Goal: Task Accomplishment & Management: Manage account settings

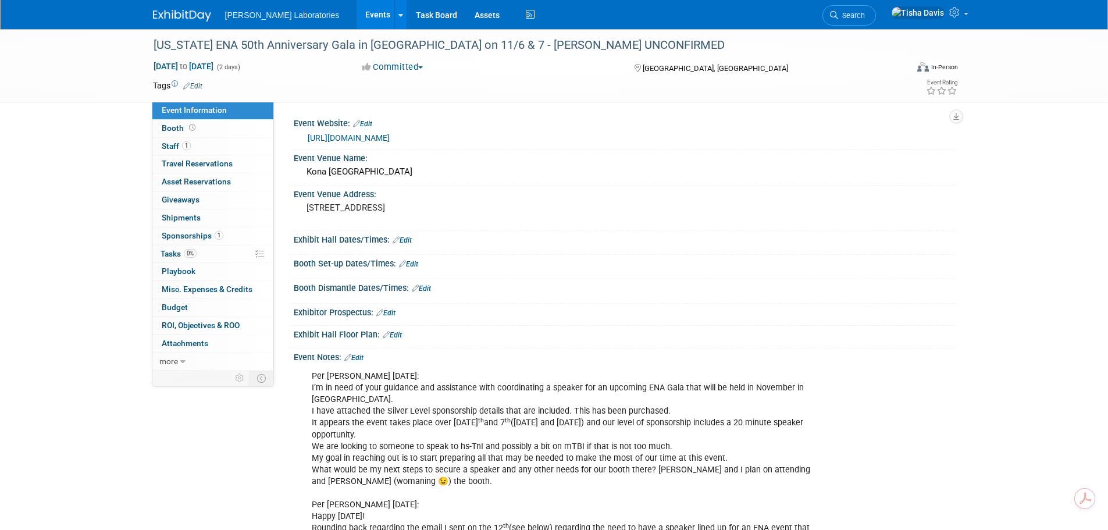
click at [357, 12] on link "Events" at bounding box center [378, 14] width 42 height 29
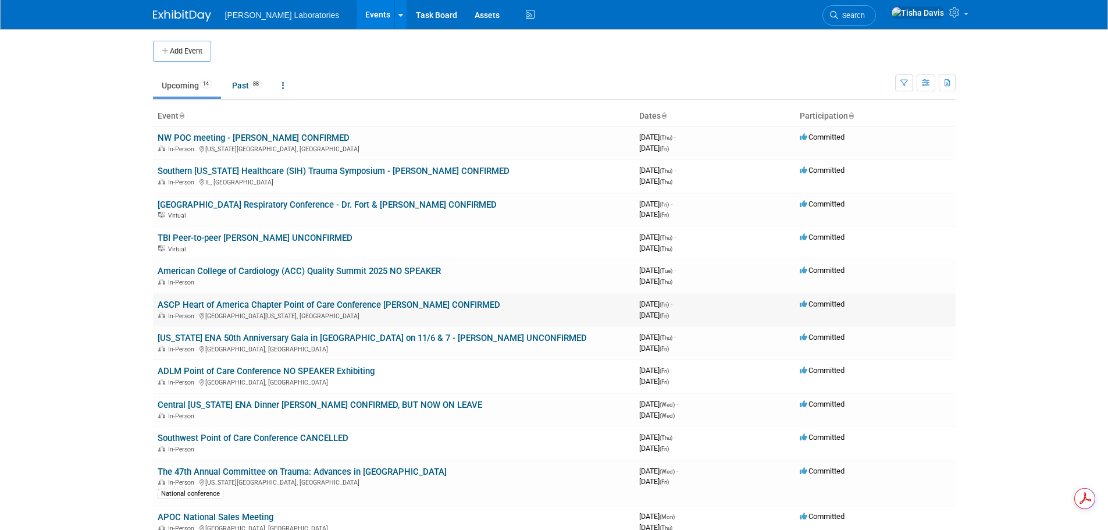
click at [326, 306] on link "ASCP Heart of America Chapter Point of Care Conference [PERSON_NAME] CONFIRMED" at bounding box center [329, 305] width 343 height 10
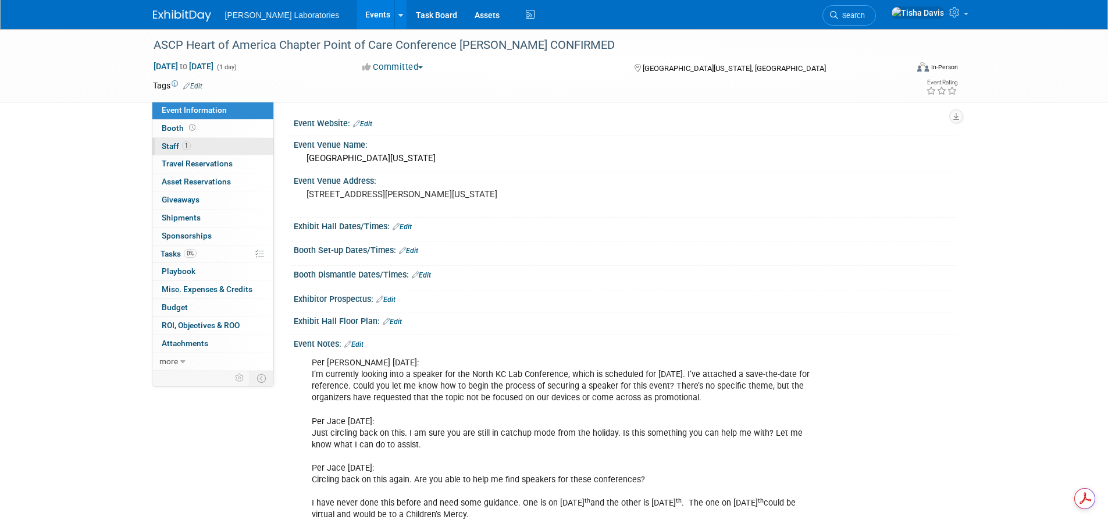
click at [170, 147] on span "Staff 1" at bounding box center [176, 145] width 29 height 9
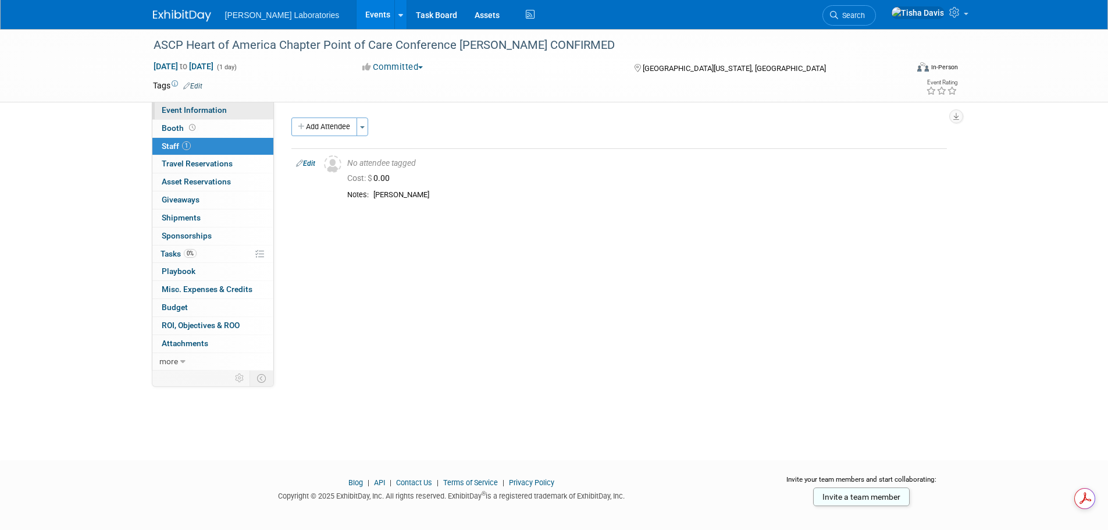
click at [213, 108] on span "Event Information" at bounding box center [194, 109] width 65 height 9
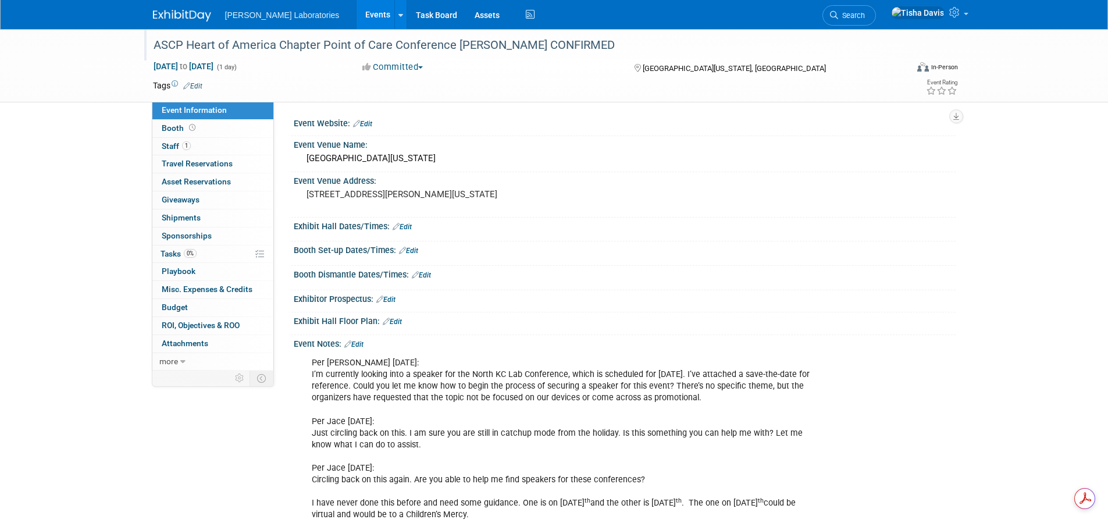
click at [198, 49] on div "ASCP Heart of America Chapter Point of Care Conference [PERSON_NAME] CONFIRMED" at bounding box center [519, 45] width 740 height 21
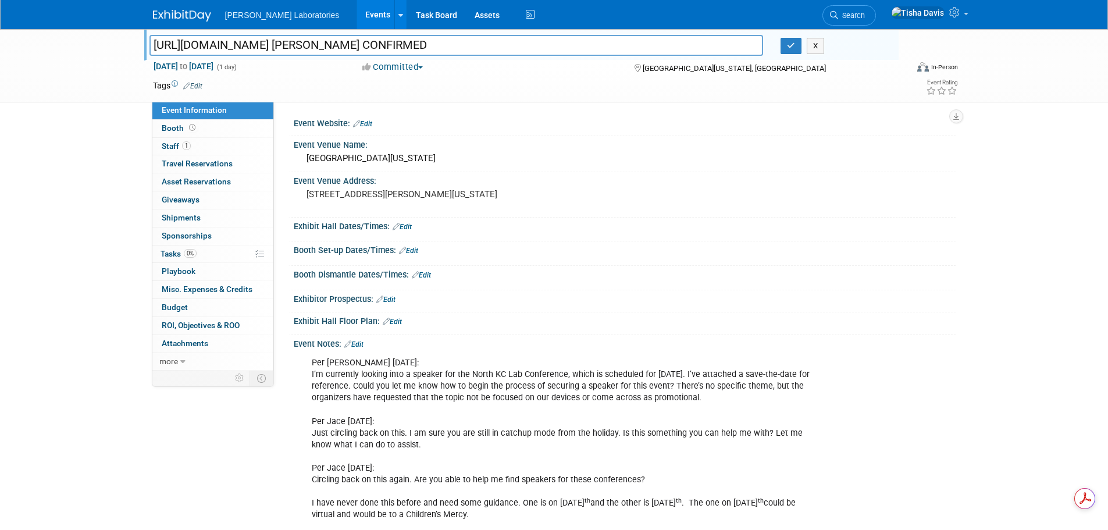
type input "ASCP Heart of America Chapter Point of Care Conference [PERSON_NAME] CONFIRMED"
click at [810, 49] on button "X" at bounding box center [816, 46] width 18 height 16
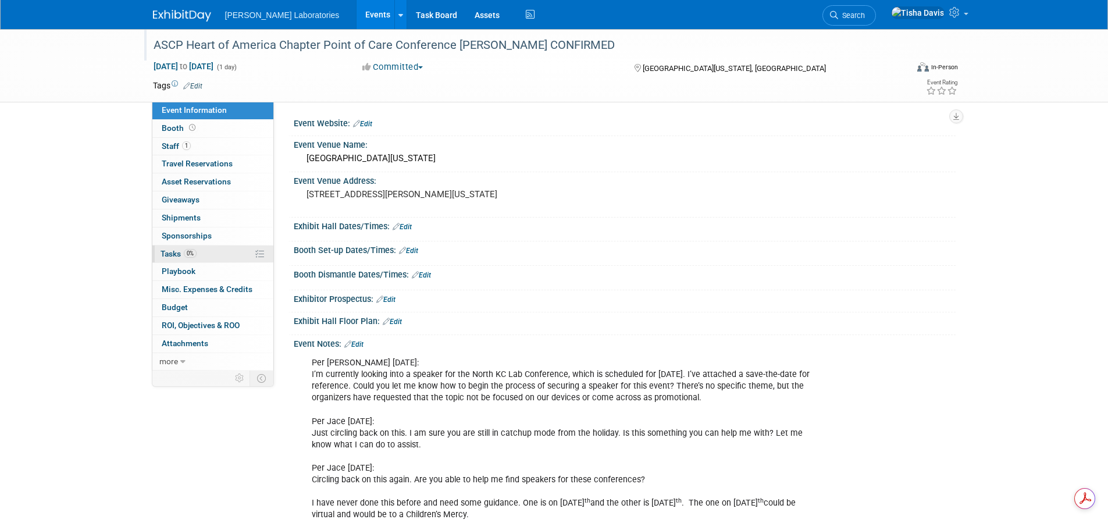
click at [173, 252] on span "Tasks 0%" at bounding box center [179, 253] width 36 height 9
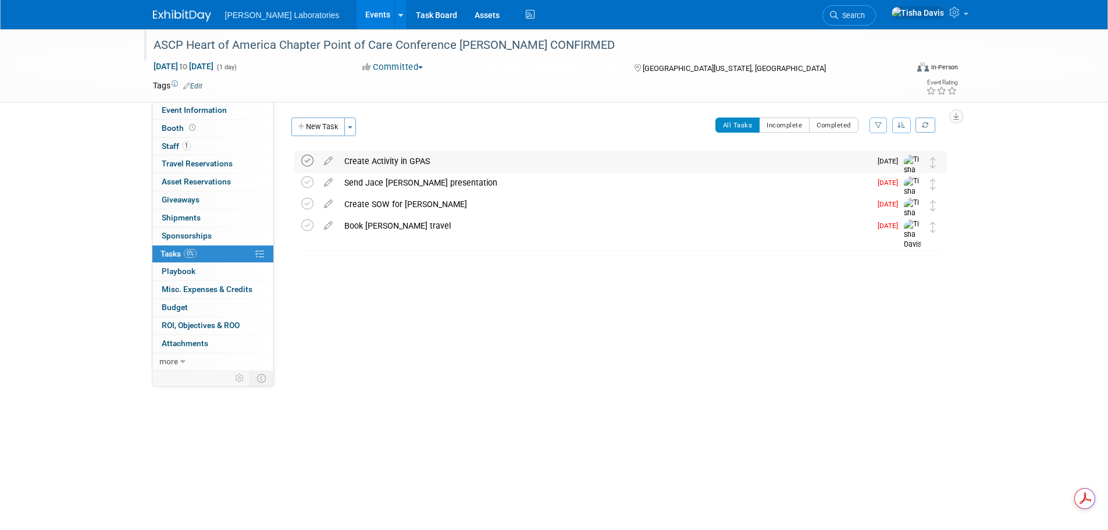
click at [310, 160] on icon at bounding box center [307, 161] width 12 height 12
click at [357, 16] on link "Events" at bounding box center [378, 14] width 42 height 29
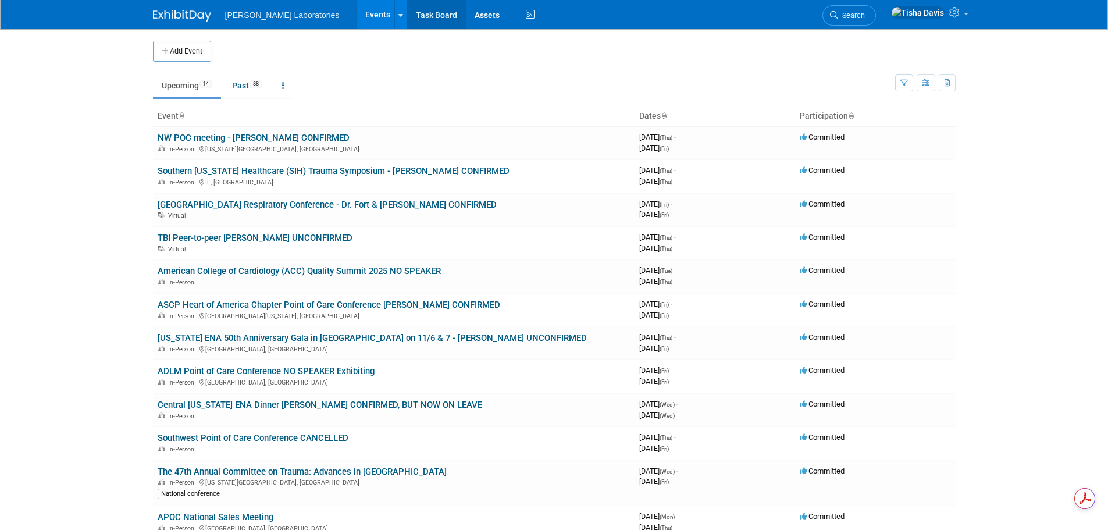
click at [407, 15] on link "Task Board" at bounding box center [436, 14] width 59 height 29
click at [315, 167] on link "Southern [US_STATE] Healthcare (SIH) Trauma Symposium - [PERSON_NAME] CONFIRMED" at bounding box center [334, 171] width 352 height 10
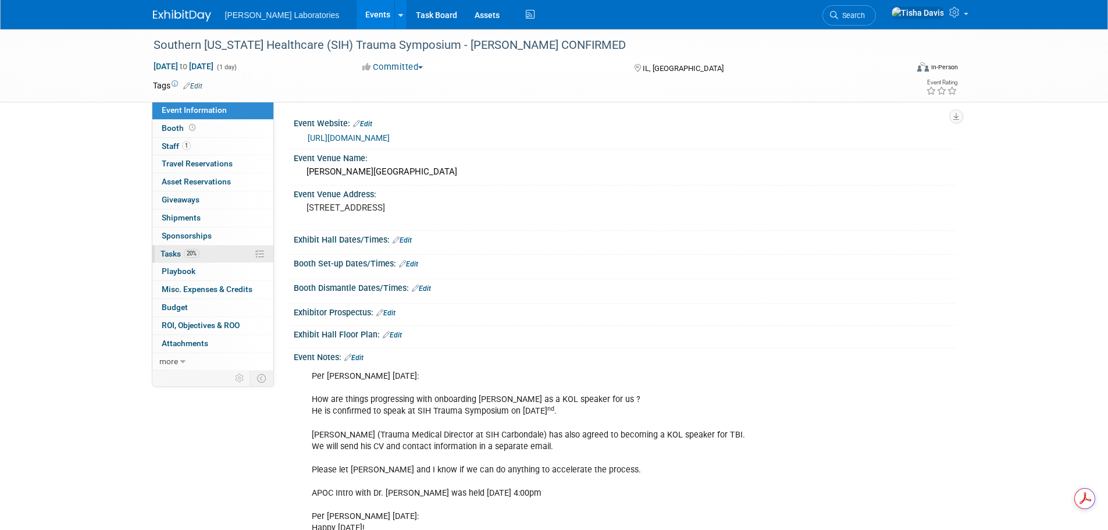
click at [166, 254] on span "Tasks 20%" at bounding box center [180, 253] width 39 height 9
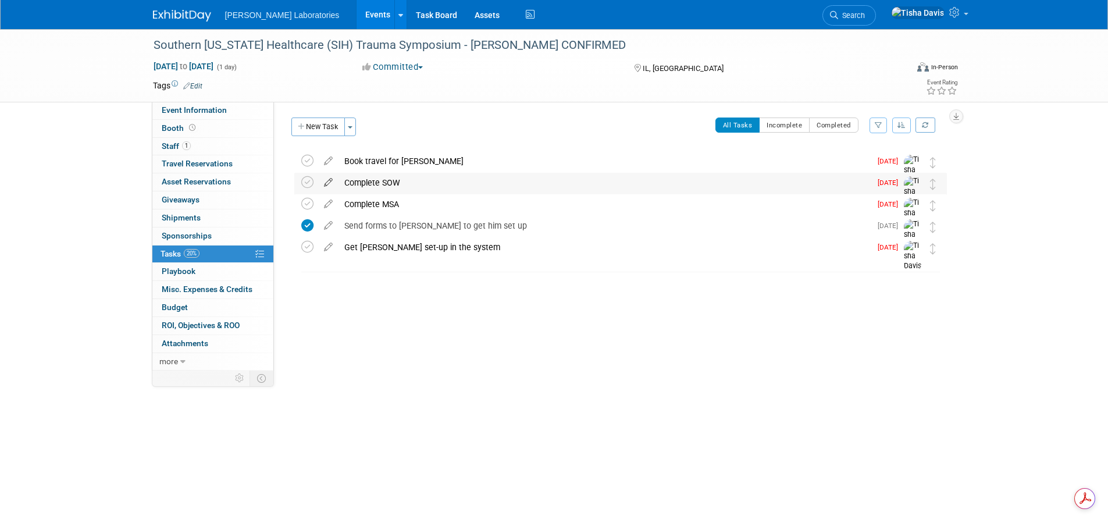
click at [326, 181] on icon at bounding box center [328, 180] width 20 height 15
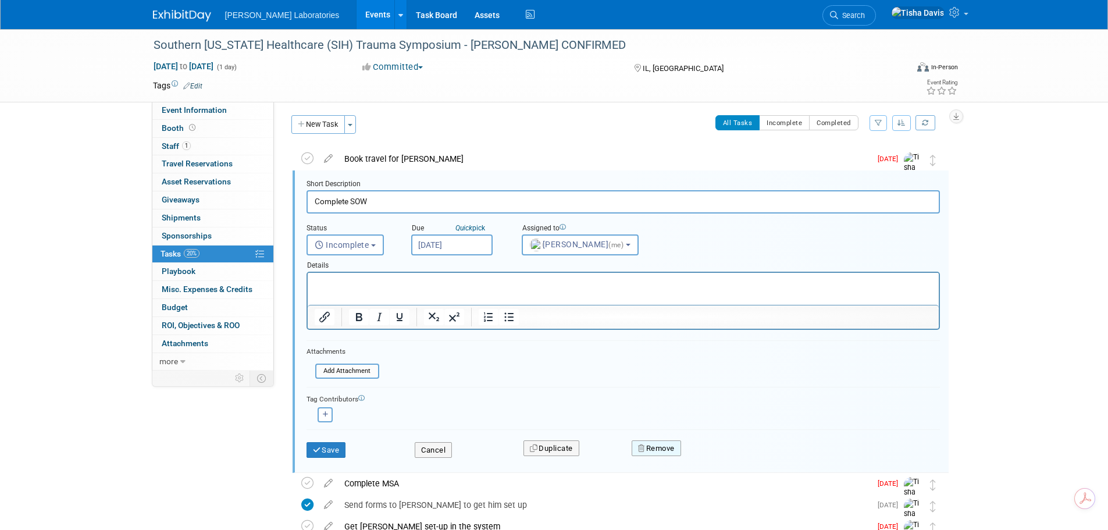
click at [669, 451] on button "Remove" at bounding box center [656, 448] width 49 height 16
click at [718, 457] on link "Yes" at bounding box center [722, 457] width 34 height 19
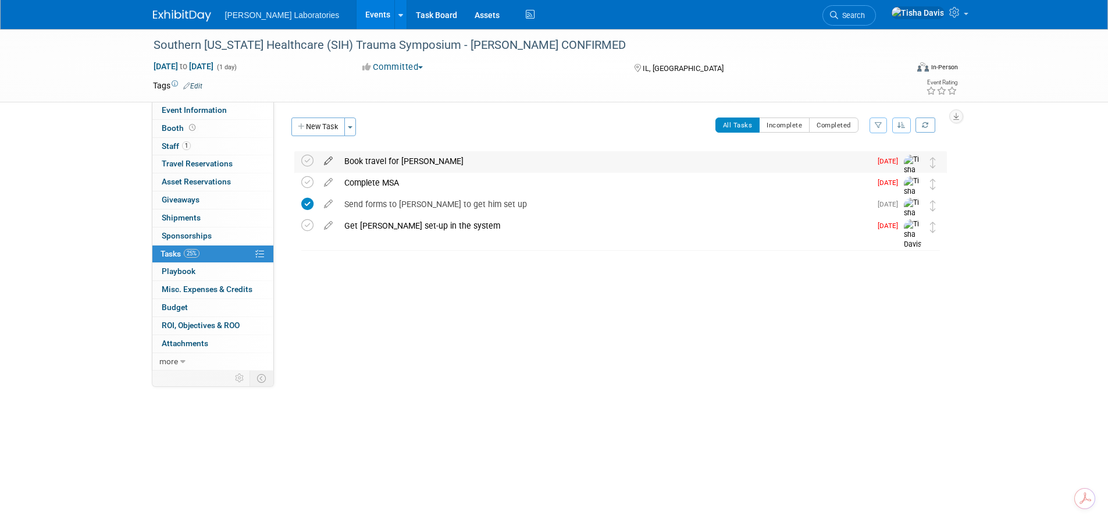
click at [328, 162] on icon at bounding box center [328, 158] width 20 height 15
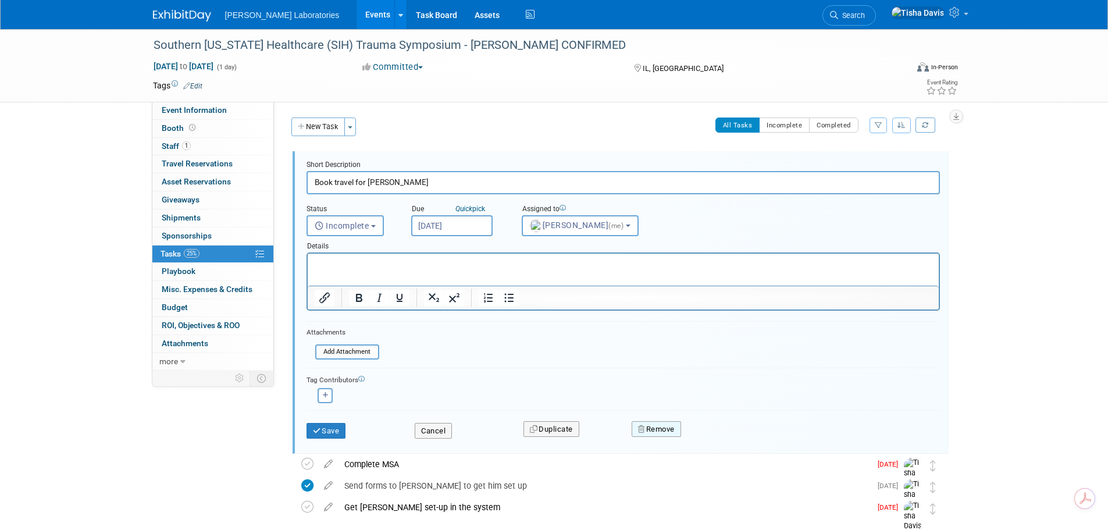
click at [665, 432] on button "Remove" at bounding box center [656, 429] width 49 height 16
click at [714, 437] on icon at bounding box center [713, 439] width 7 height 6
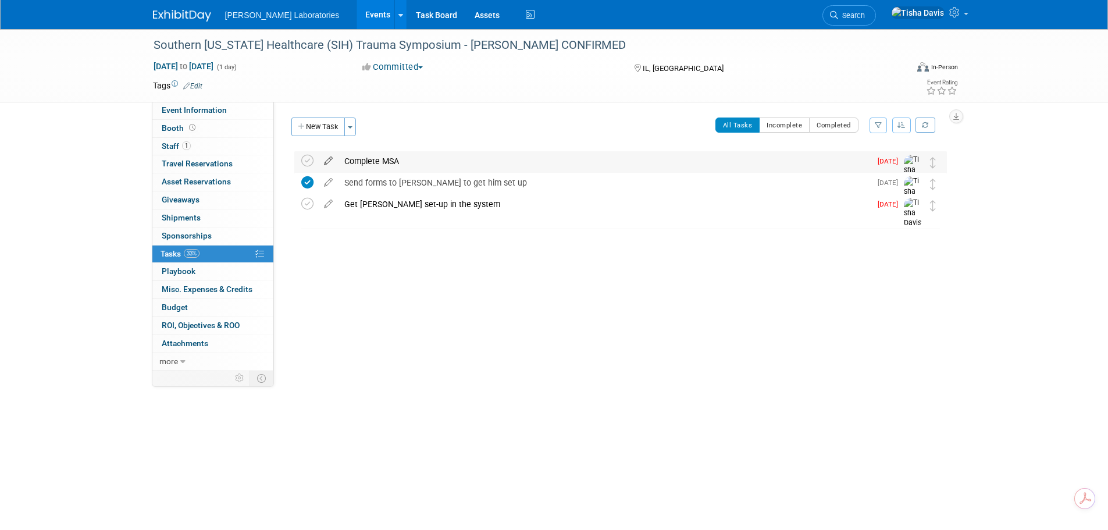
click at [329, 160] on icon at bounding box center [328, 158] width 20 height 15
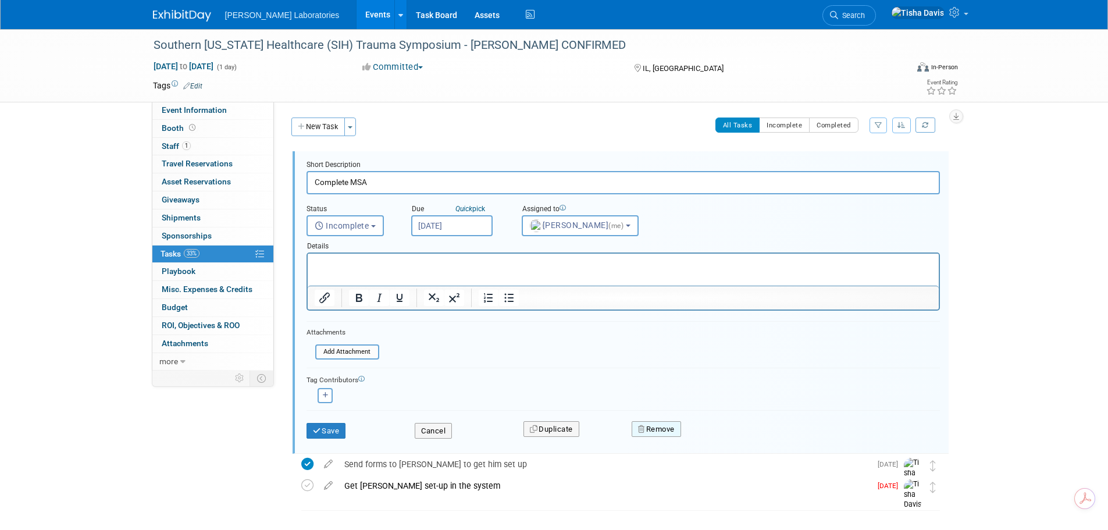
click at [656, 430] on button "Remove" at bounding box center [656, 429] width 49 height 16
click at [715, 436] on icon at bounding box center [713, 439] width 7 height 6
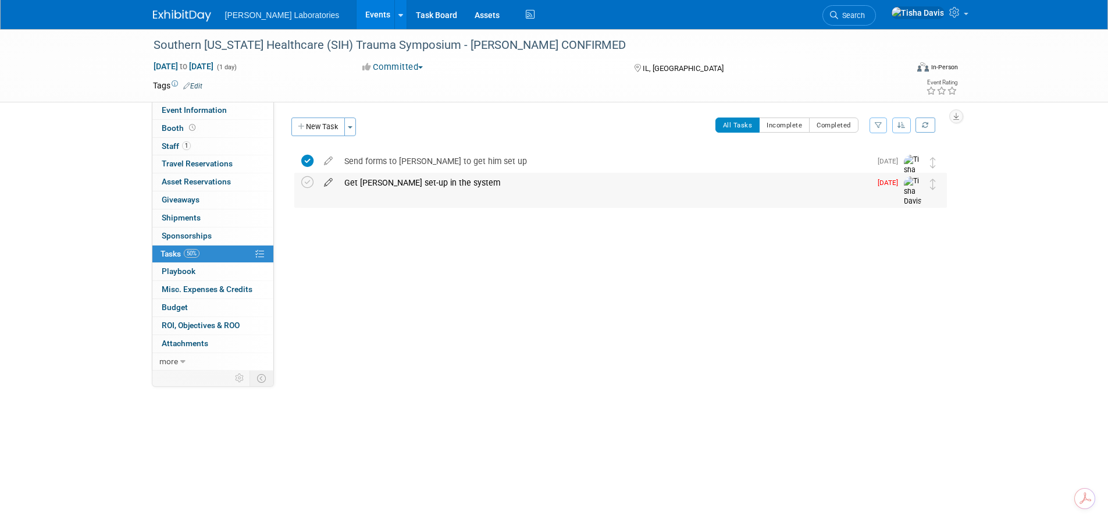
click at [327, 180] on icon at bounding box center [328, 180] width 20 height 15
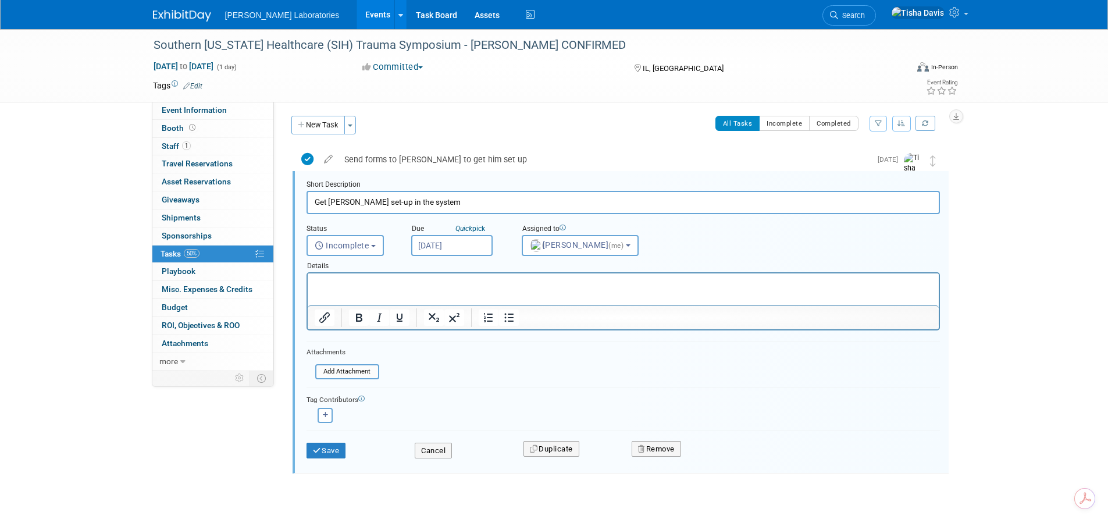
scroll to position [2, 0]
click at [657, 451] on button "Remove" at bounding box center [656, 448] width 49 height 16
click at [723, 459] on link "Yes" at bounding box center [722, 457] width 34 height 19
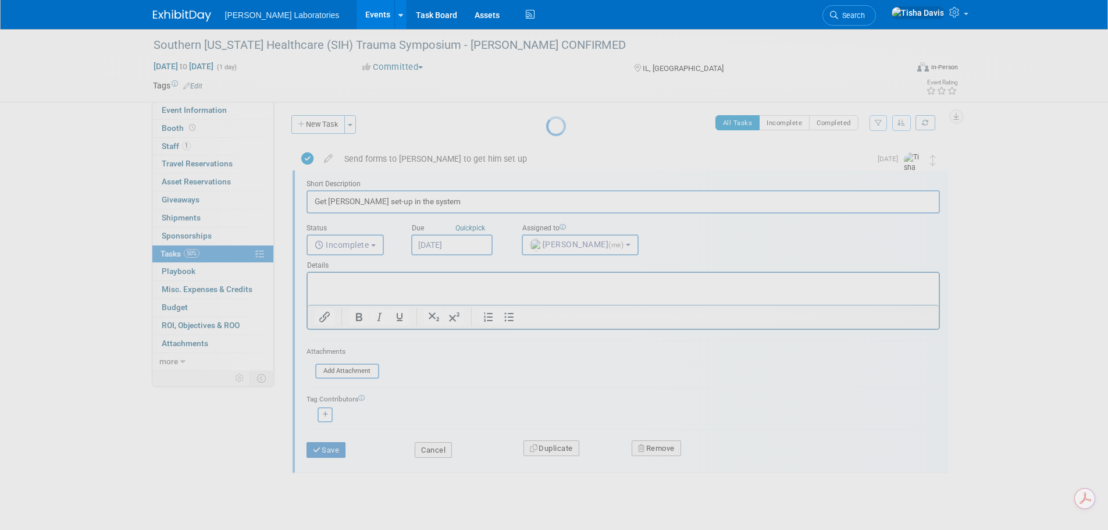
scroll to position [0, 0]
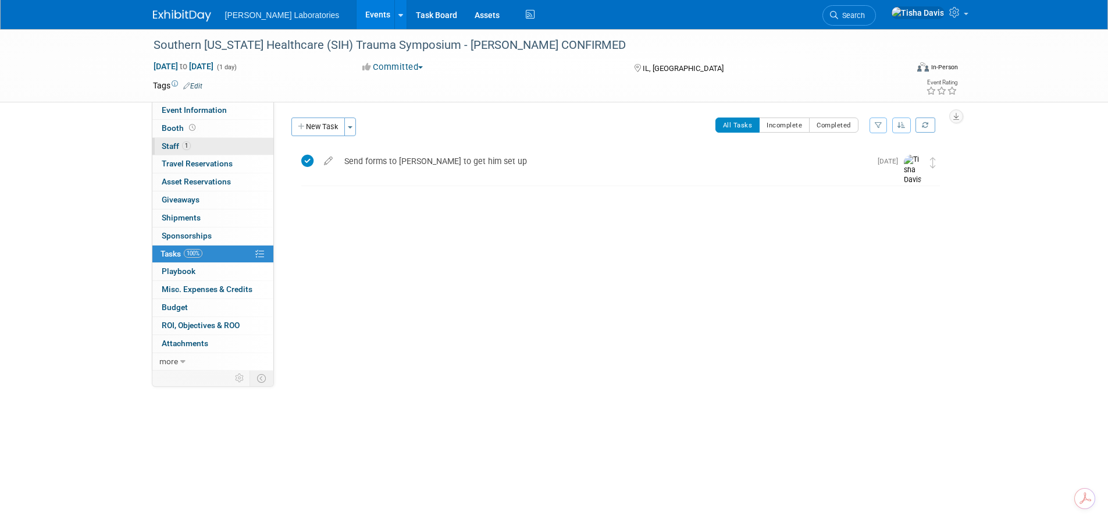
click at [162, 147] on span "Staff 1" at bounding box center [176, 145] width 29 height 9
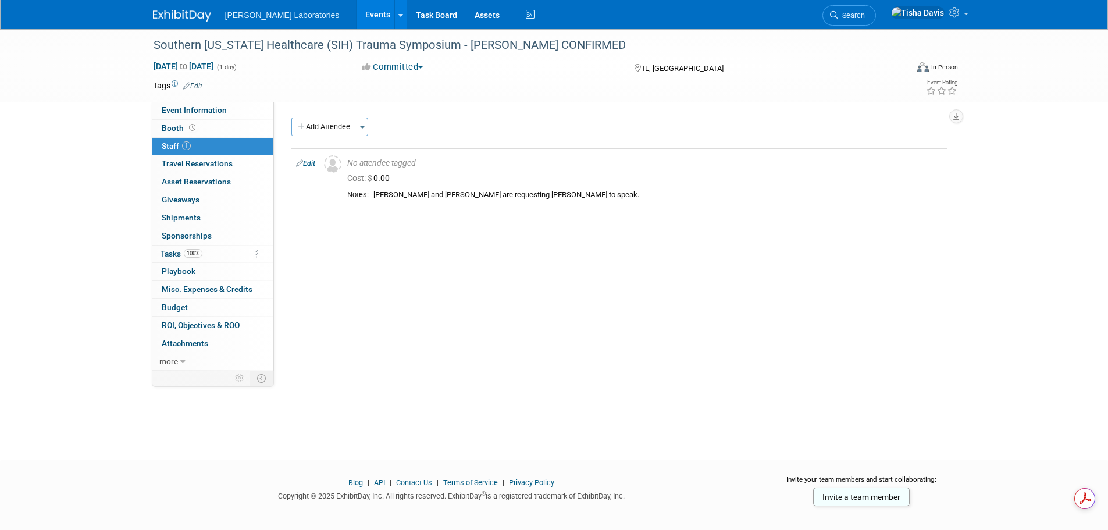
click at [357, 9] on link "Events" at bounding box center [378, 14] width 42 height 29
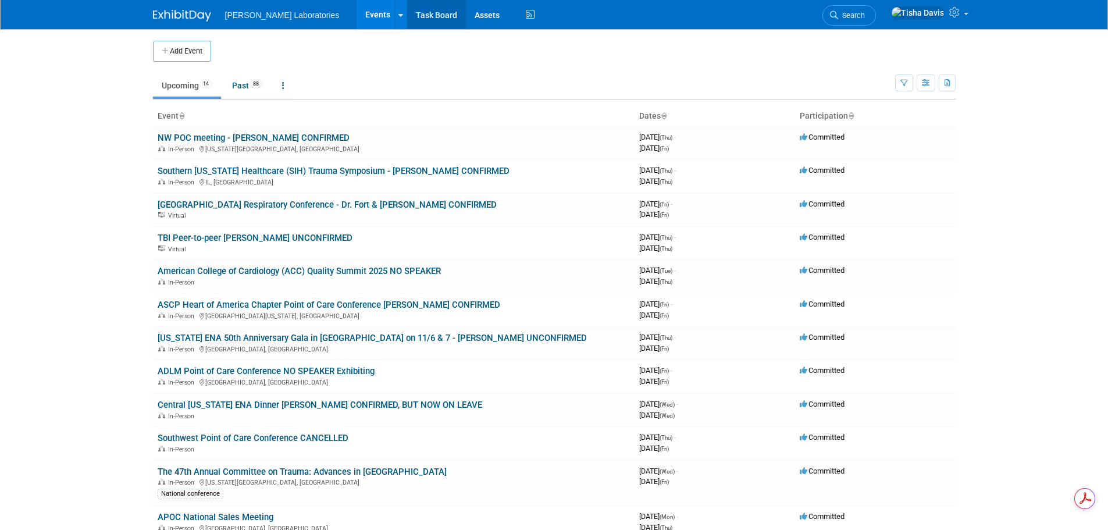
click at [407, 19] on link "Task Board" at bounding box center [436, 14] width 59 height 29
click at [297, 234] on link "TBI Peer-to-peer [PERSON_NAME] UNCONFIRMED" at bounding box center [255, 238] width 195 height 10
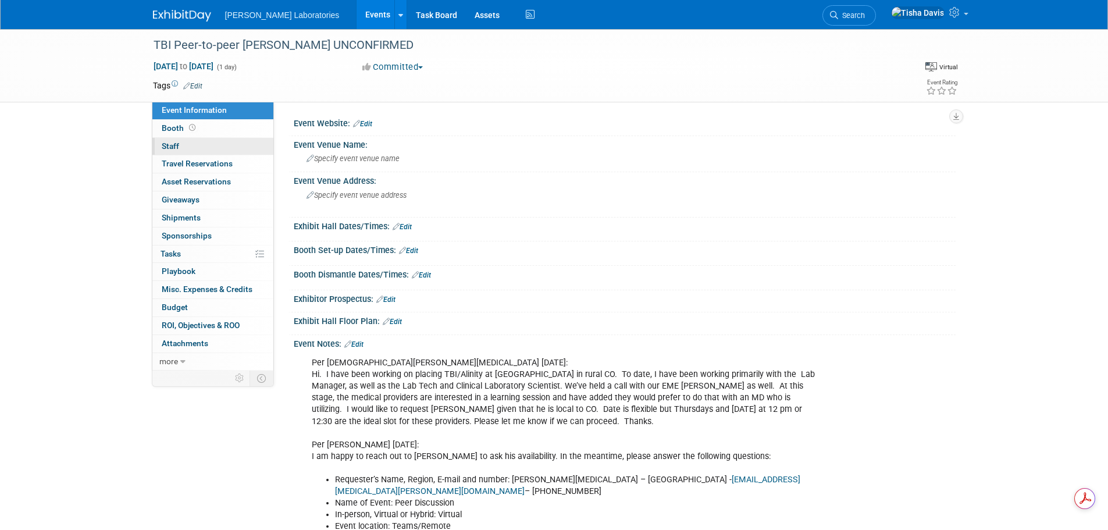
click at [173, 146] on span "Staff 0" at bounding box center [170, 145] width 17 height 9
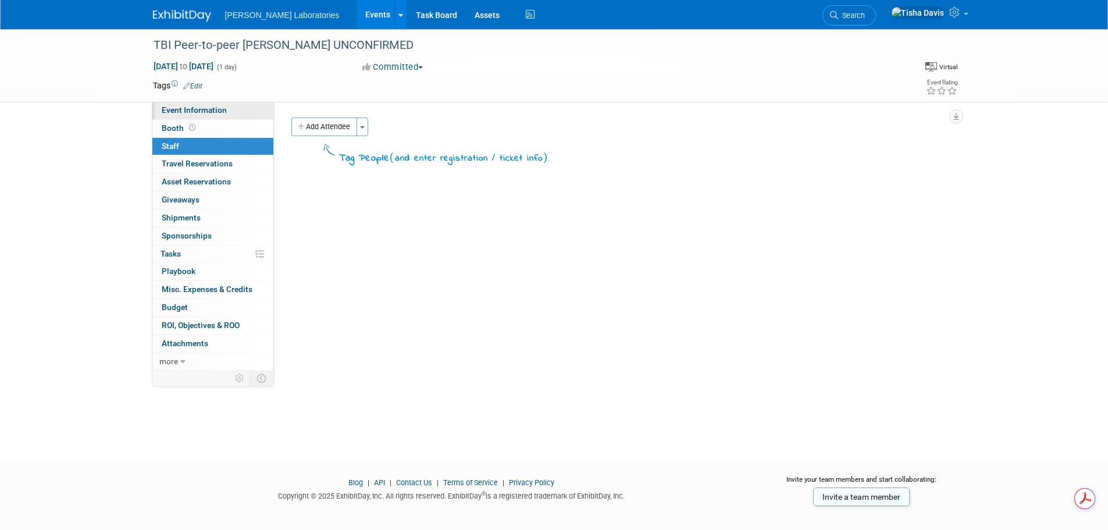
click at [194, 108] on span "Event Information" at bounding box center [194, 109] width 65 height 9
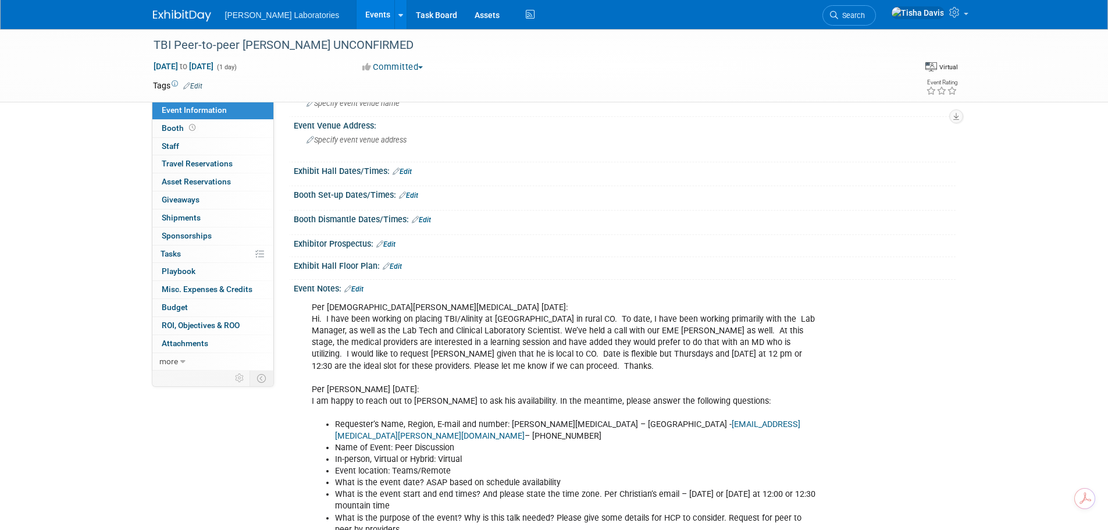
scroll to position [39, 0]
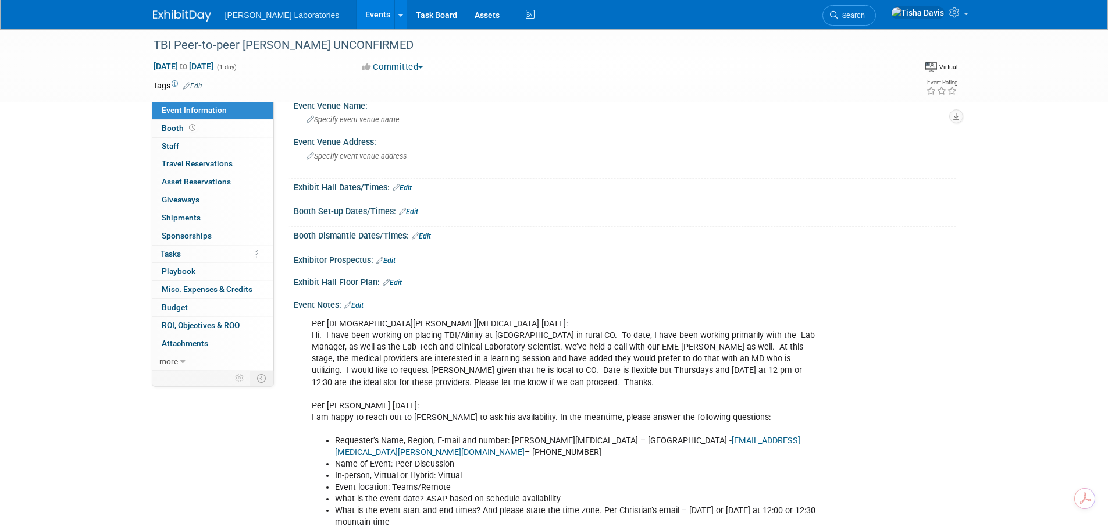
click at [361, 304] on link "Edit" at bounding box center [353, 305] width 19 height 8
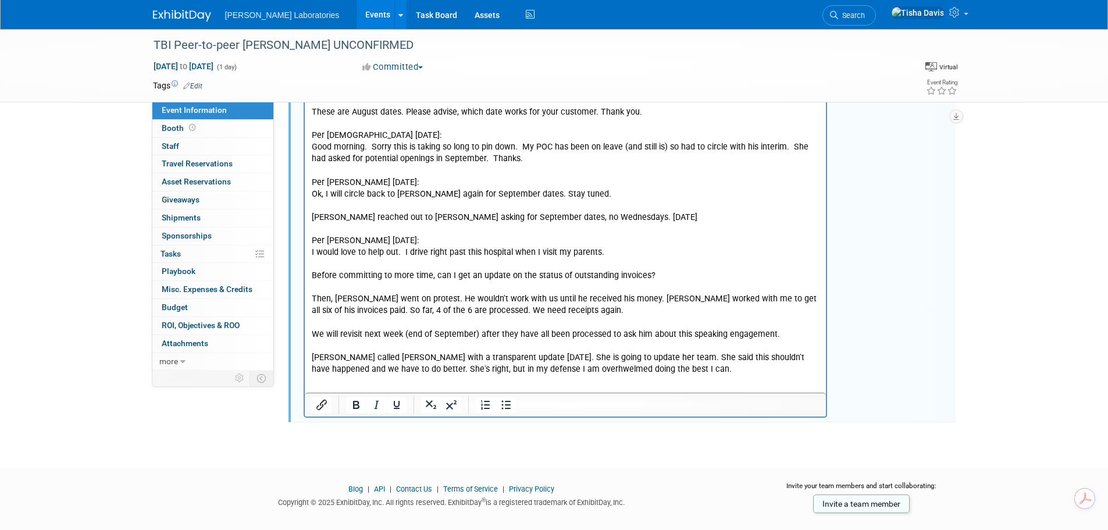
scroll to position [1483, 0]
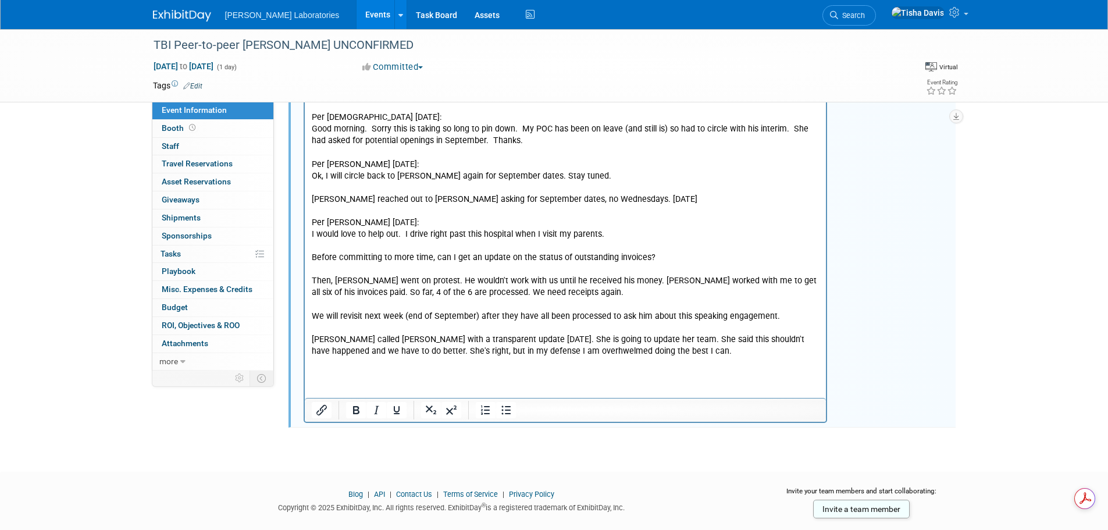
click at [566, 369] on p "Rich Text Area. Press ALT-0 for help." at bounding box center [565, 375] width 508 height 12
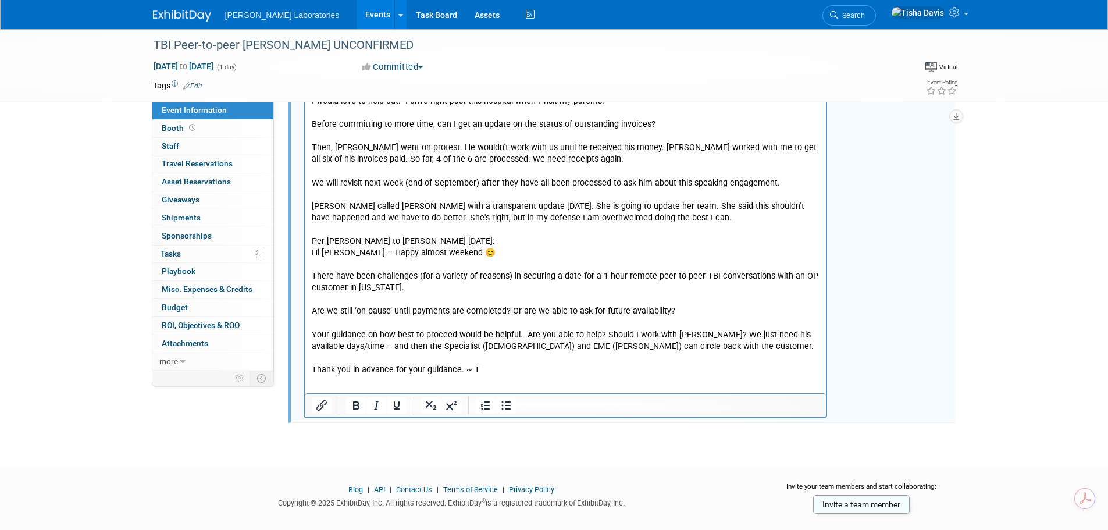
scroll to position [1635, 0]
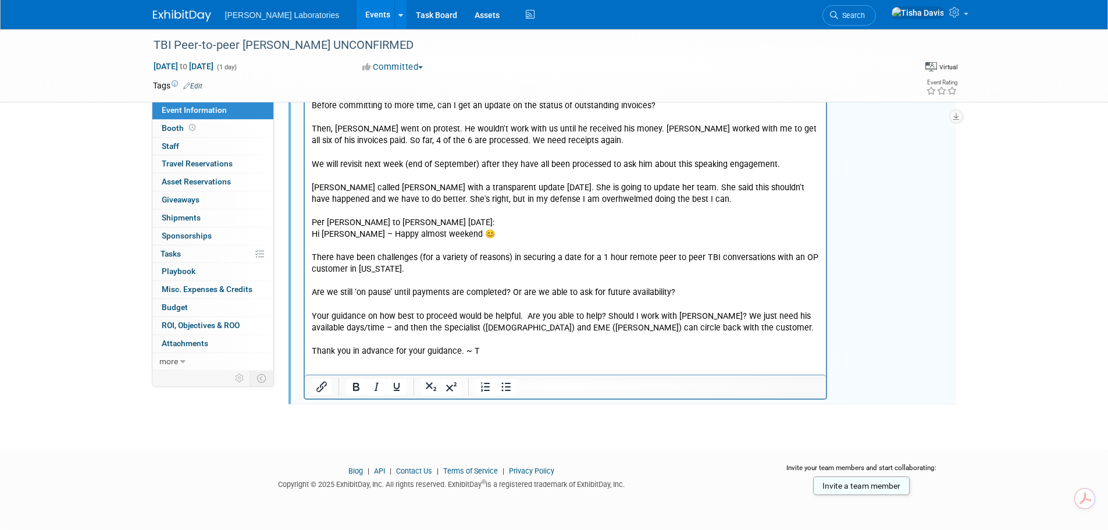
click at [553, 346] on p "Thank you in advance for your guidance. ~ T" at bounding box center [565, 352] width 508 height 12
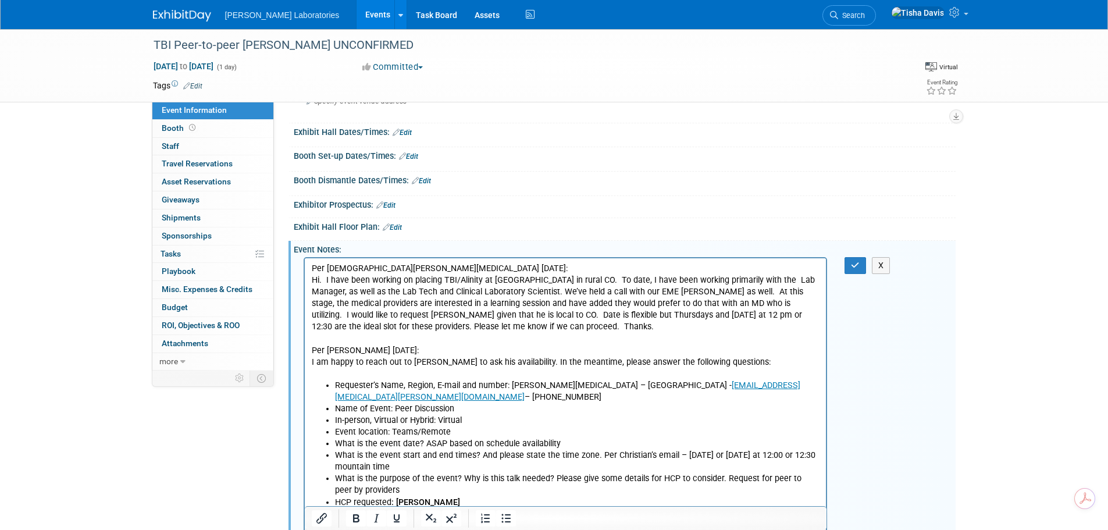
scroll to position [65, 0]
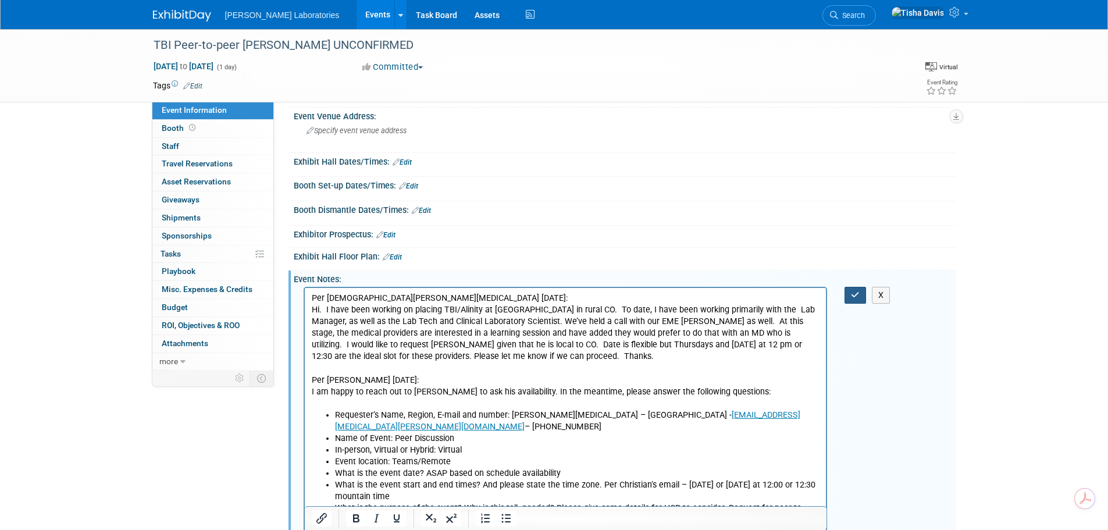
click at [853, 293] on icon "button" at bounding box center [855, 295] width 9 height 8
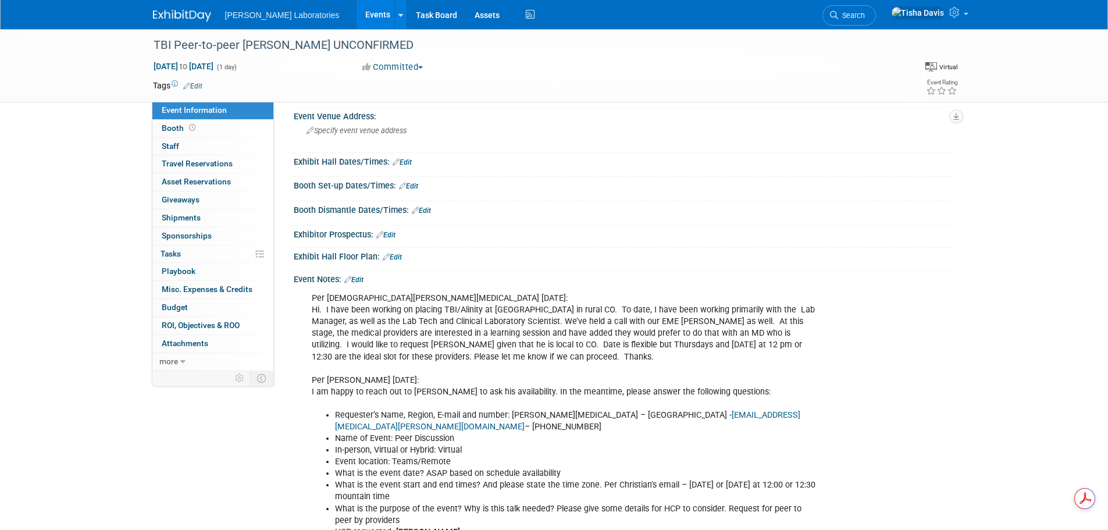
click at [357, 13] on link "Events" at bounding box center [378, 14] width 42 height 29
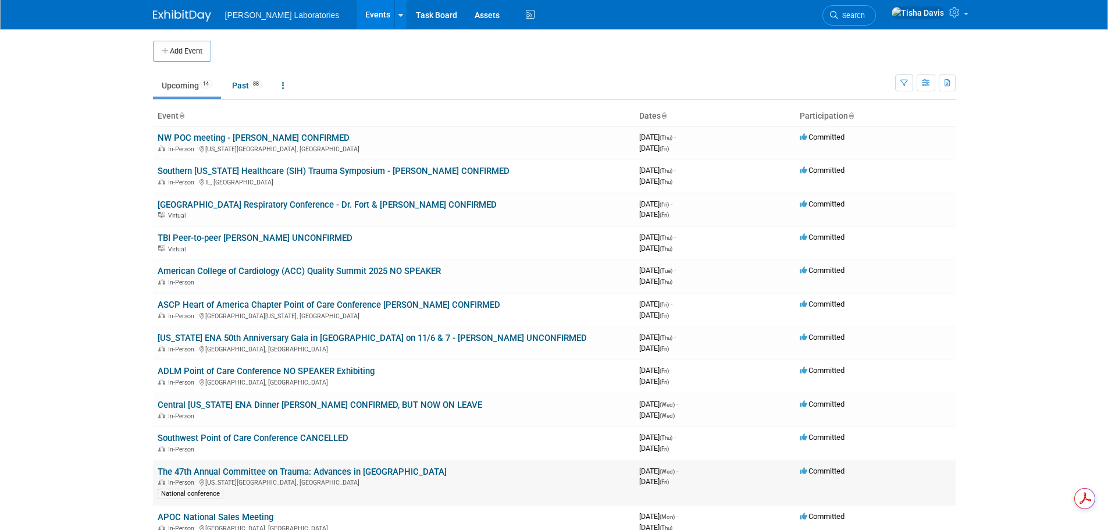
click at [289, 473] on link "The 47th Annual Committee on Trauma: Advances in [GEOGRAPHIC_DATA]" at bounding box center [302, 472] width 289 height 10
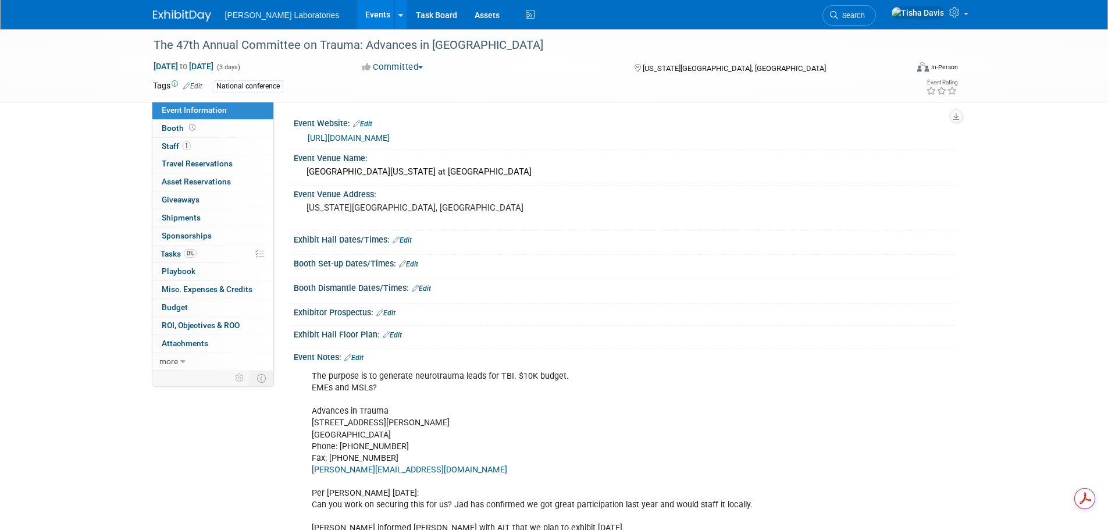
click at [360, 357] on link "Edit" at bounding box center [353, 358] width 19 height 8
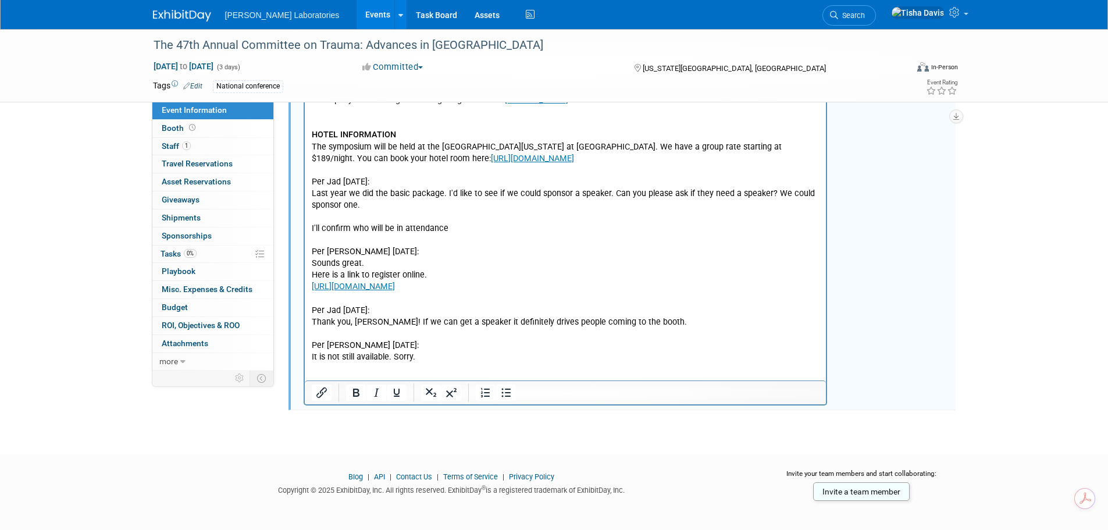
scroll to position [609, 0]
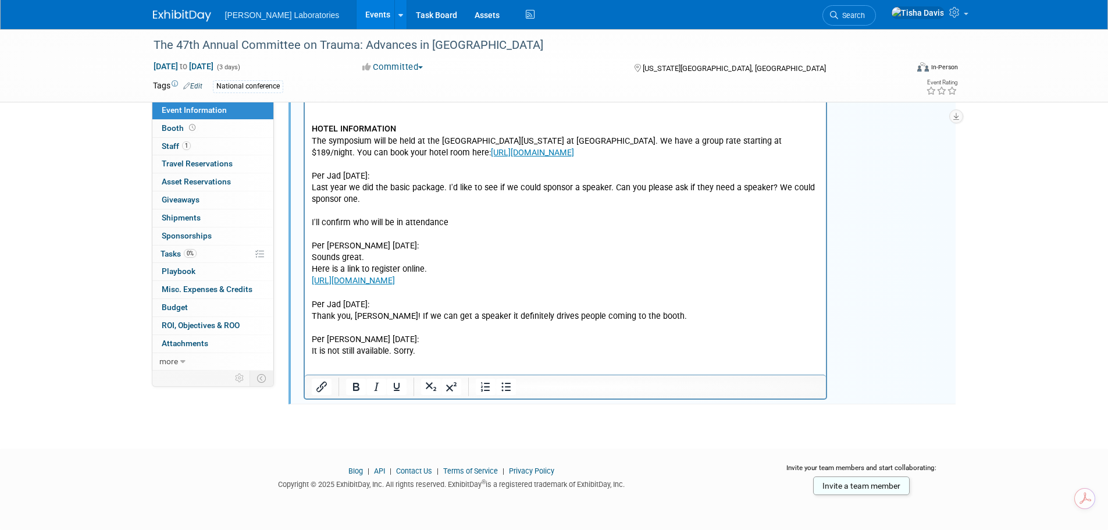
click at [452, 341] on p "Basic Exhibit Package - $2,000 Basic Exhibit Package includes: • One 6ft. skirt…" at bounding box center [565, 183] width 508 height 350
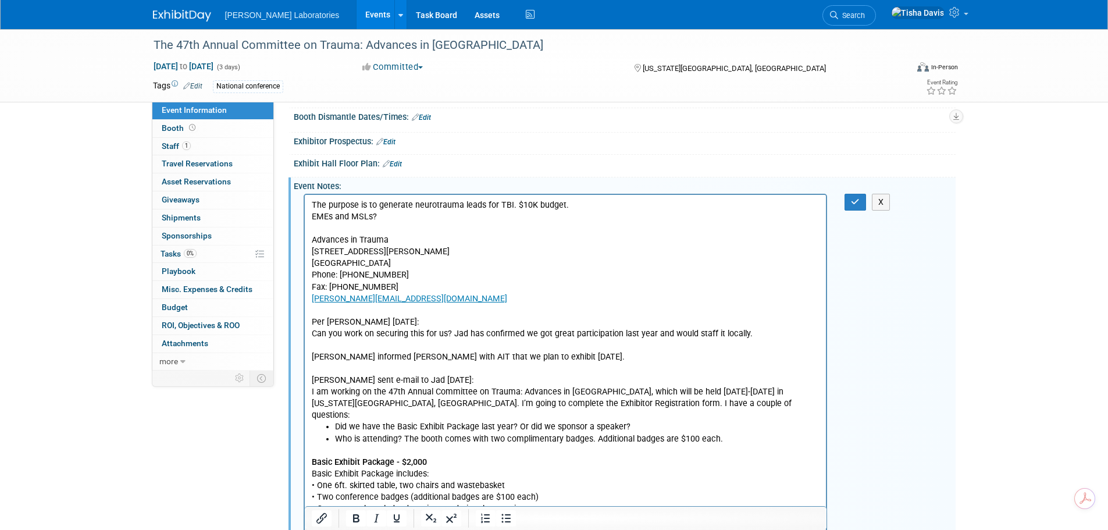
scroll to position [0, 0]
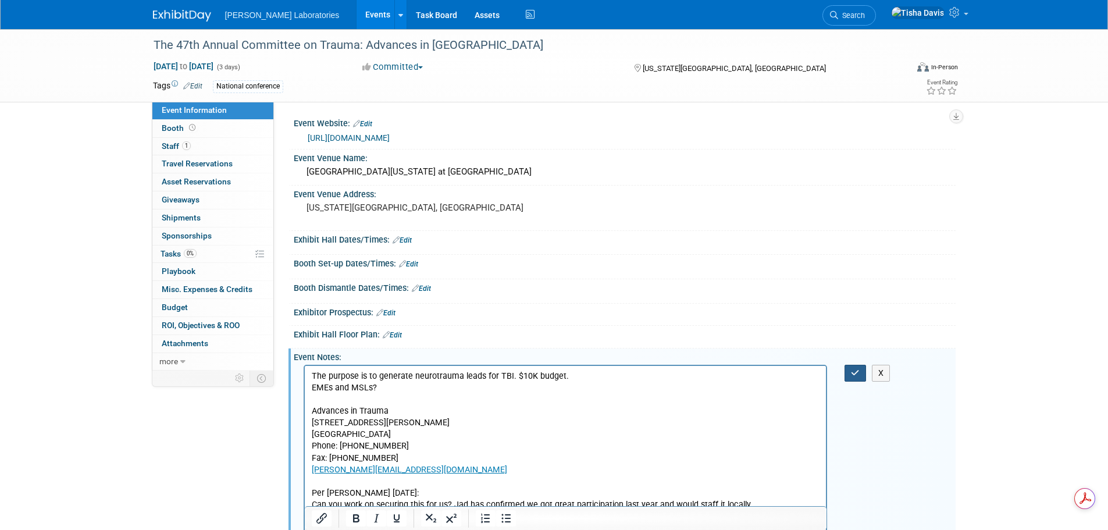
click at [849, 376] on button "button" at bounding box center [856, 373] width 22 height 17
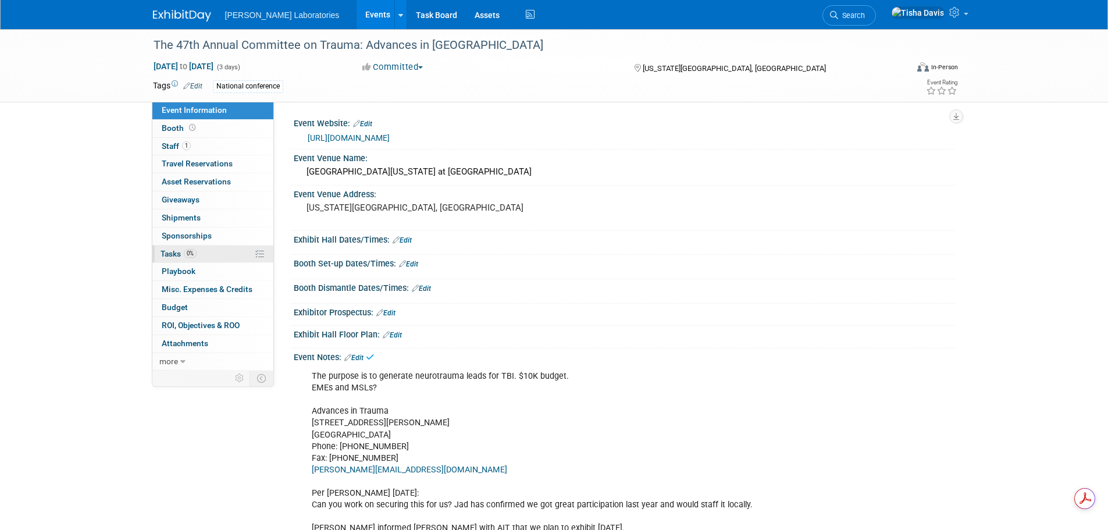
click at [165, 254] on span "Tasks 0%" at bounding box center [179, 253] width 36 height 9
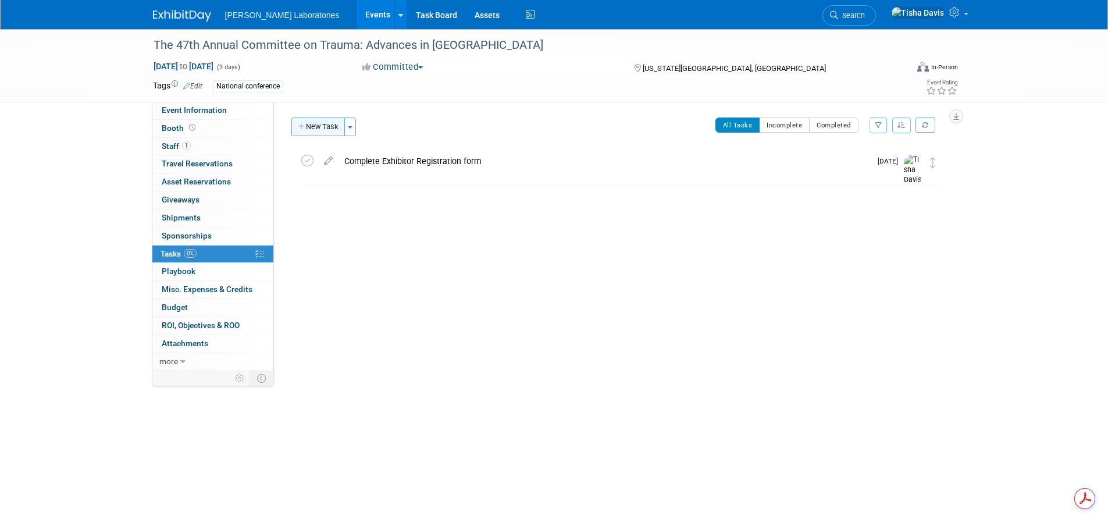
click at [314, 126] on button "New Task" at bounding box center [318, 126] width 54 height 19
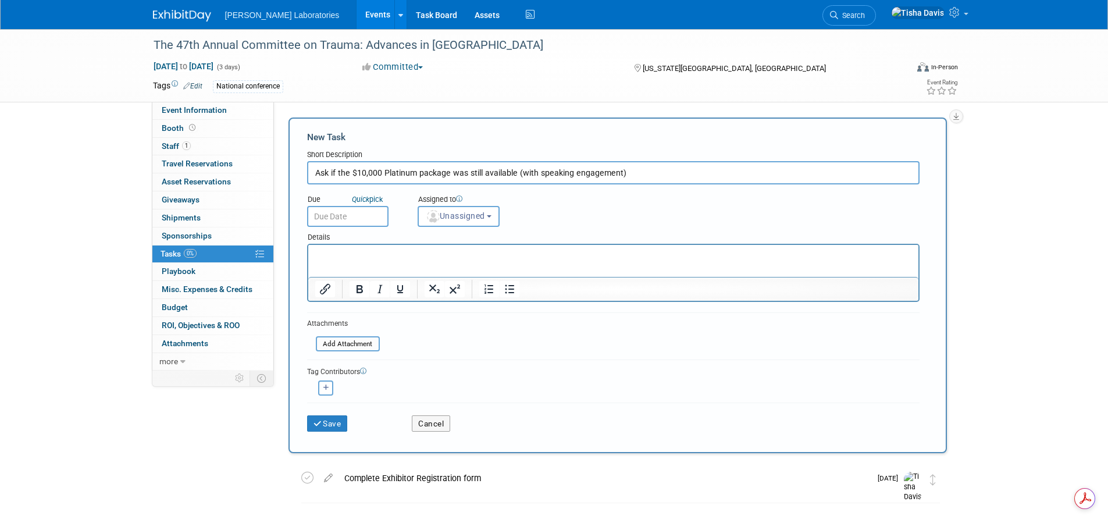
type input "Ask if the $10,000 Platinum package was still available (with speaking engageme…"
click at [342, 211] on input "text" at bounding box center [347, 216] width 81 height 21
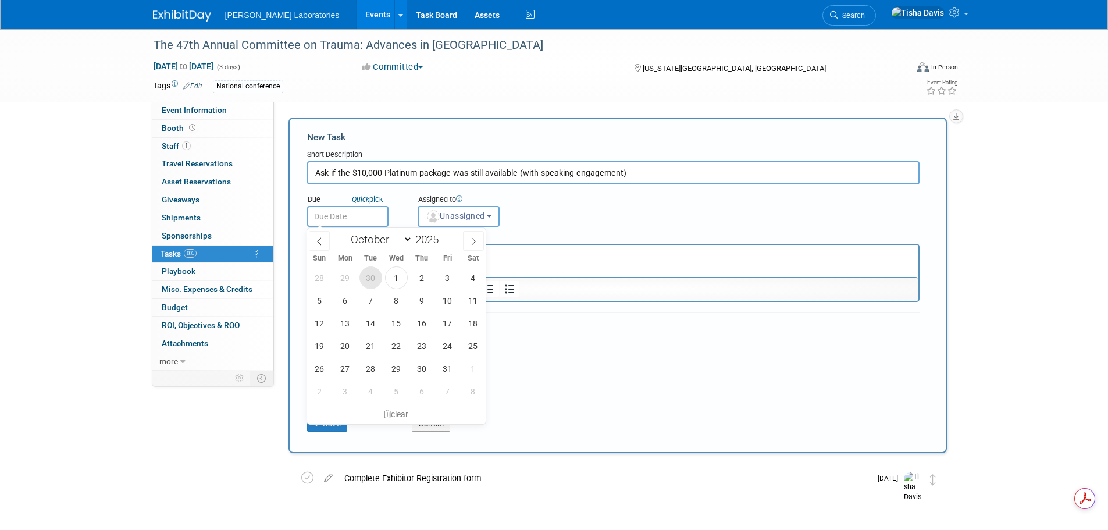
click at [373, 279] on span "30" at bounding box center [370, 277] width 23 height 23
type input "Sep 30, 2025"
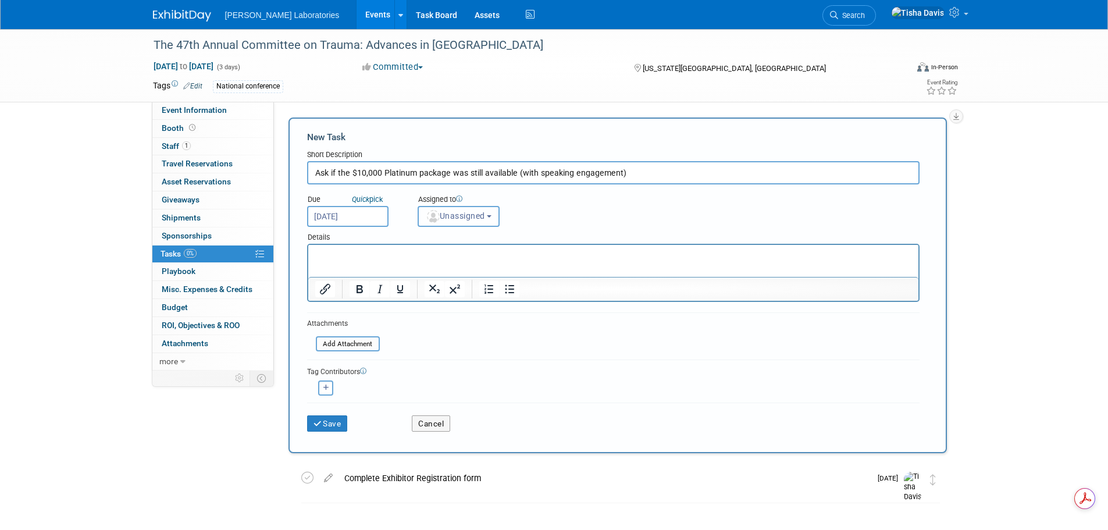
click at [475, 221] on button "Unassigned" at bounding box center [459, 216] width 83 height 21
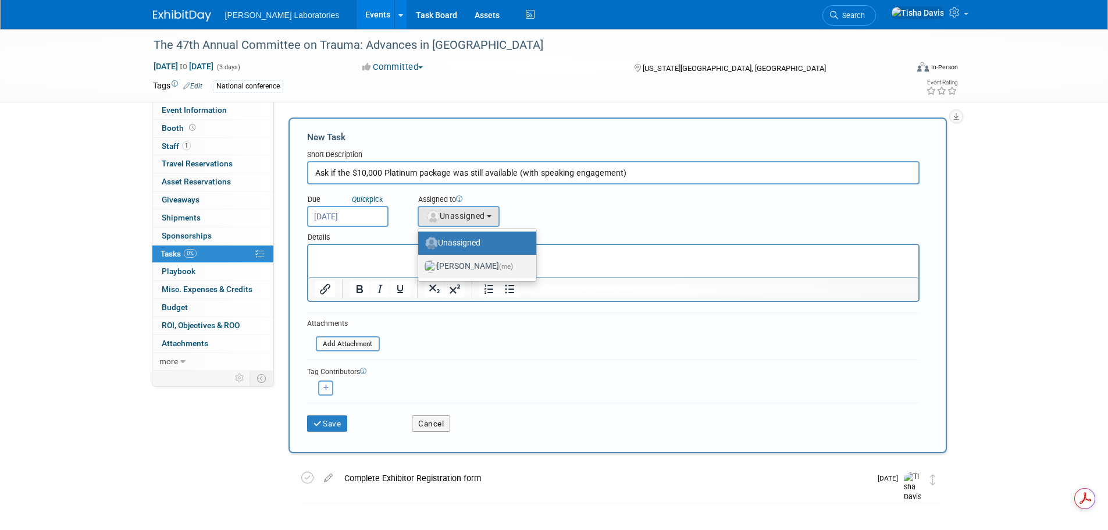
click at [469, 268] on label "Tisha Davis (me)" at bounding box center [474, 266] width 101 height 19
click at [420, 268] on input "Tisha Davis (me)" at bounding box center [416, 265] width 8 height 8
select select "2770856e-d6b1-4121-bfe1-202d7e478624"
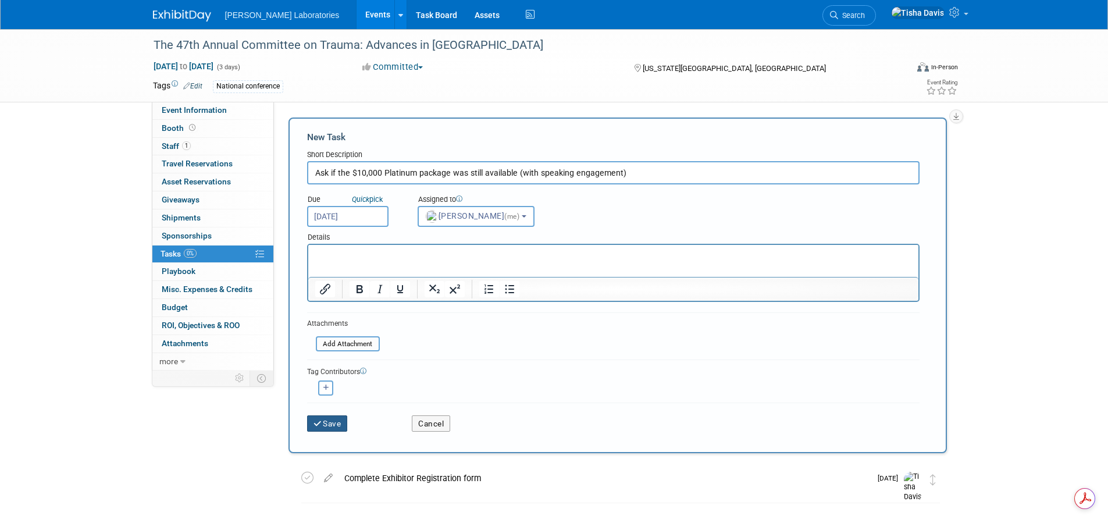
click at [325, 423] on button "Save" at bounding box center [327, 423] width 41 height 16
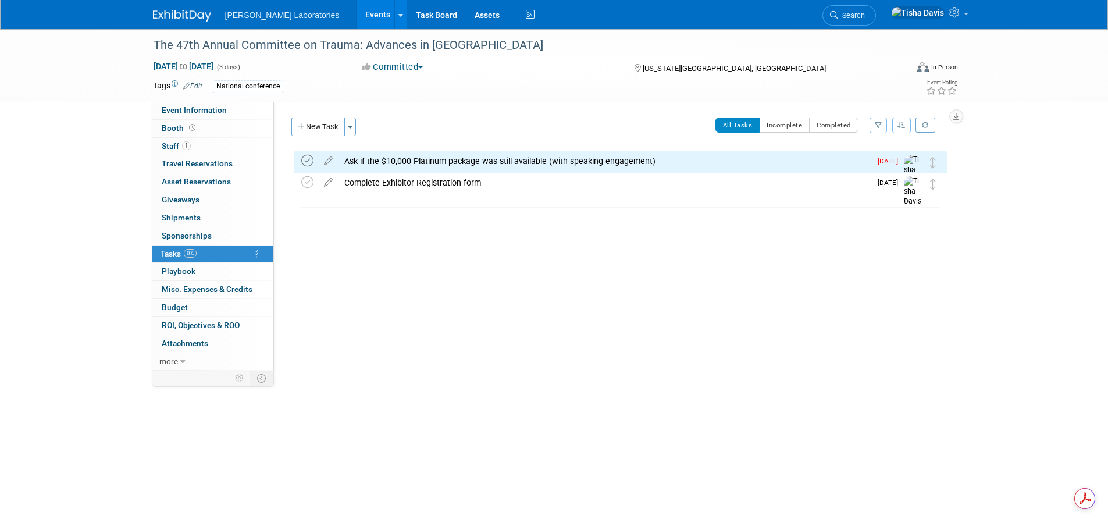
click at [307, 159] on icon at bounding box center [307, 161] width 12 height 12
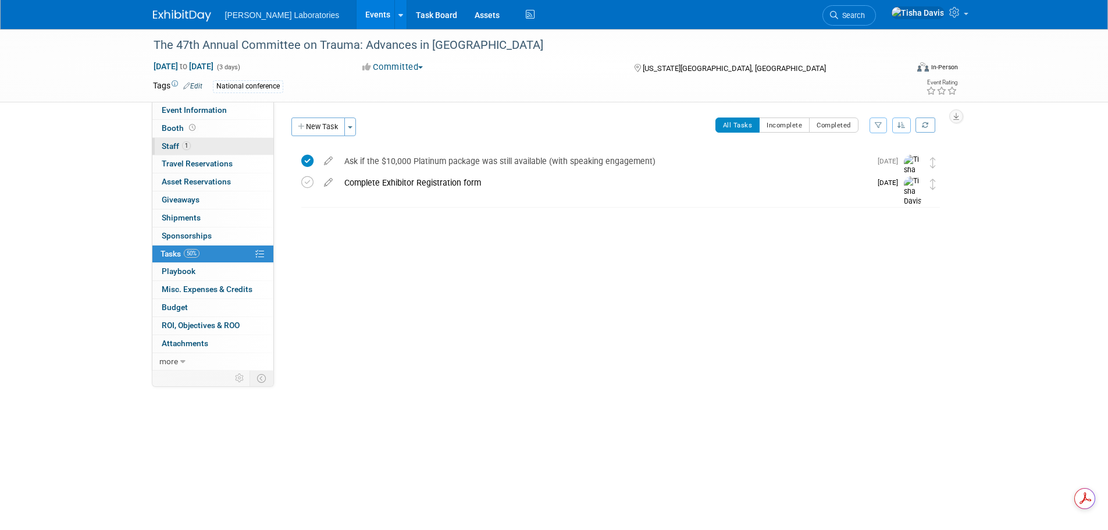
click at [170, 148] on span "Staff 1" at bounding box center [176, 145] width 29 height 9
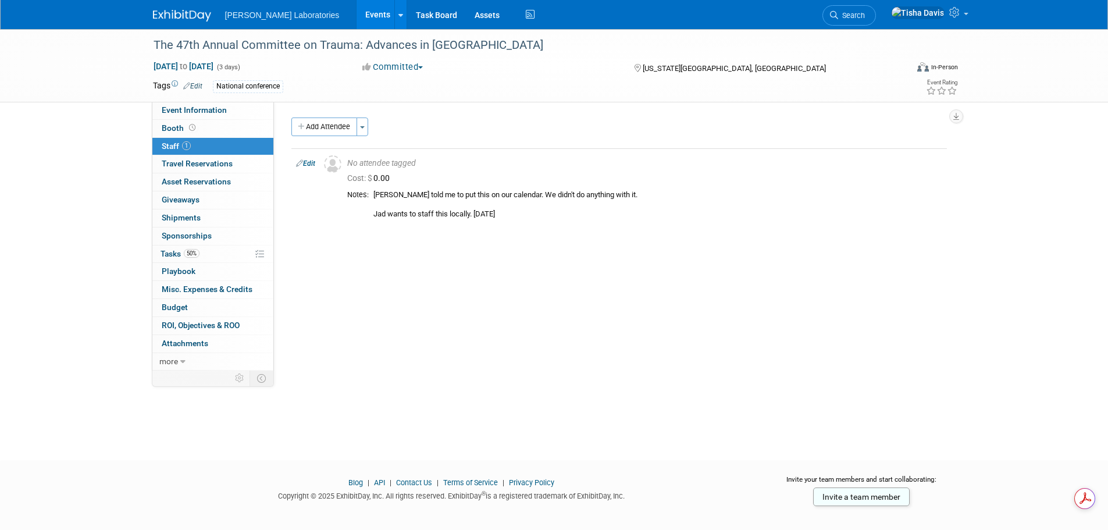
click at [357, 12] on link "Events" at bounding box center [378, 14] width 42 height 29
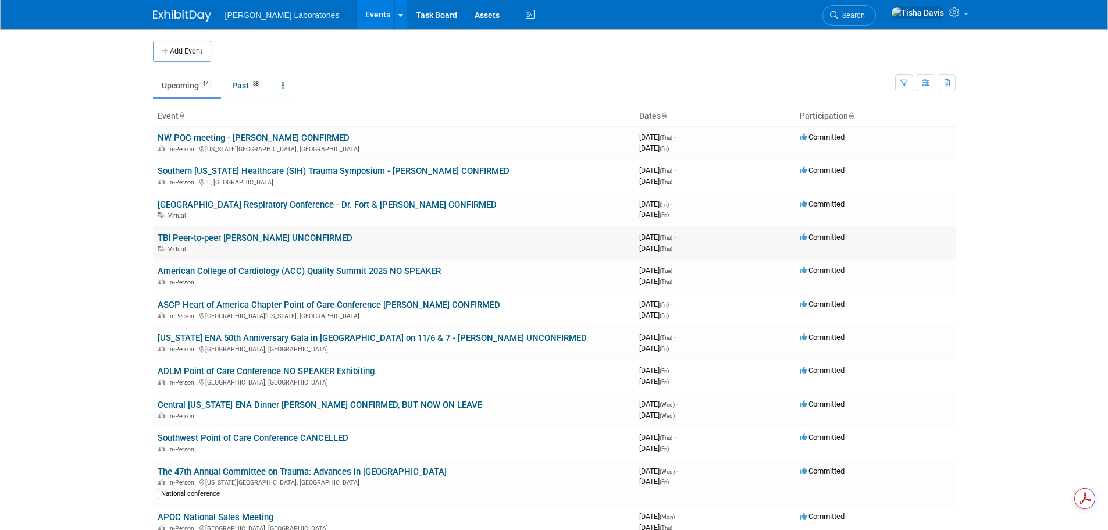
click at [275, 236] on link "TBI Peer-to-peer [PERSON_NAME] UNCONFIRMED" at bounding box center [255, 238] width 195 height 10
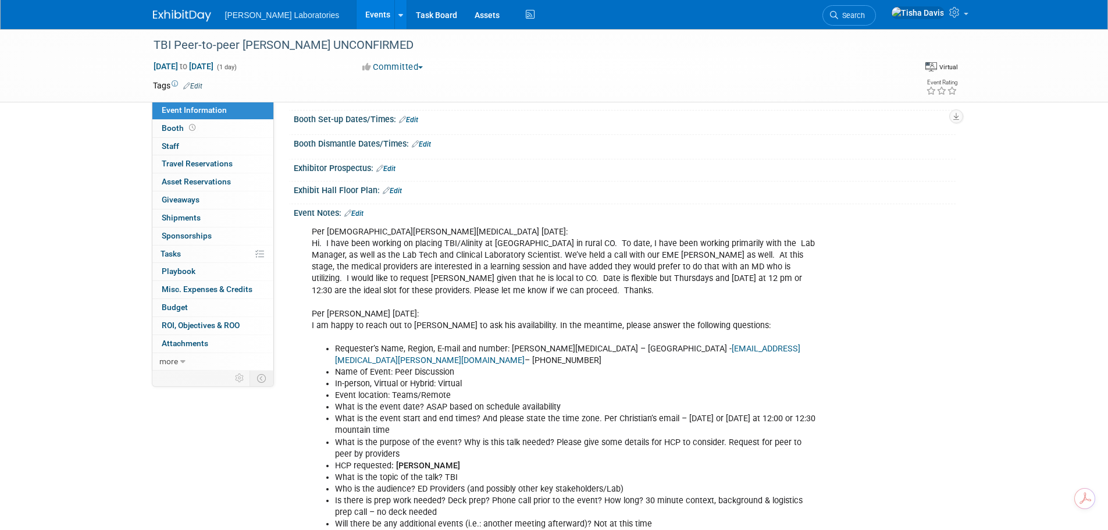
scroll to position [175, 0]
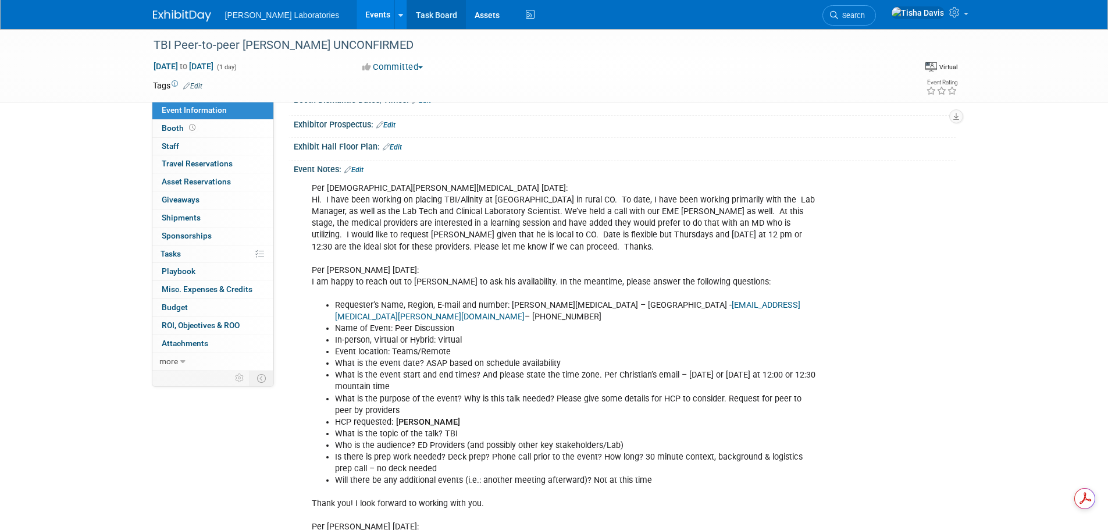
click at [407, 12] on link "Task Board" at bounding box center [436, 14] width 59 height 29
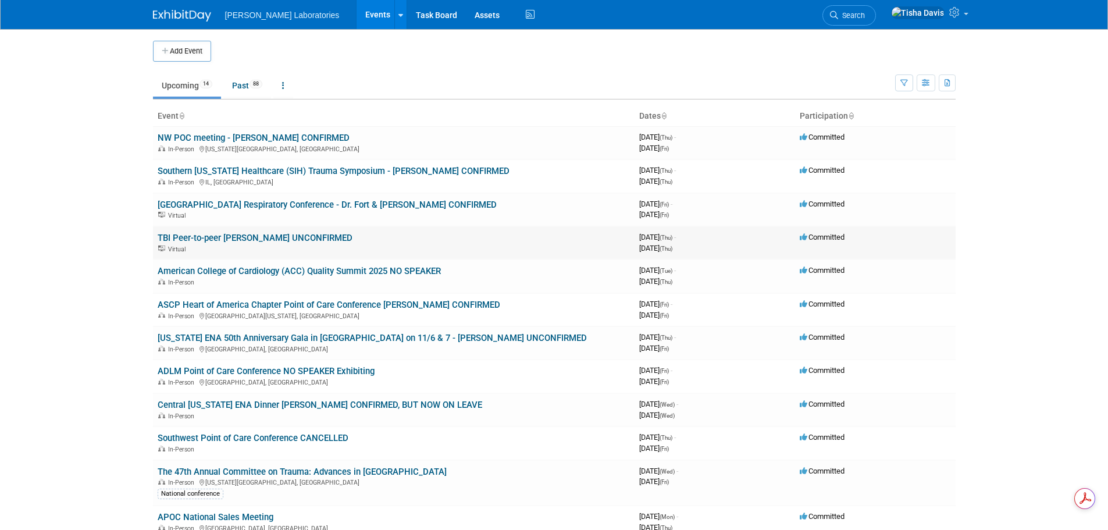
click at [293, 234] on link "TBI Peer-to-peer [PERSON_NAME] UNCONFIRMED" at bounding box center [255, 238] width 195 height 10
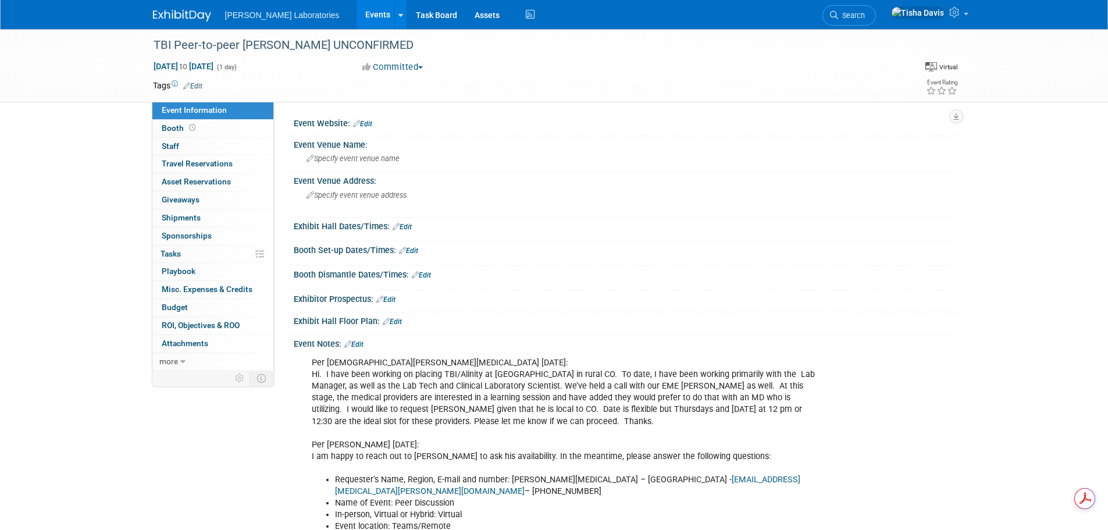
drag, startPoint x: 786, startPoint y: 290, endPoint x: 794, endPoint y: 287, distance: 8.3
click at [786, 290] on div "Exhibitor Prospectus: Edit" at bounding box center [625, 297] width 662 height 15
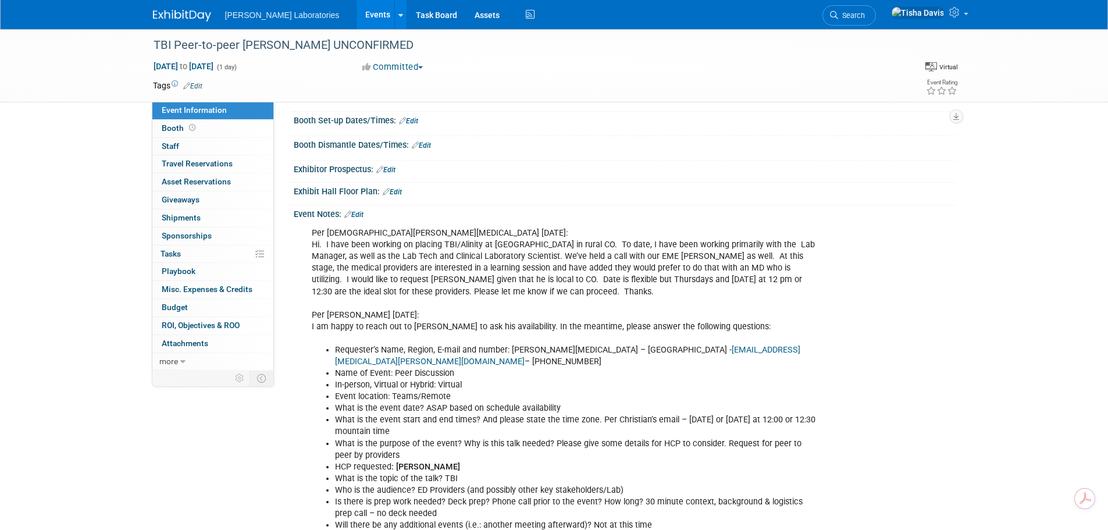
scroll to position [117, 0]
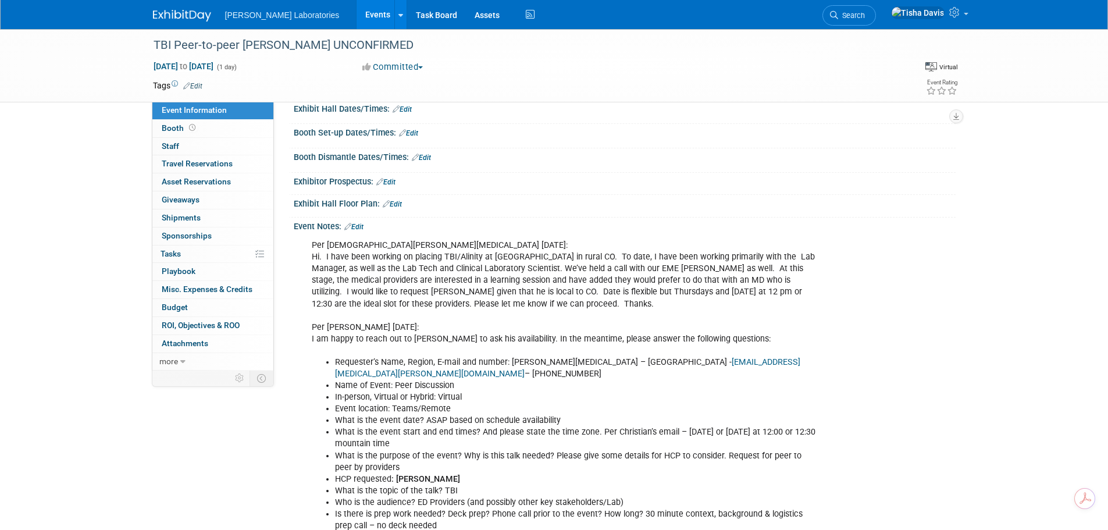
click at [364, 225] on link "Edit" at bounding box center [353, 227] width 19 height 8
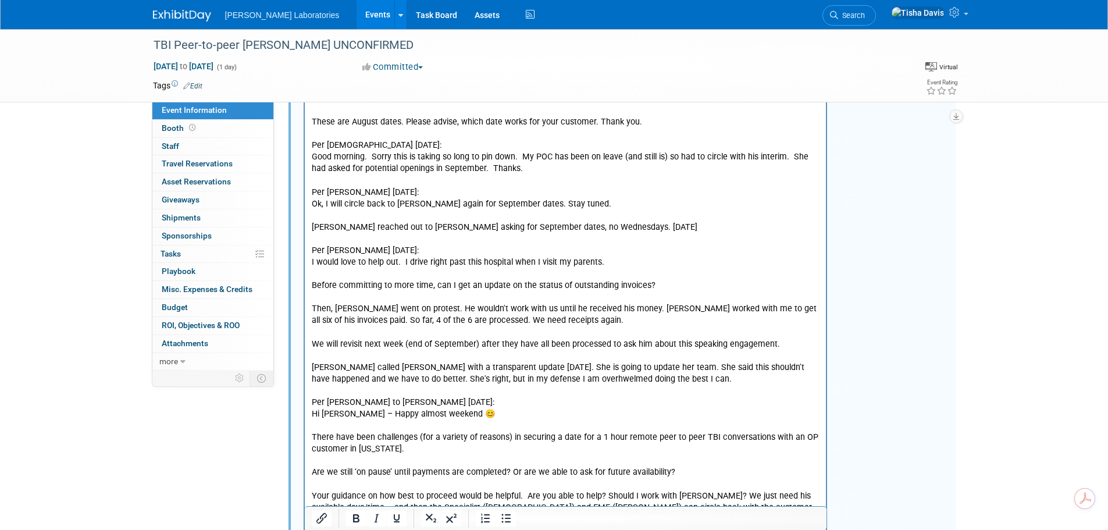
scroll to position [1663, 0]
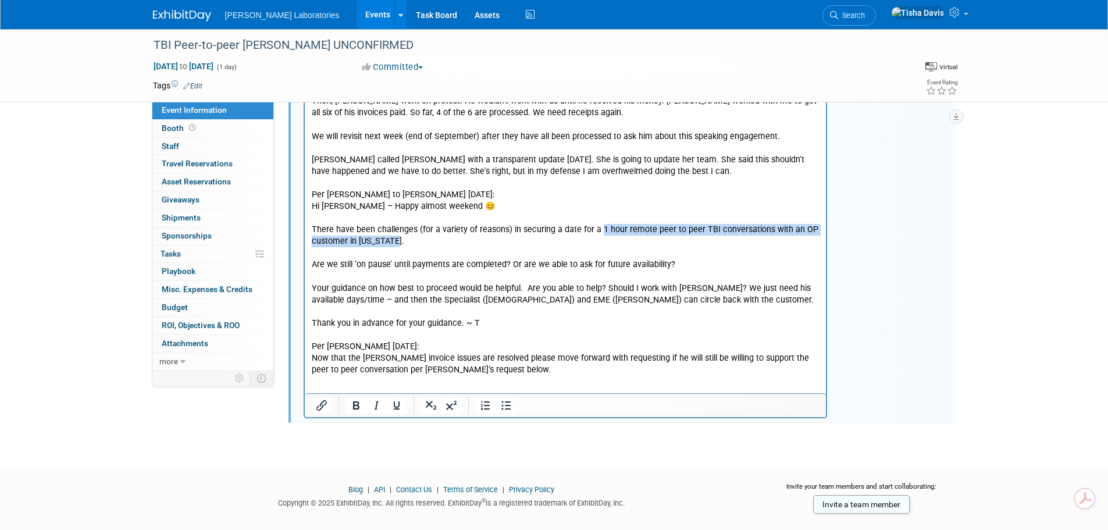
drag, startPoint x: 596, startPoint y: 218, endPoint x: 743, endPoint y: 227, distance: 146.9
click at [354, 406] on icon "Bold" at bounding box center [356, 405] width 6 height 8
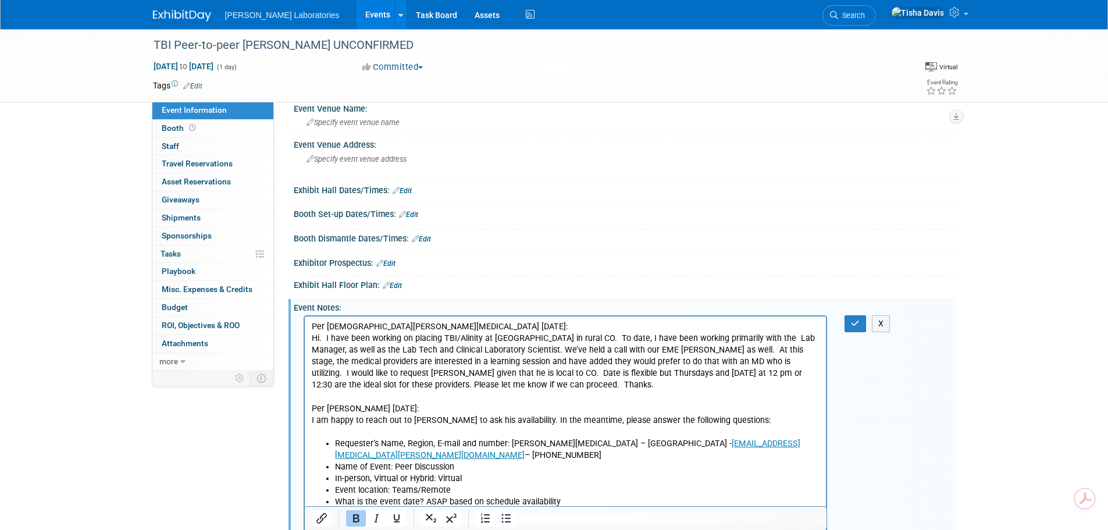
scroll to position [34, 0]
click at [848, 321] on button "button" at bounding box center [856, 325] width 22 height 17
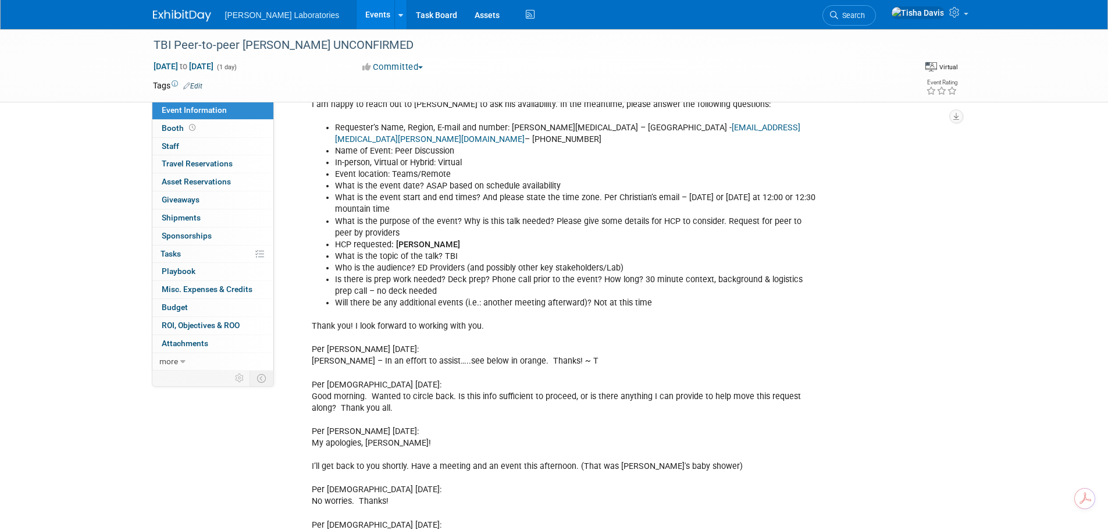
scroll to position [359, 0]
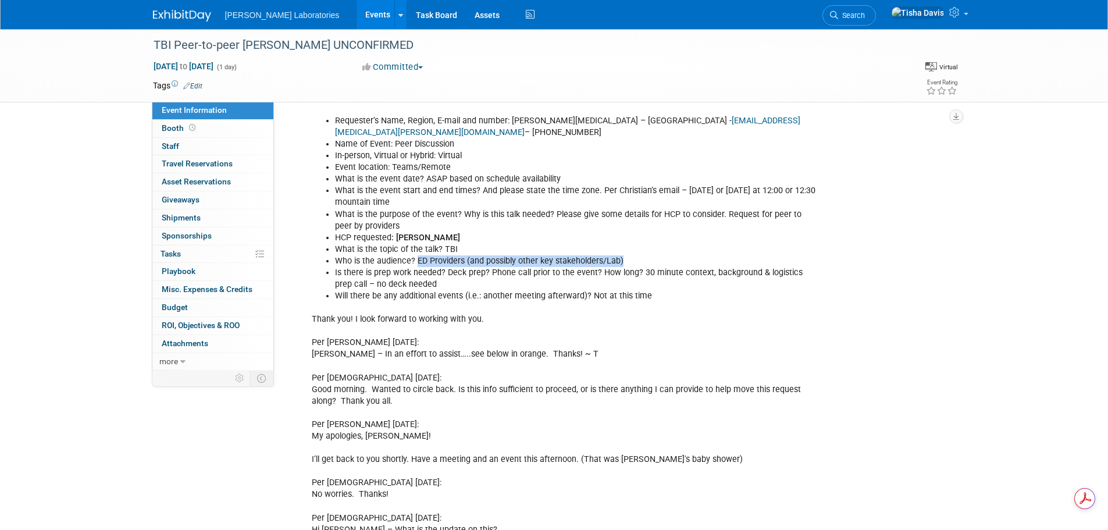
drag, startPoint x: 416, startPoint y: 249, endPoint x: 624, endPoint y: 248, distance: 207.7
click at [624, 255] on li "Who is the audience? ED Providers (and possibly other key stakeholders/Lab)" at bounding box center [578, 261] width 486 height 12
copy li "ED Providers (and possibly other key stakeholders/Lab)"
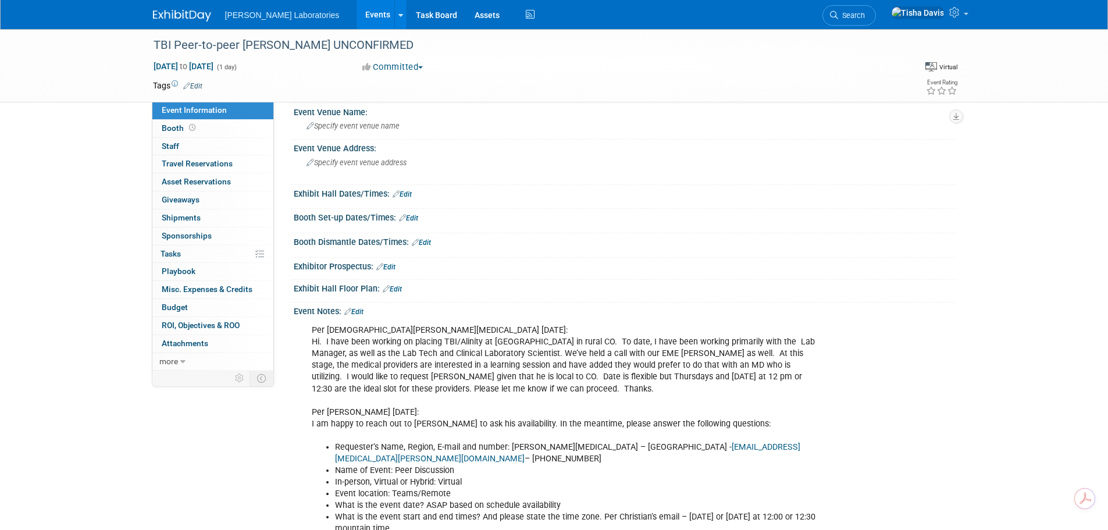
scroll to position [0, 0]
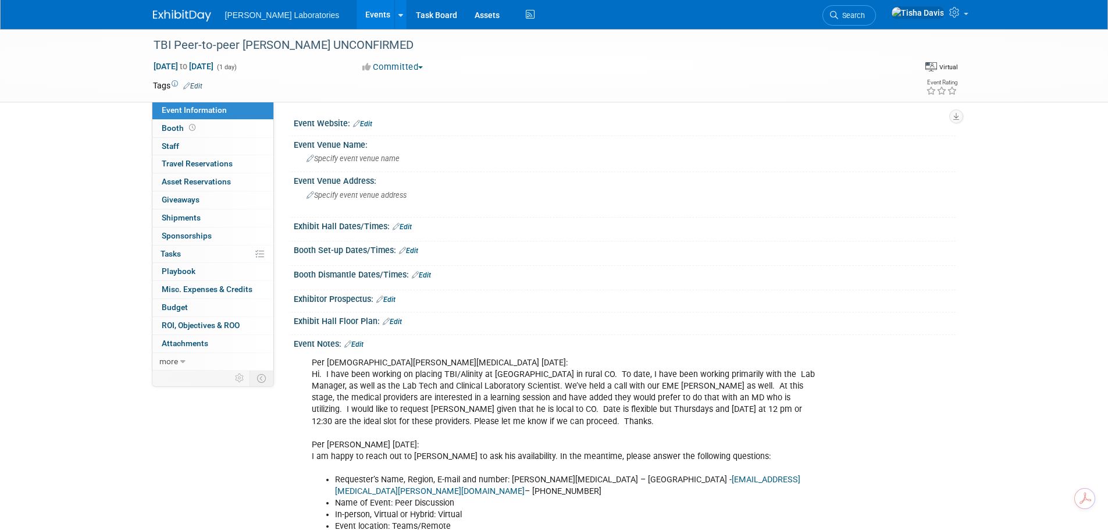
click at [358, 341] on link "Edit" at bounding box center [353, 344] width 19 height 8
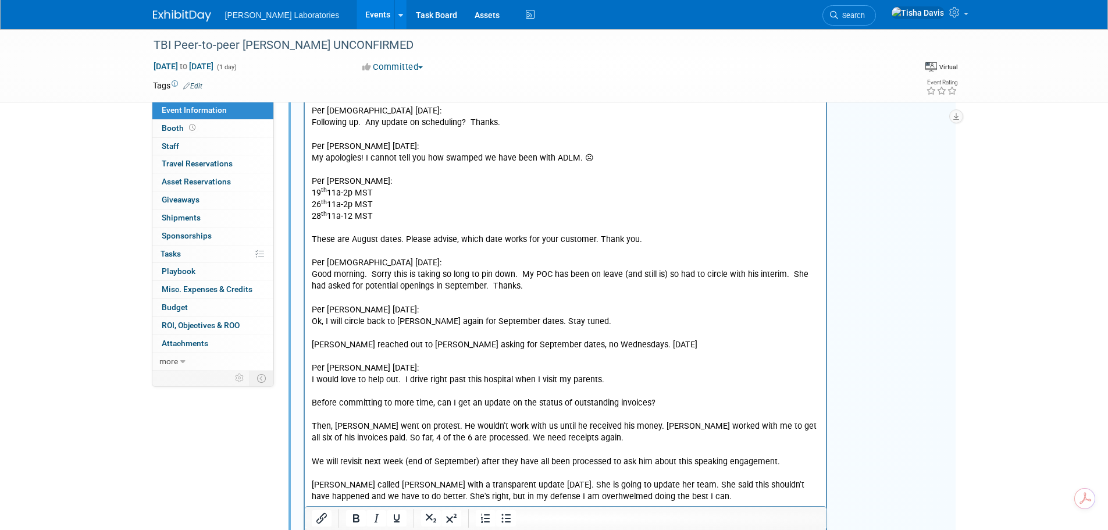
scroll to position [1571, 0]
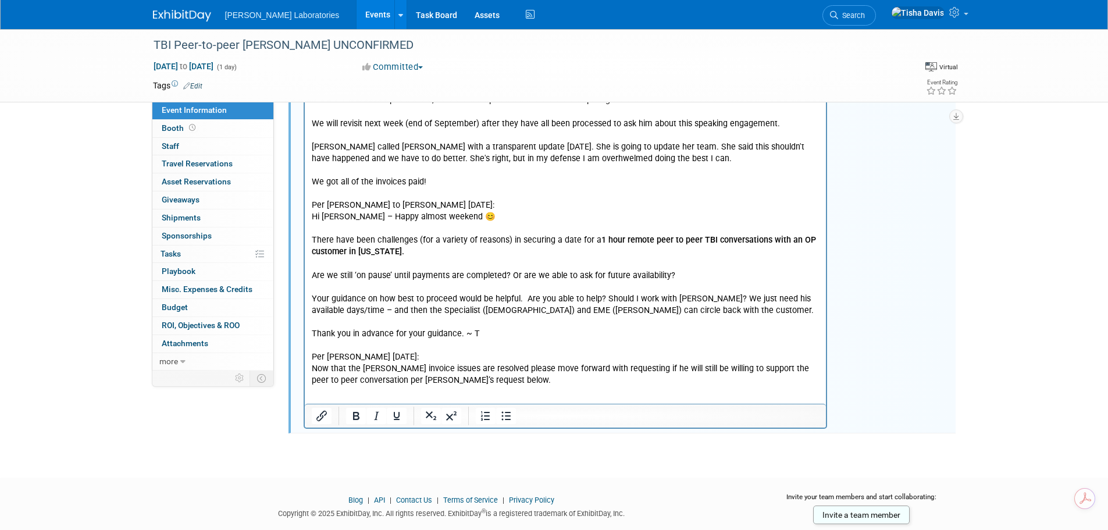
scroll to position [1705, 0]
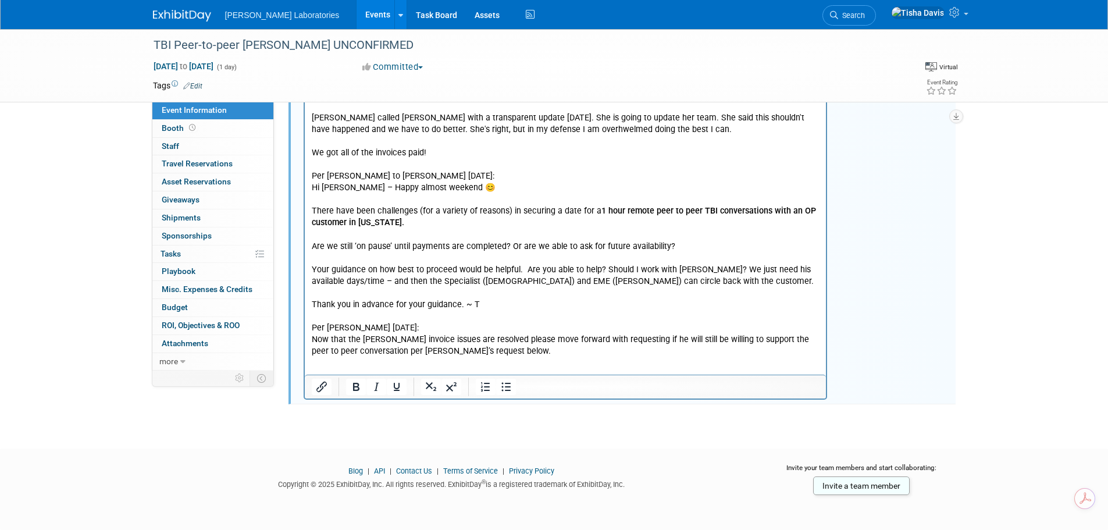
click at [529, 342] on p "Per Tricia to Greta 10/1/25: Hi Greta – Happy almost weekend 😊 There have been …" at bounding box center [565, 258] width 508 height 198
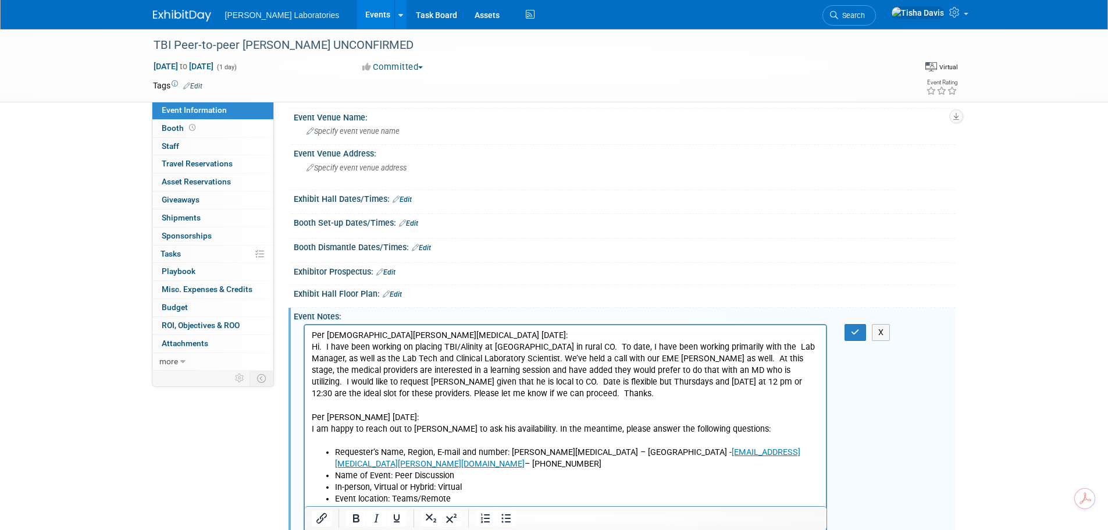
scroll to position [18, 0]
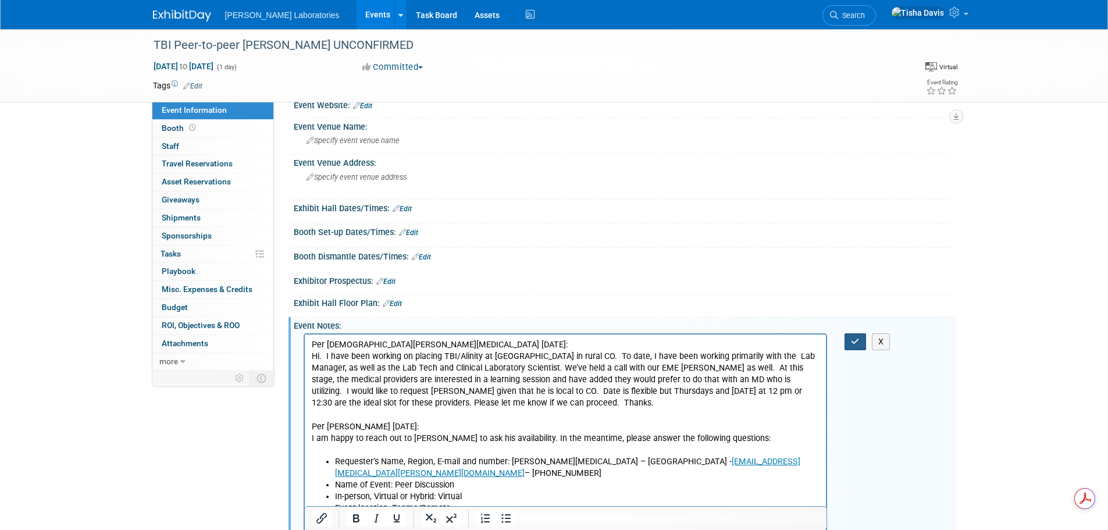
click at [856, 340] on icon "button" at bounding box center [855, 341] width 9 height 8
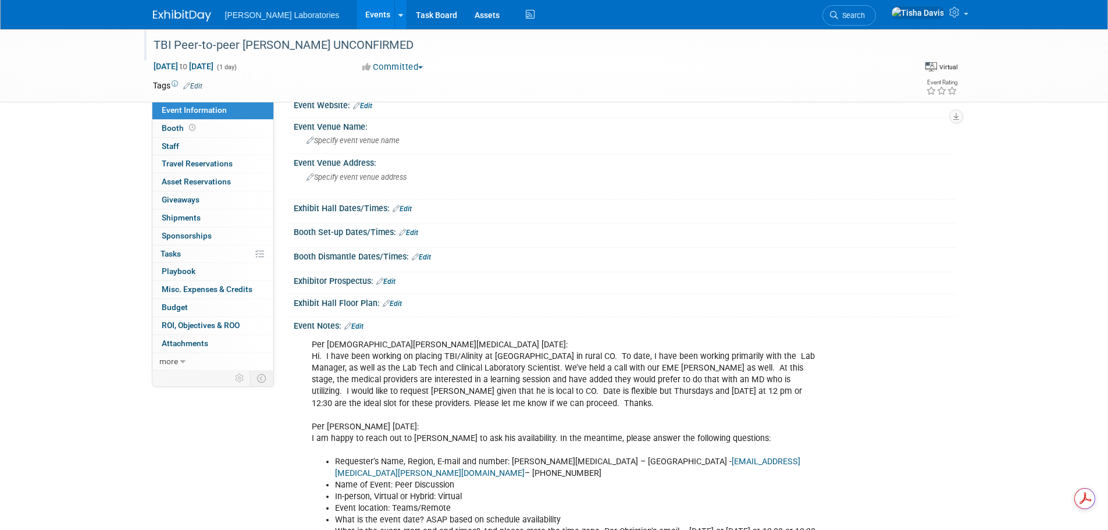
click at [388, 41] on div "TBI Peer-to-peer Dr. Hertner UNCONFIRMED" at bounding box center [519, 45] width 740 height 21
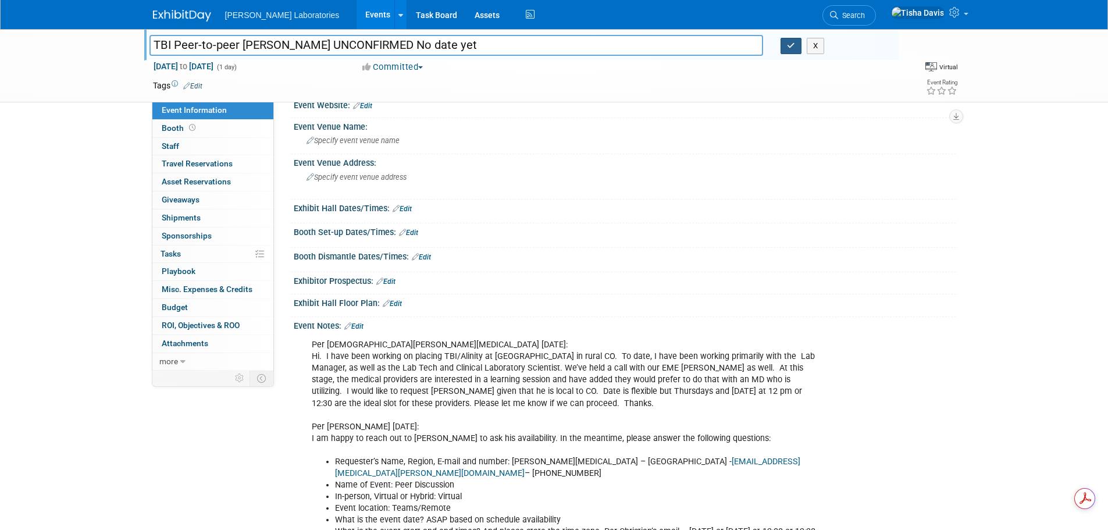
type input "TBI Peer-to-peer [PERSON_NAME] UNCONFIRMED No date yet"
click at [787, 48] on button "button" at bounding box center [791, 46] width 21 height 16
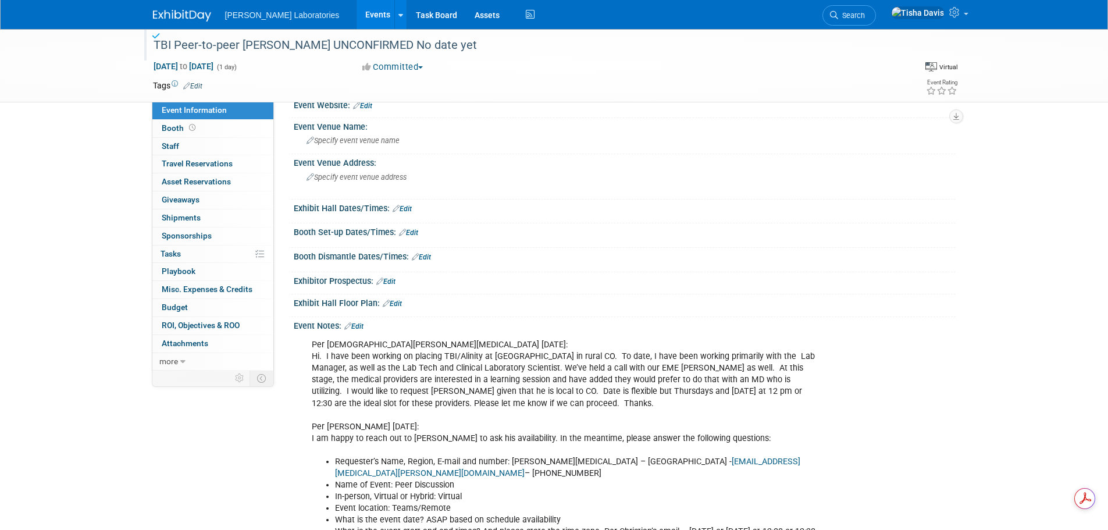
click at [357, 10] on link "Events" at bounding box center [378, 14] width 42 height 29
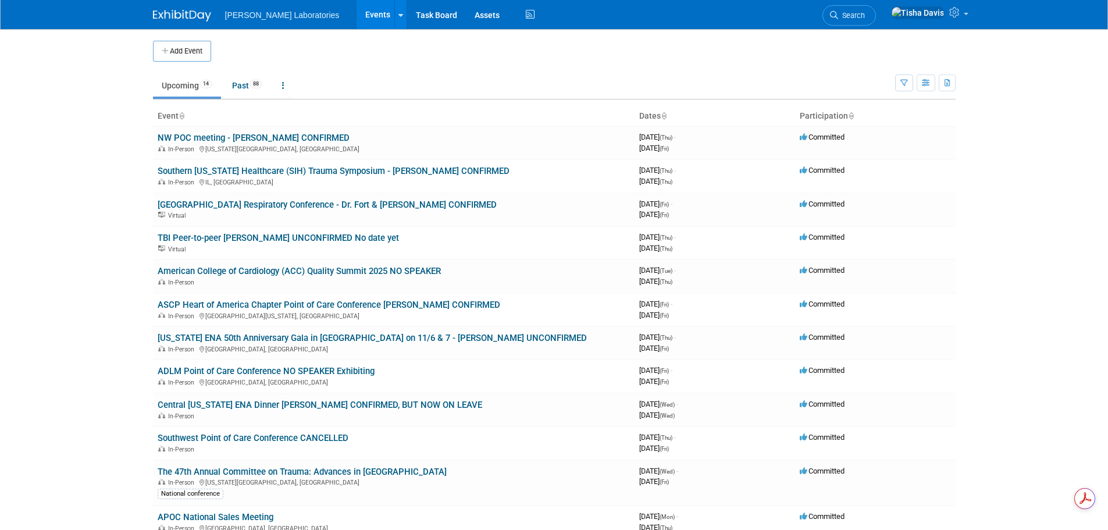
click at [357, 10] on link "Events" at bounding box center [378, 14] width 42 height 29
click at [407, 8] on link "Task Board" at bounding box center [436, 14] width 59 height 29
click at [250, 340] on link "[US_STATE] ENA 50th Anniversary Gala in [GEOGRAPHIC_DATA] on 11/6 & 7 - [PERSON…" at bounding box center [372, 338] width 429 height 10
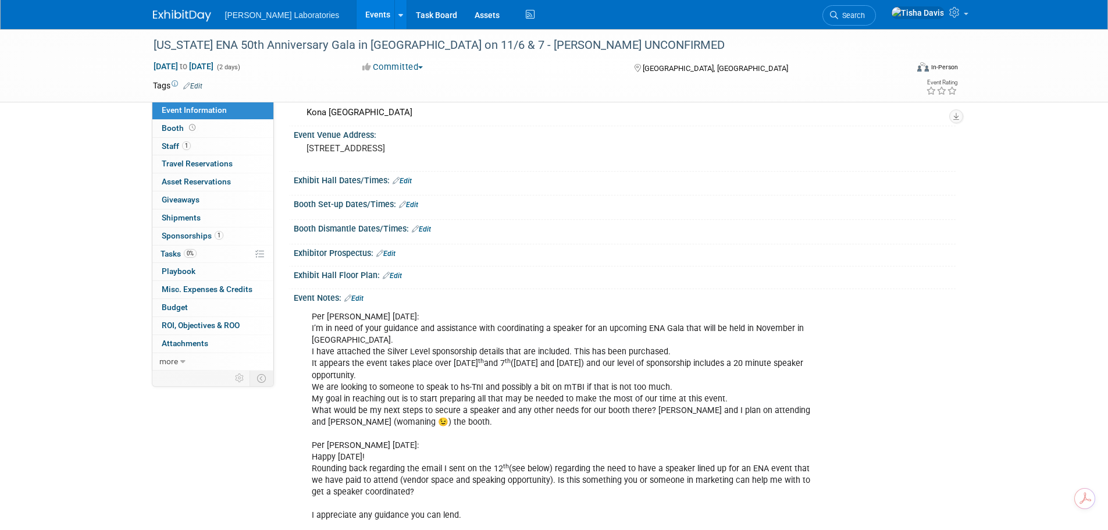
scroll to position [58, 0]
click at [359, 295] on link "Edit" at bounding box center [353, 299] width 19 height 8
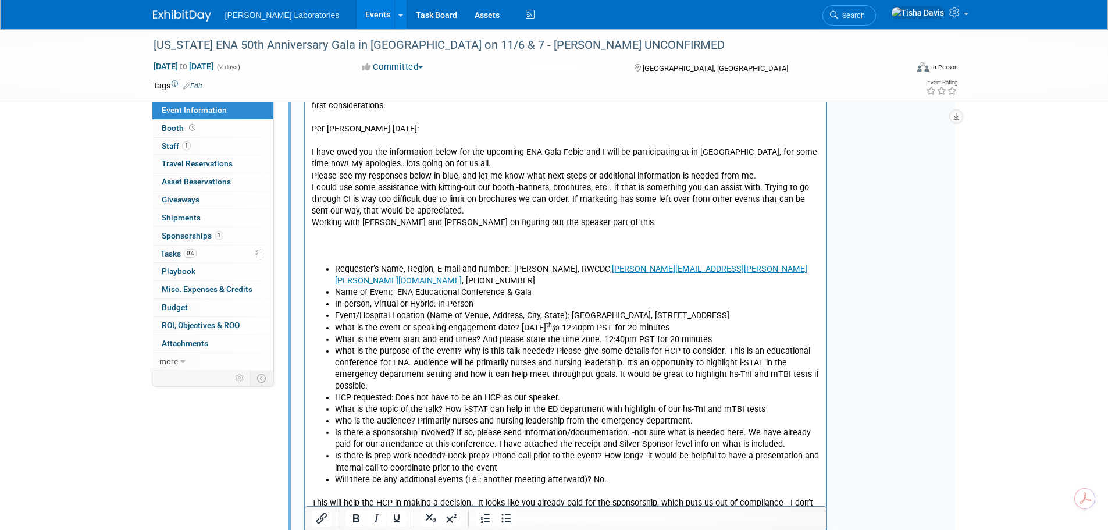
scroll to position [1047, 0]
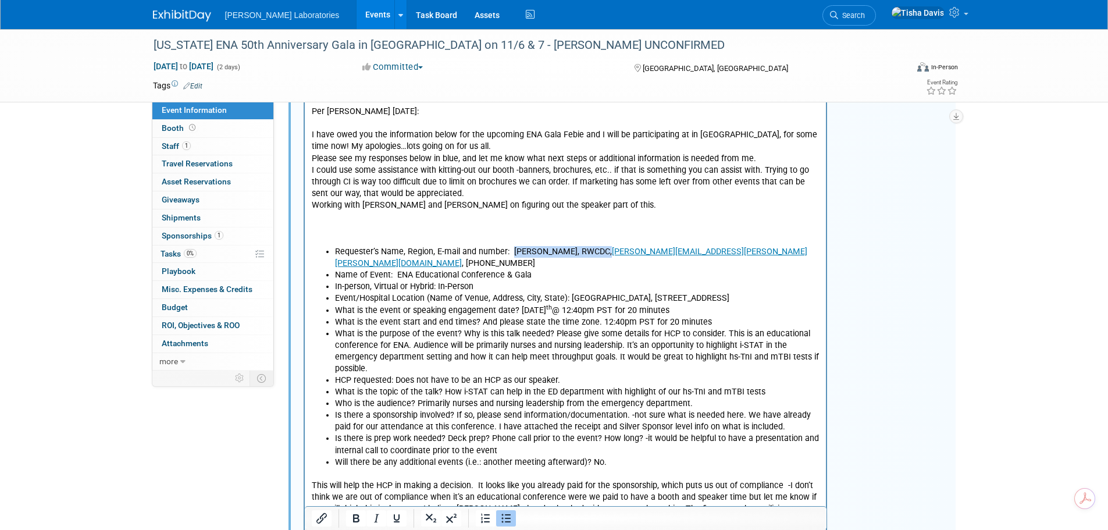
drag, startPoint x: 511, startPoint y: 253, endPoint x: 592, endPoint y: 253, distance: 80.9
click at [592, 253] on li "Requester’s Name, Region, E-mail and number: Sheila Strayer, RWCDC, Sheila.stra…" at bounding box center [576, 258] width 485 height 23
drag, startPoint x: 395, startPoint y: 266, endPoint x: 529, endPoint y: 258, distance: 134.0
click at [529, 270] on li "Name of Event: ENA Educational Conference & Gala" at bounding box center [576, 276] width 485 height 12
drag, startPoint x: 436, startPoint y: 276, endPoint x: 470, endPoint y: 292, distance: 37.2
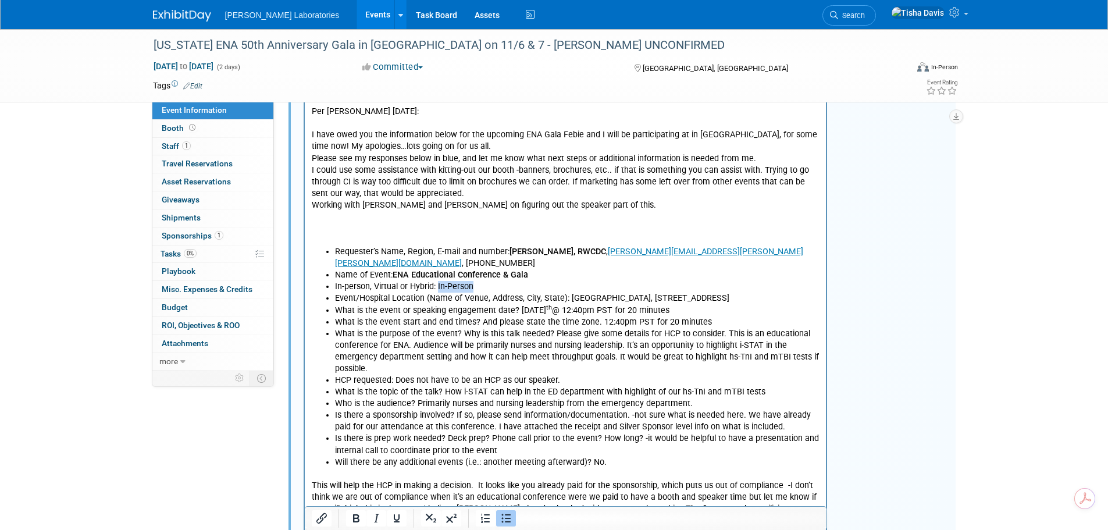
click at [473, 282] on li "In-person, Virtual or Hybrid: In-Person" at bounding box center [576, 288] width 485 height 12
drag, startPoint x: 569, startPoint y: 287, endPoint x: 561, endPoint y: 302, distance: 16.4
click at [561, 302] on li "Event/Hospital Location (Name of Venue, Address, City, State): Kona Kai San Die…" at bounding box center [576, 299] width 485 height 12
drag, startPoint x: 515, startPoint y: 311, endPoint x: 704, endPoint y: 312, distance: 188.5
click at [704, 312] on li "What is the event or speaking engagement date? November 6 th @ 12:40pm PST for …" at bounding box center [576, 311] width 485 height 12
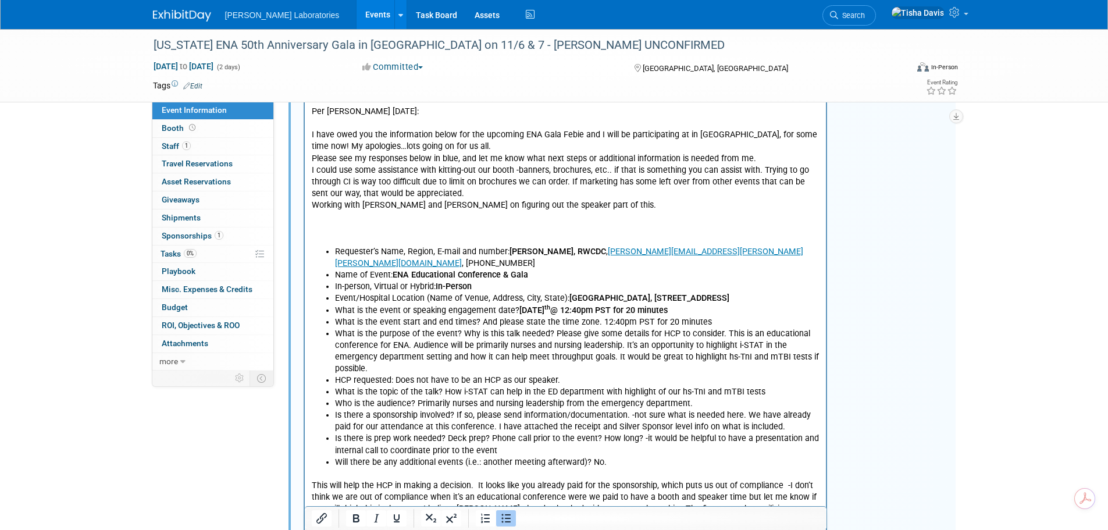
click at [631, 368] on li "What is the purpose of the event? Why is this talk needed? Please give some det…" at bounding box center [576, 352] width 485 height 47
drag, startPoint x: 598, startPoint y: 325, endPoint x: 710, endPoint y: 323, distance: 111.7
click at [710, 323] on li "What is the event start and end times? And please state the time zone. 12:40pm …" at bounding box center [576, 323] width 485 height 12
drag, startPoint x: 569, startPoint y: 309, endPoint x: 690, endPoint y: 306, distance: 121.0
click at [690, 306] on li "What is the event or speaking engagement date? November 6 th @ 12:40pm PST for …" at bounding box center [576, 311] width 485 height 12
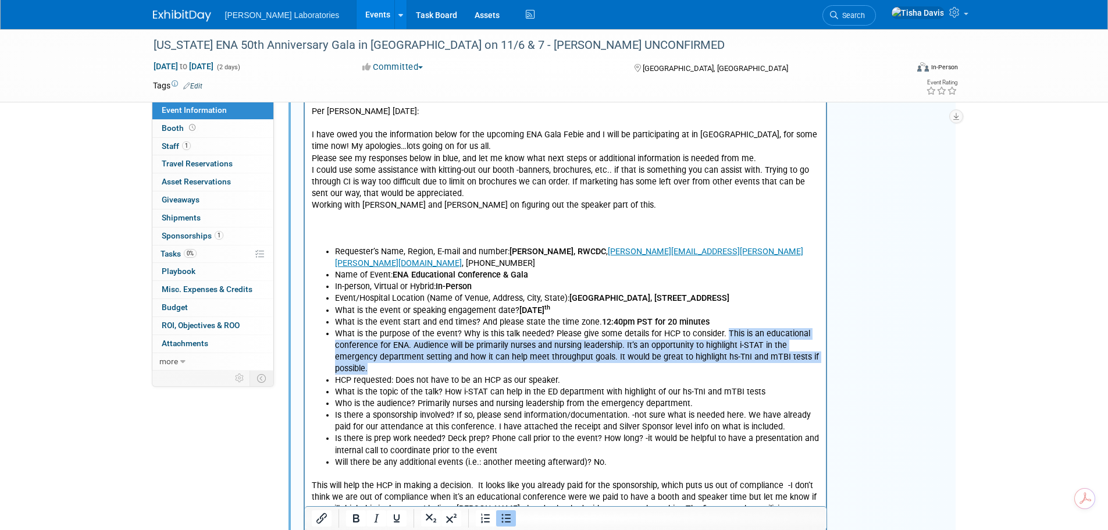
drag, startPoint x: 721, startPoint y: 331, endPoint x: 717, endPoint y: 369, distance: 38.6
click at [718, 369] on li "What is the purpose of the event? Why is this talk needed? Please give some det…" at bounding box center [576, 352] width 485 height 47
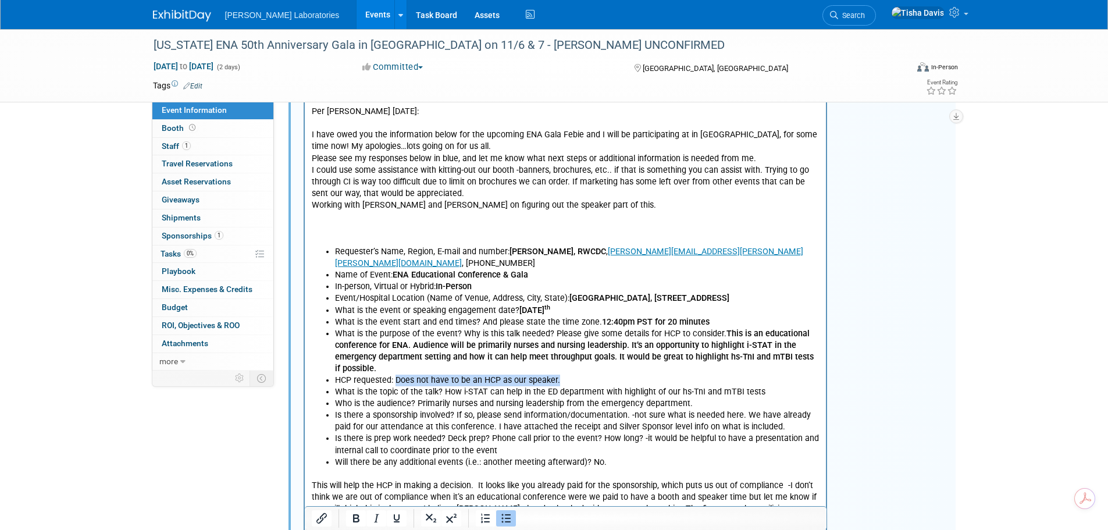
drag, startPoint x: 396, startPoint y: 380, endPoint x: 560, endPoint y: 376, distance: 164.1
click at [560, 376] on li "HCP requested: Does not have to be an HCP as our speaker." at bounding box center [576, 381] width 485 height 12
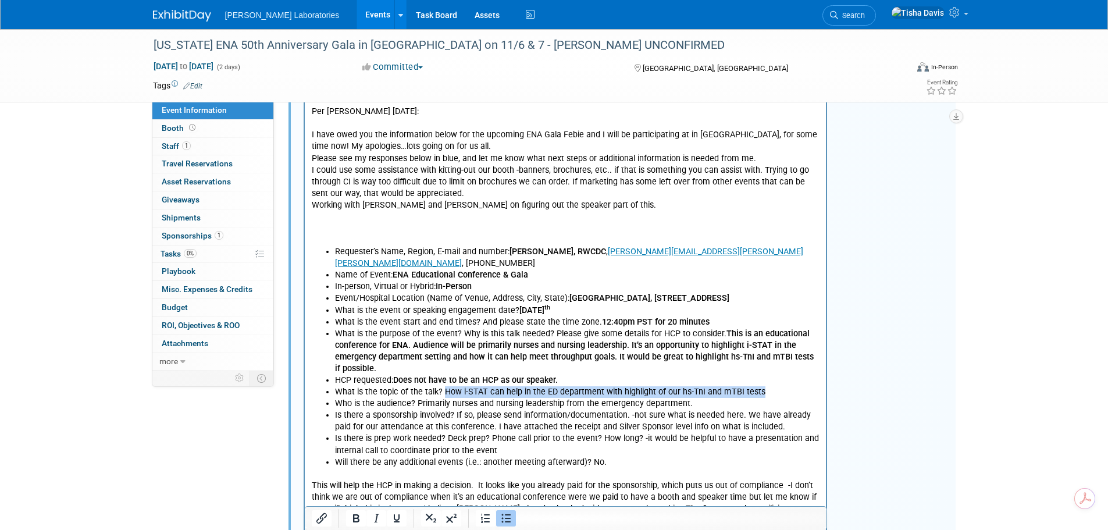
drag, startPoint x: 444, startPoint y: 393, endPoint x: 762, endPoint y: 396, distance: 318.2
click at [762, 396] on li "What is the topic of the talk? How i-STAT can help in the ED department with hi…" at bounding box center [576, 393] width 485 height 12
drag, startPoint x: 415, startPoint y: 401, endPoint x: 688, endPoint y: 407, distance: 272.3
click at [688, 407] on li "Who is the audience? Primarily nurses and nursing leadership from the emergency…" at bounding box center [576, 404] width 485 height 12
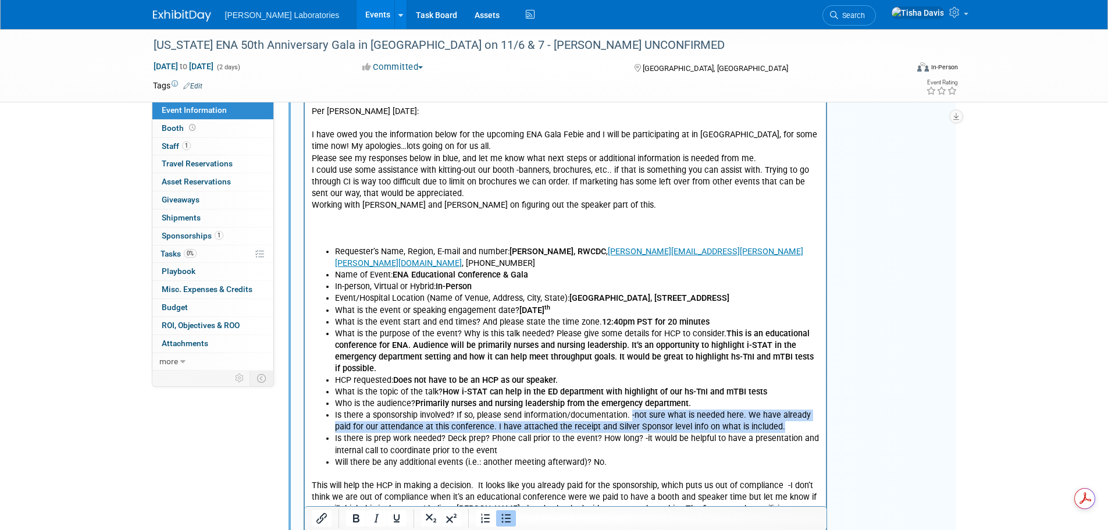
drag, startPoint x: 628, startPoint y: 415, endPoint x: 785, endPoint y: 429, distance: 157.1
click at [785, 429] on li "Is there a sponsorship involved? If so, please send information/documentation. …" at bounding box center [576, 421] width 485 height 23
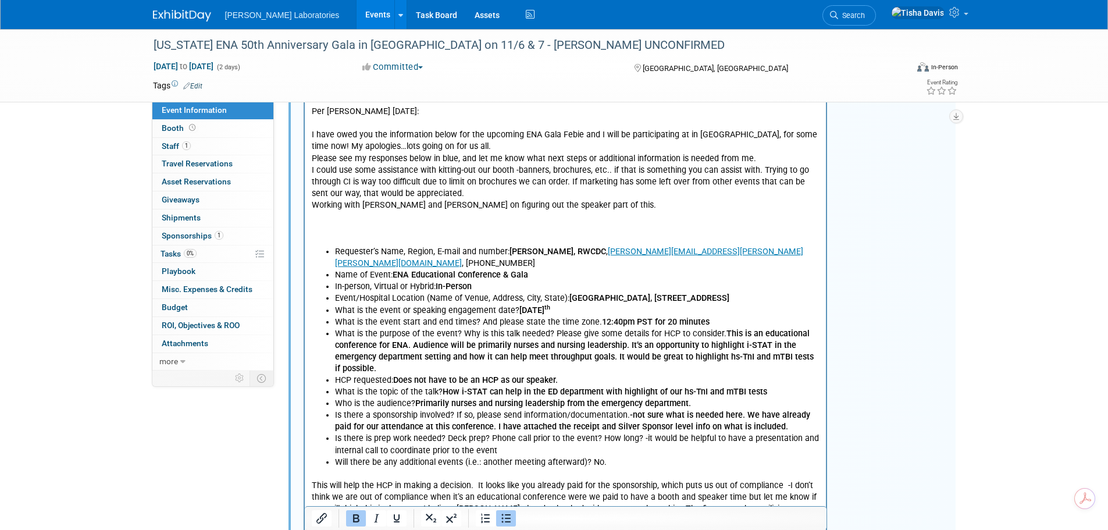
scroll to position [1105, 0]
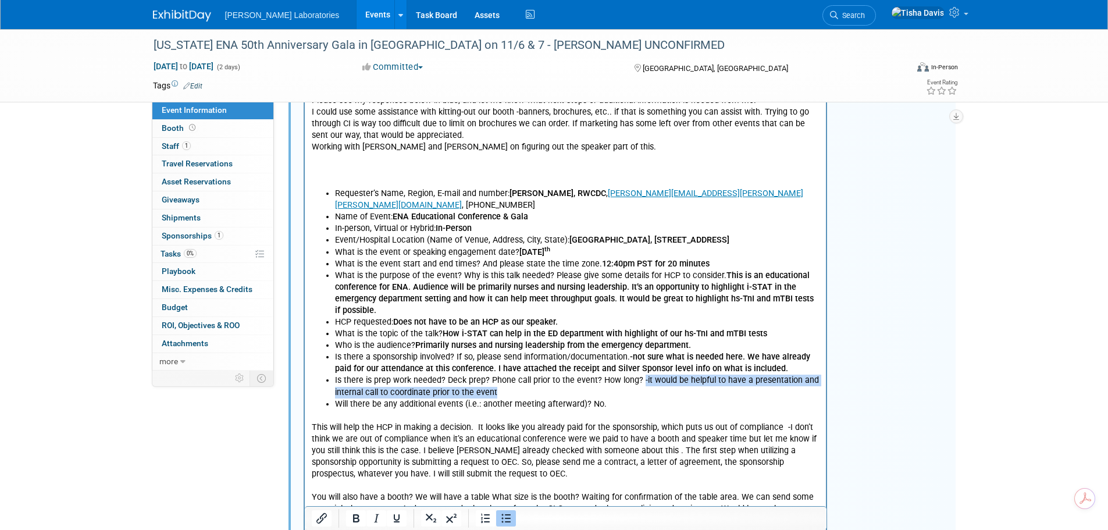
drag, startPoint x: 638, startPoint y: 380, endPoint x: 644, endPoint y: 394, distance: 14.8
click at [644, 394] on li "Is there is prep work needed? Deck prep? Phone call prior to the event? How lon…" at bounding box center [576, 386] width 485 height 23
drag, startPoint x: 588, startPoint y: 407, endPoint x: 600, endPoint y: 401, distance: 12.8
click at [600, 401] on li "Will there be any additional events (i.e.: another meeting afterward)? No." at bounding box center [576, 405] width 485 height 12
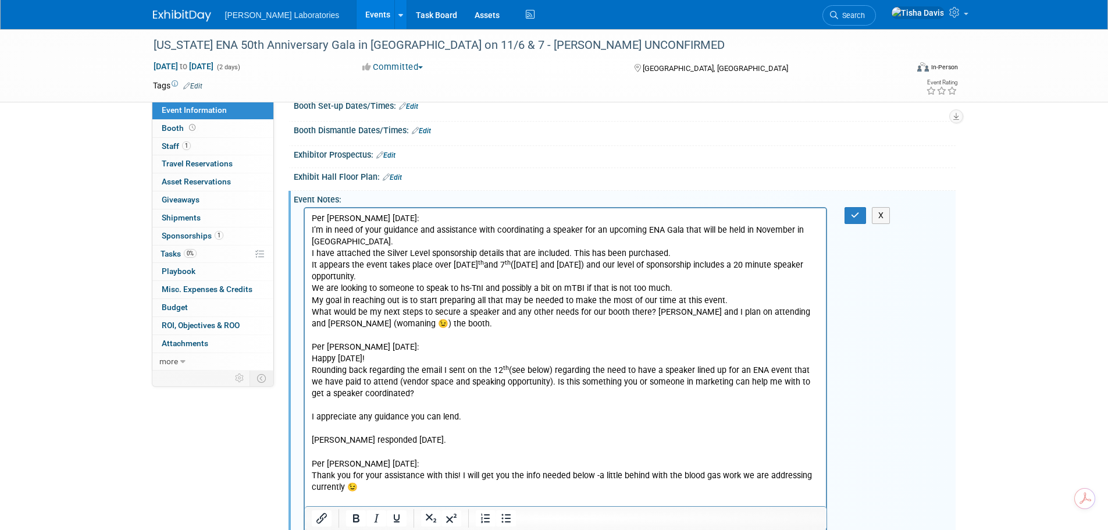
scroll to position [0, 0]
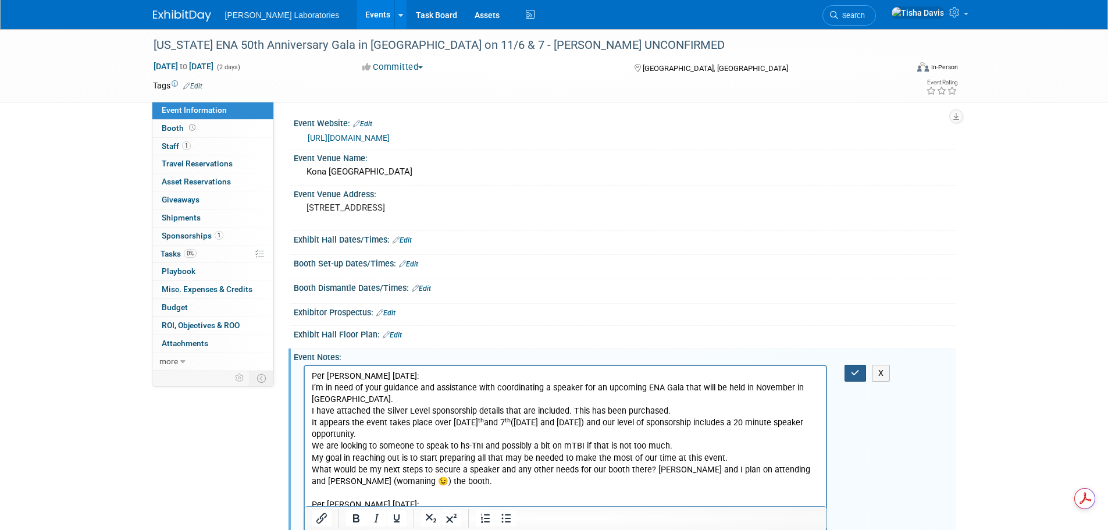
click at [850, 373] on button "button" at bounding box center [856, 373] width 22 height 17
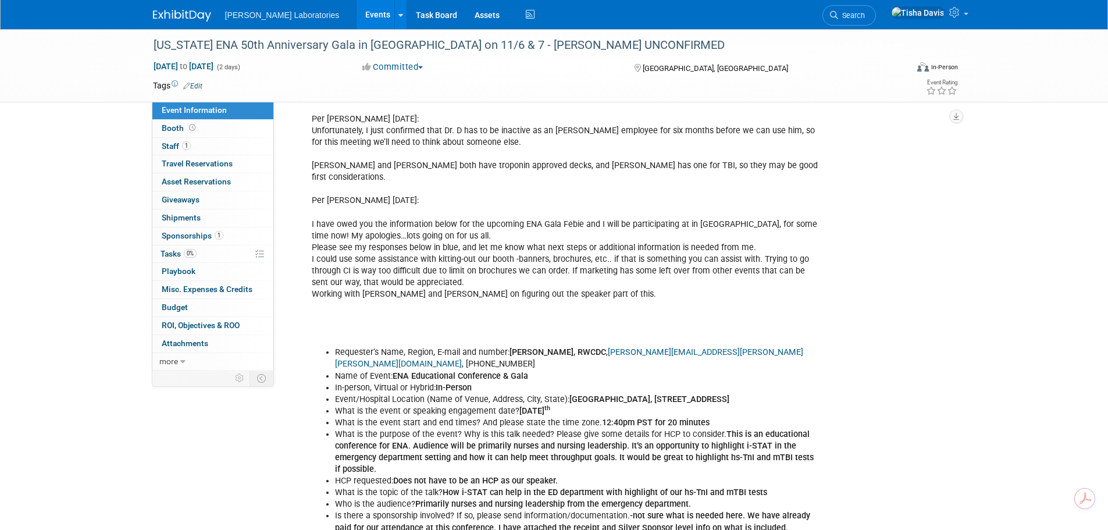
scroll to position [1105, 0]
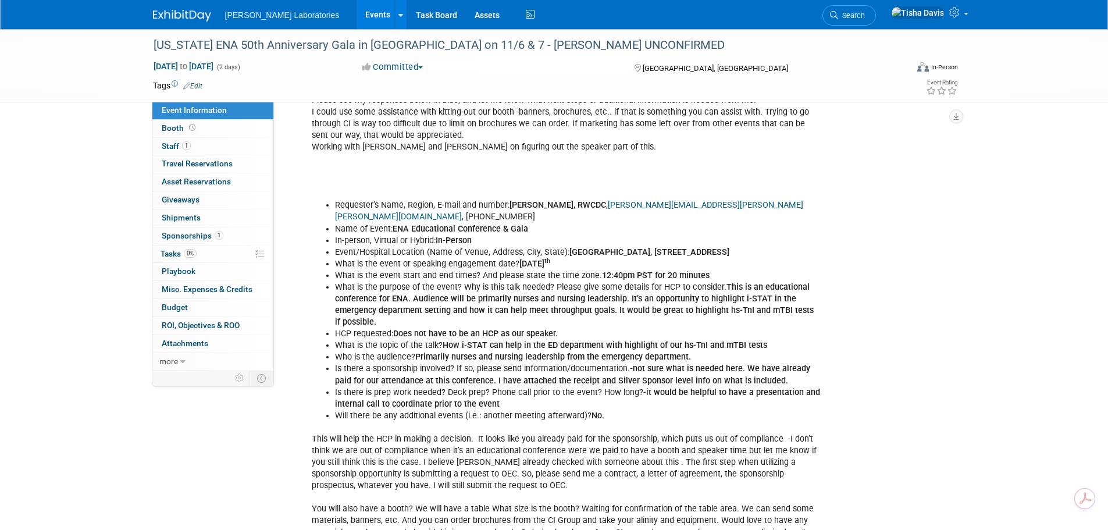
click at [357, 17] on link "Events" at bounding box center [378, 14] width 42 height 29
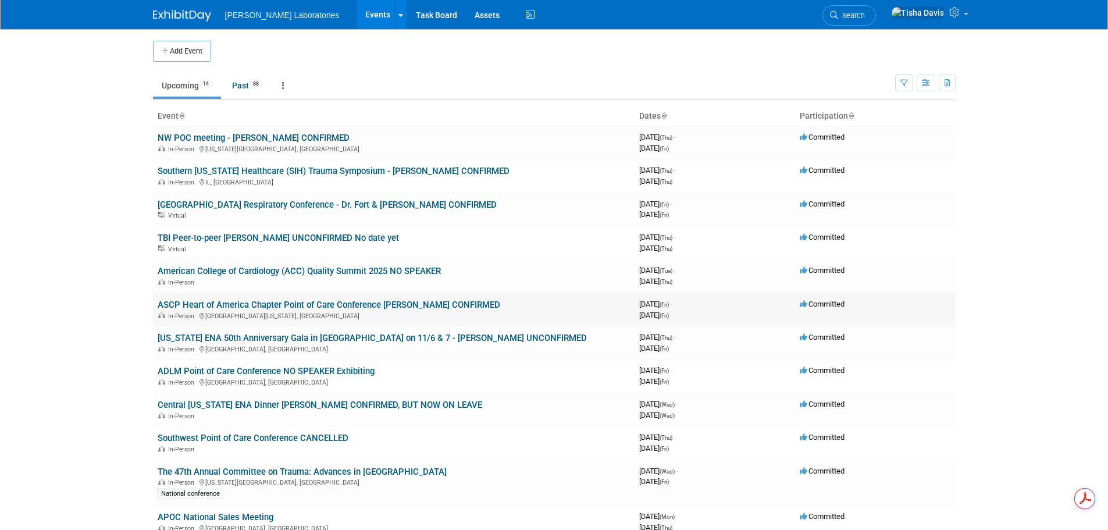
click at [230, 304] on link "ASCP Heart of America Chapter Point of Care Conference [PERSON_NAME] CONFIRMED" at bounding box center [329, 305] width 343 height 10
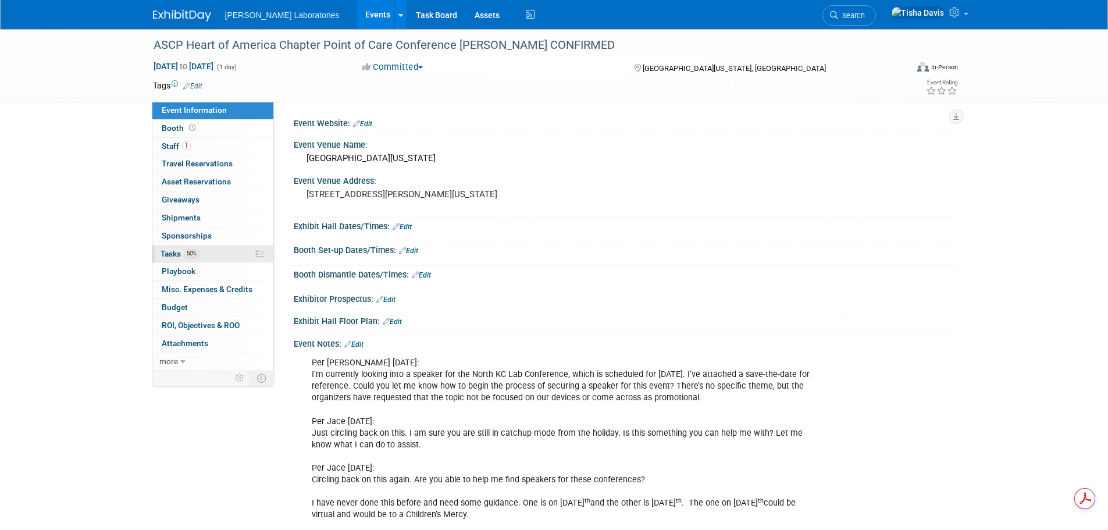
click at [175, 250] on span "Tasks 50%" at bounding box center [180, 253] width 39 height 9
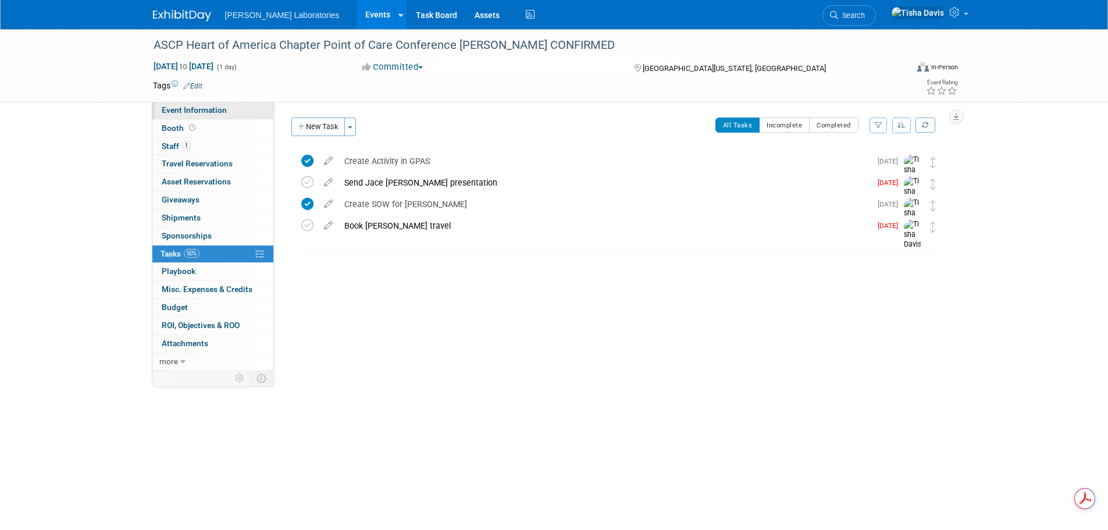
click at [242, 111] on link "Event Information" at bounding box center [212, 110] width 121 height 17
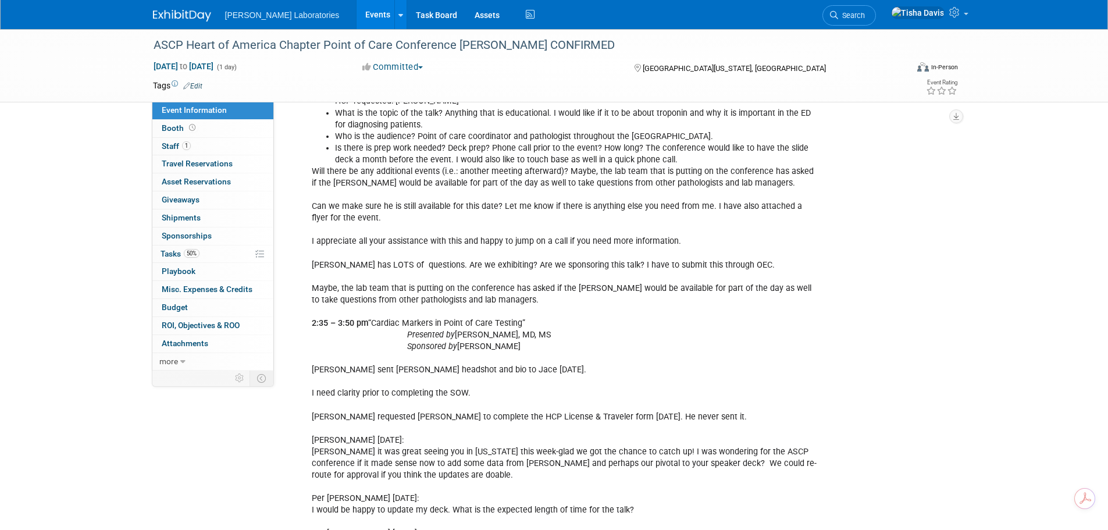
scroll to position [904, 0]
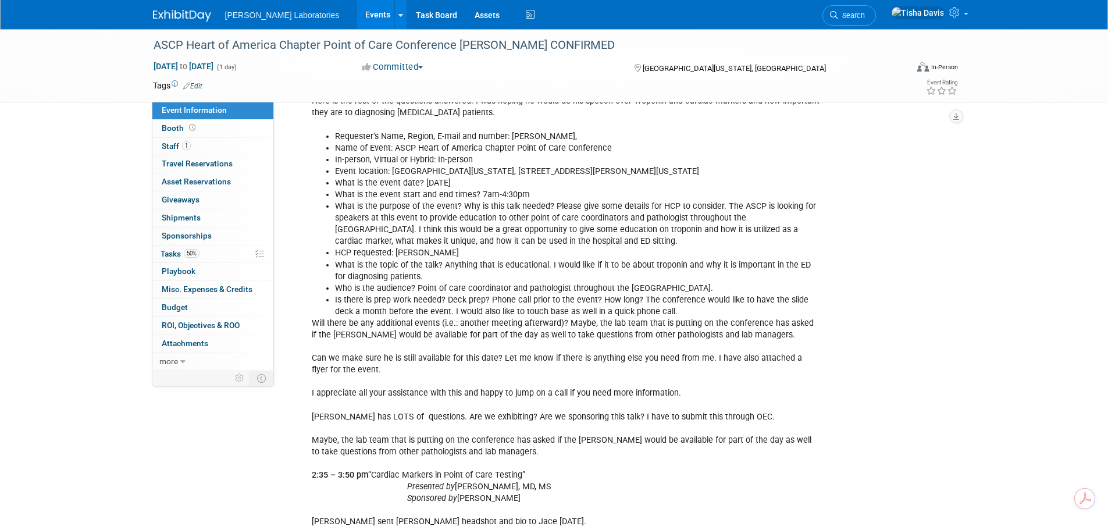
click at [357, 14] on link "Events" at bounding box center [378, 14] width 42 height 29
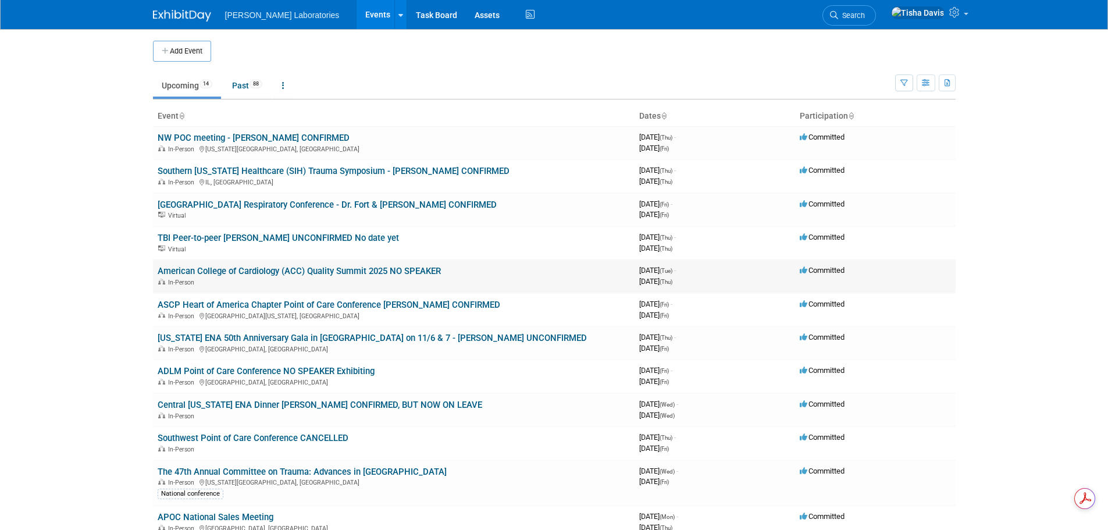
click at [191, 272] on link "American College of Cardiology (ACC) Quality Summit 2025 NO SPEAKER" at bounding box center [299, 271] width 283 height 10
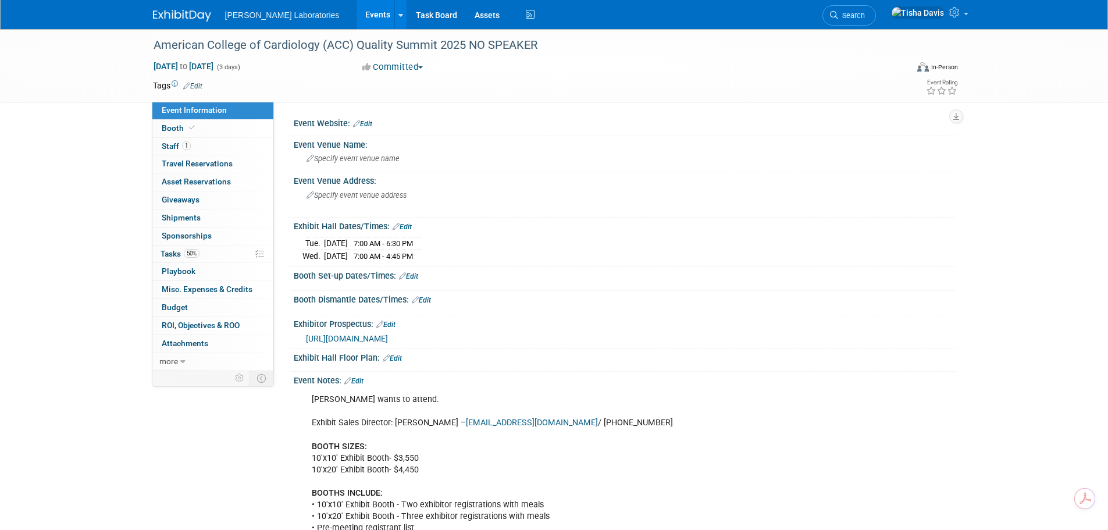
scroll to position [58, 0]
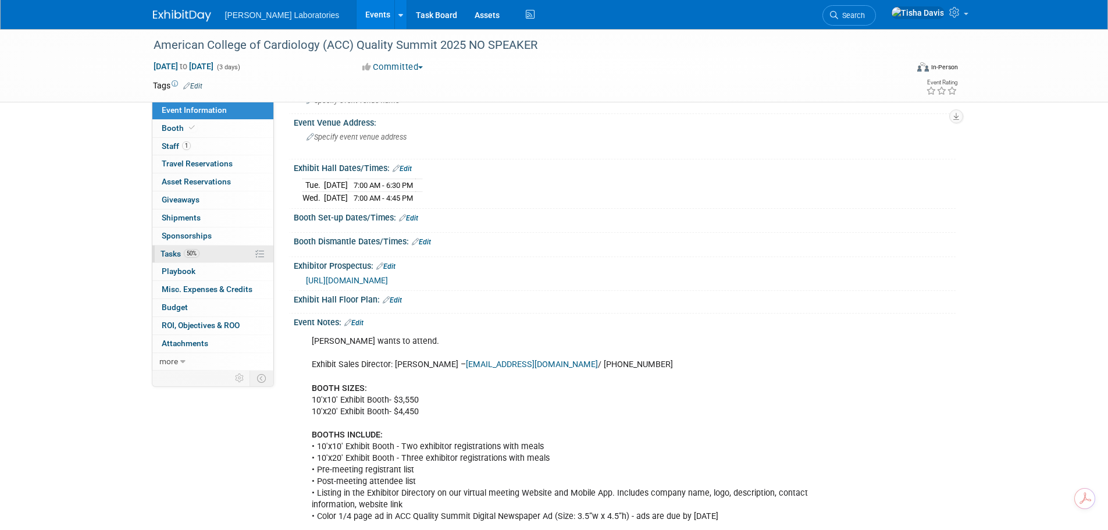
click at [167, 250] on span "Tasks 50%" at bounding box center [180, 253] width 39 height 9
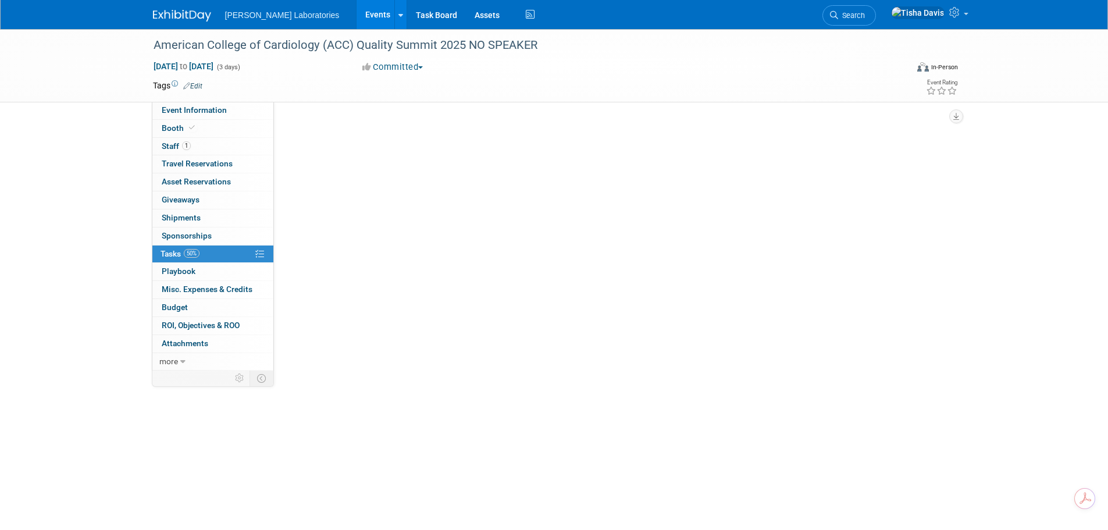
scroll to position [0, 0]
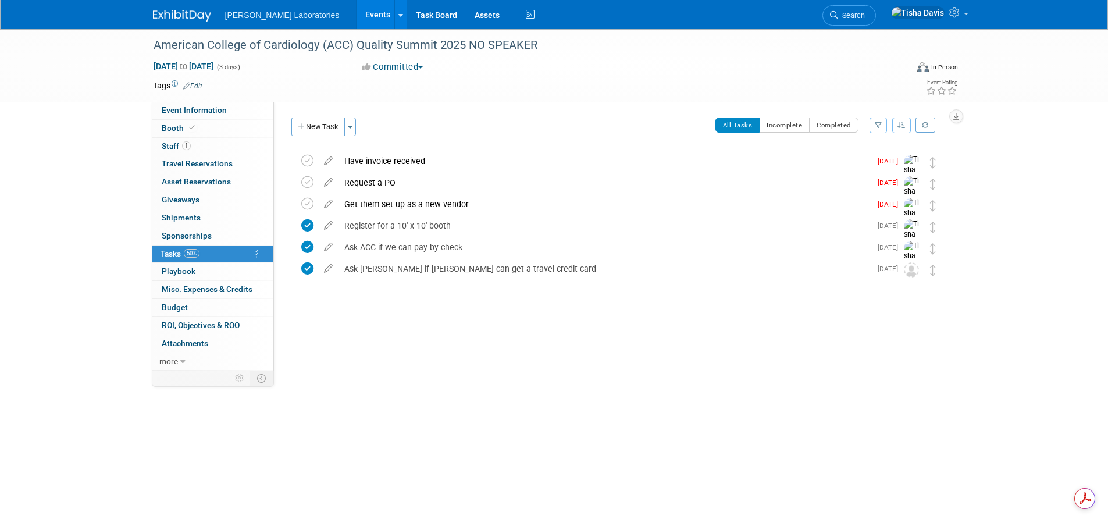
click at [357, 13] on link "Events" at bounding box center [378, 14] width 42 height 29
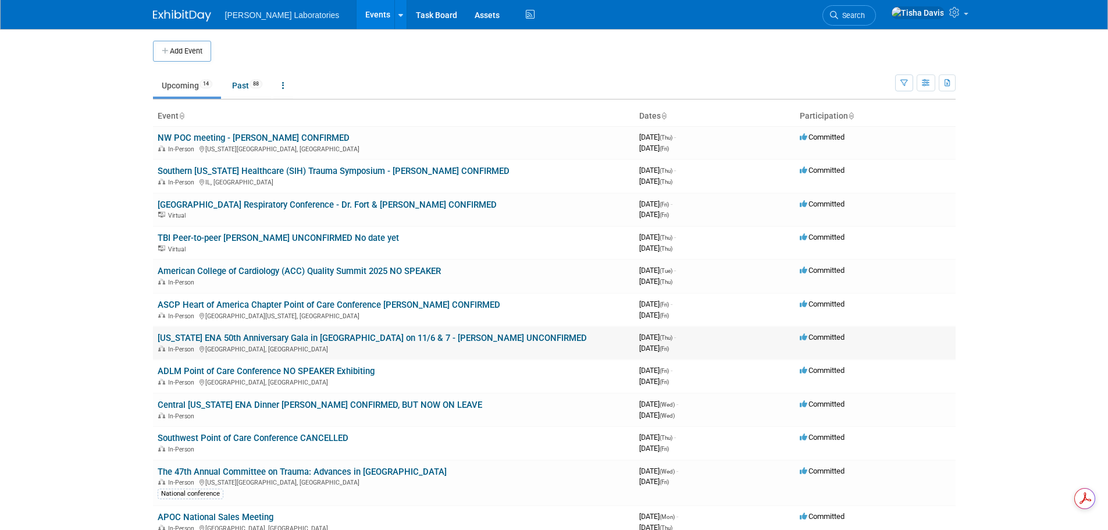
click at [240, 336] on link "[US_STATE] ENA 50th Anniversary Gala in [GEOGRAPHIC_DATA] on 11/6 & 7 - [PERSON…" at bounding box center [372, 338] width 429 height 10
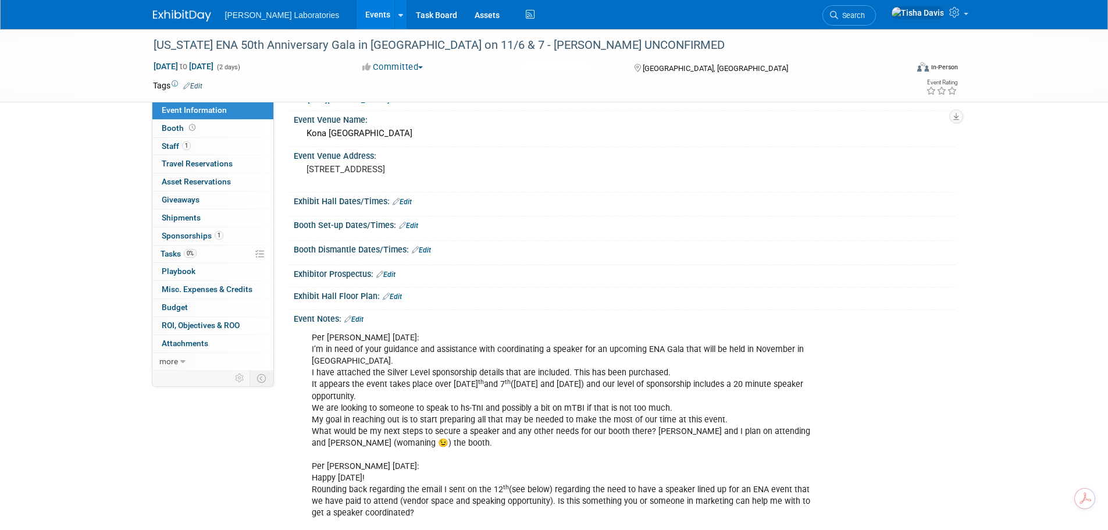
scroll to position [58, 0]
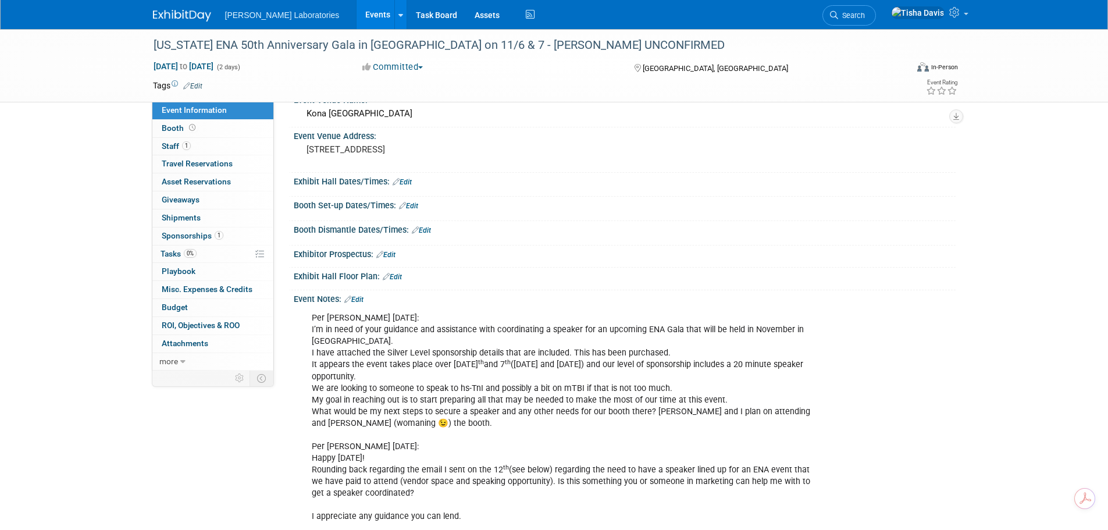
drag, startPoint x: 360, startPoint y: 298, endPoint x: 372, endPoint y: 297, distance: 11.6
click at [360, 298] on link "Edit" at bounding box center [353, 299] width 19 height 8
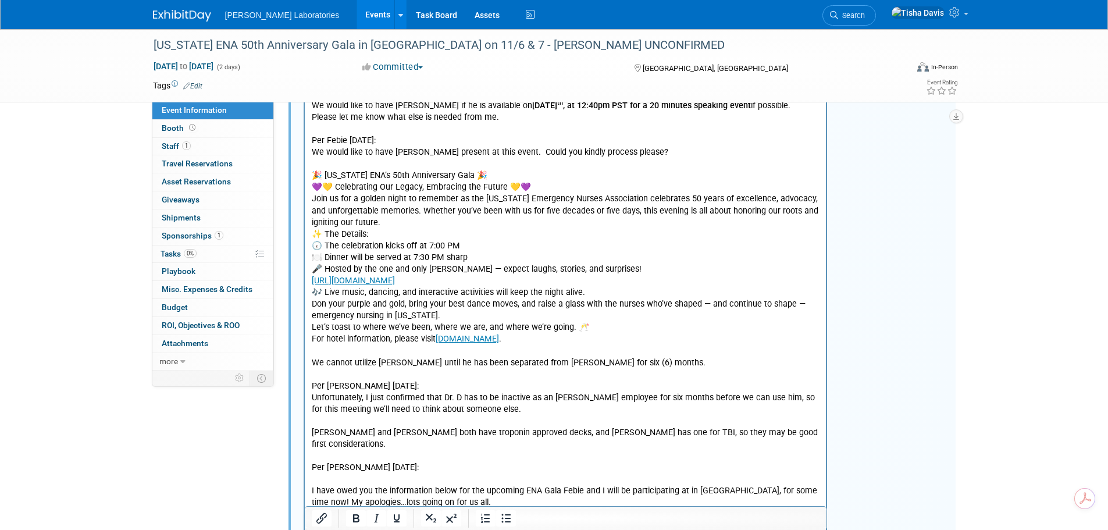
scroll to position [698, 0]
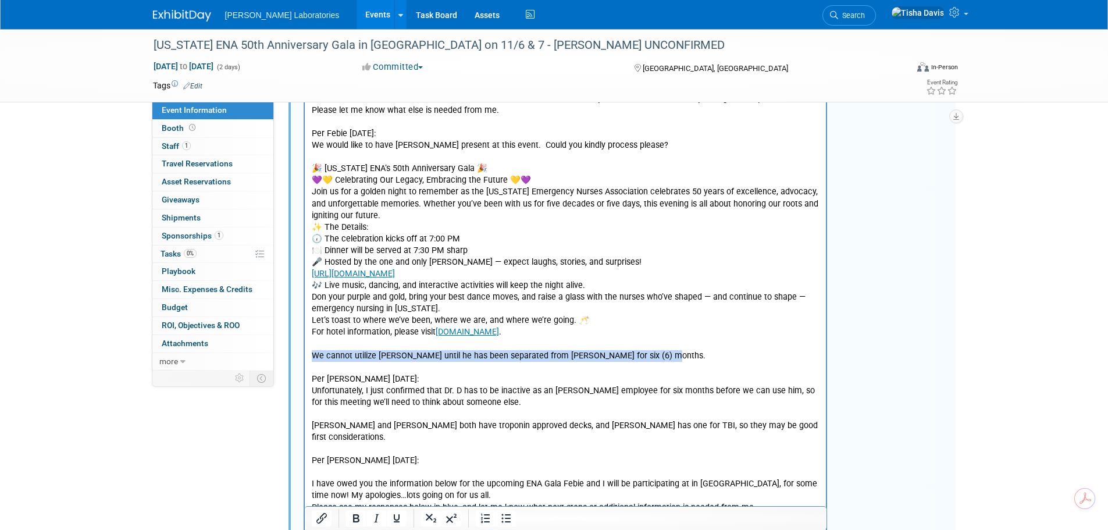
drag, startPoint x: 319, startPoint y: 358, endPoint x: 656, endPoint y: 359, distance: 336.2
click at [656, 359] on p "Per [PERSON_NAME] [DATE]: I’m in need of your guidance and assistance with coor…" at bounding box center [565, 140] width 508 height 934
click at [668, 354] on p "Per [PERSON_NAME] [DATE]: I’m in need of your guidance and assistance with coor…" at bounding box center [565, 140] width 508 height 934
click at [664, 355] on p "Per [PERSON_NAME] [DATE]: I’m in need of your guidance and assistance with coor…" at bounding box center [565, 140] width 508 height 934
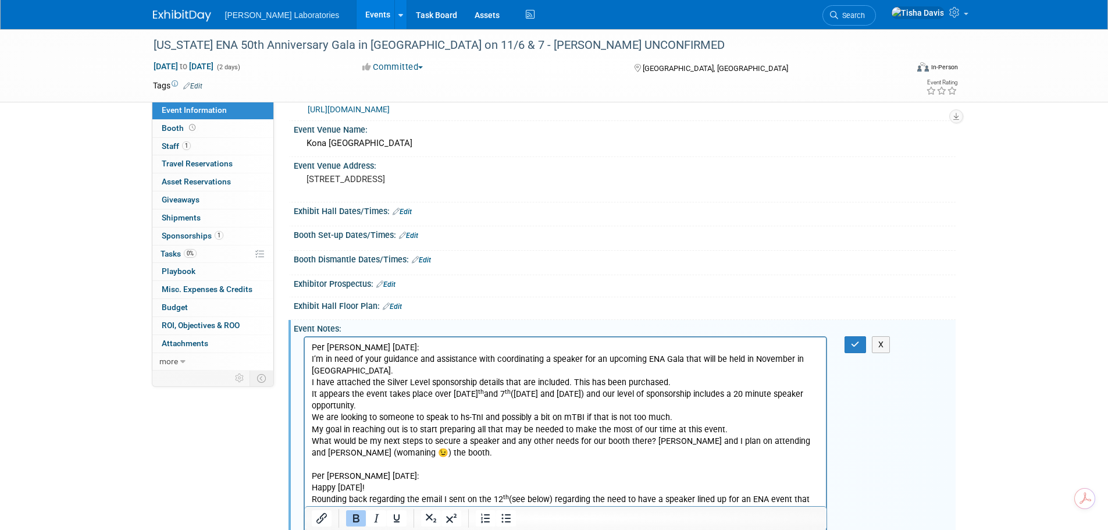
scroll to position [0, 0]
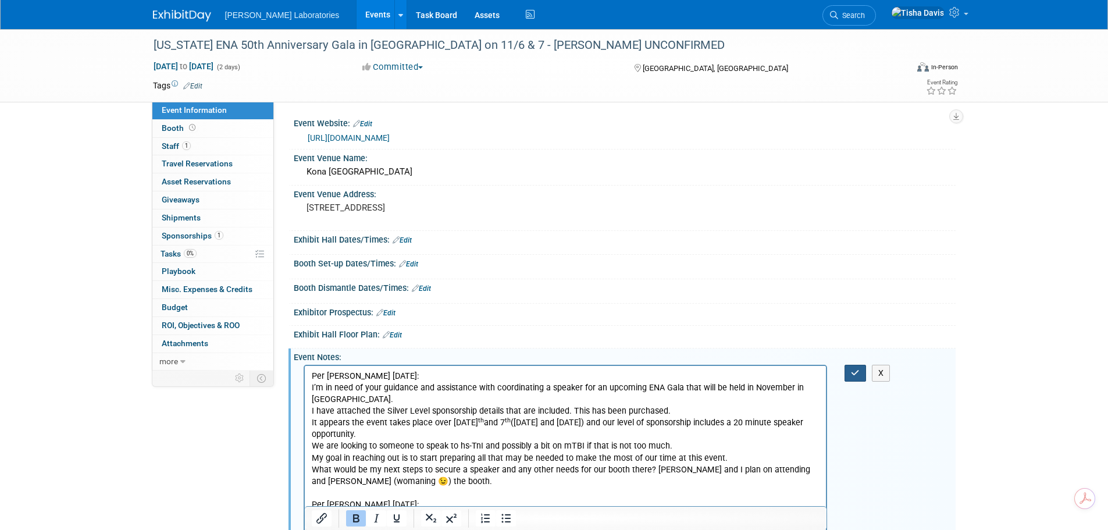
click at [854, 372] on icon "button" at bounding box center [855, 373] width 9 height 8
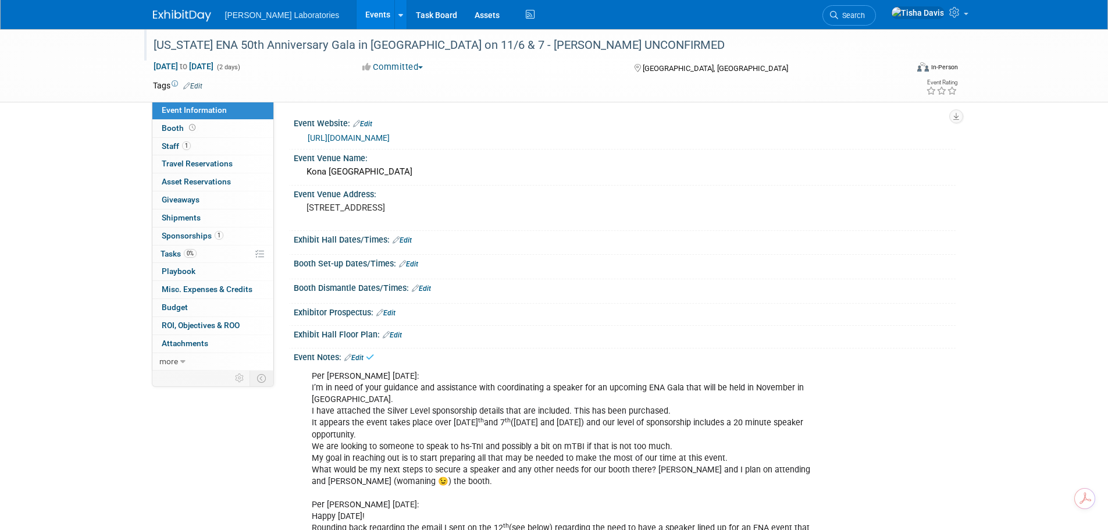
click at [482, 41] on div "California ENA 50th Anniversary Gala in San Diego on 11/6 & 7 - Dr. Davlantes U…" at bounding box center [519, 45] width 740 height 21
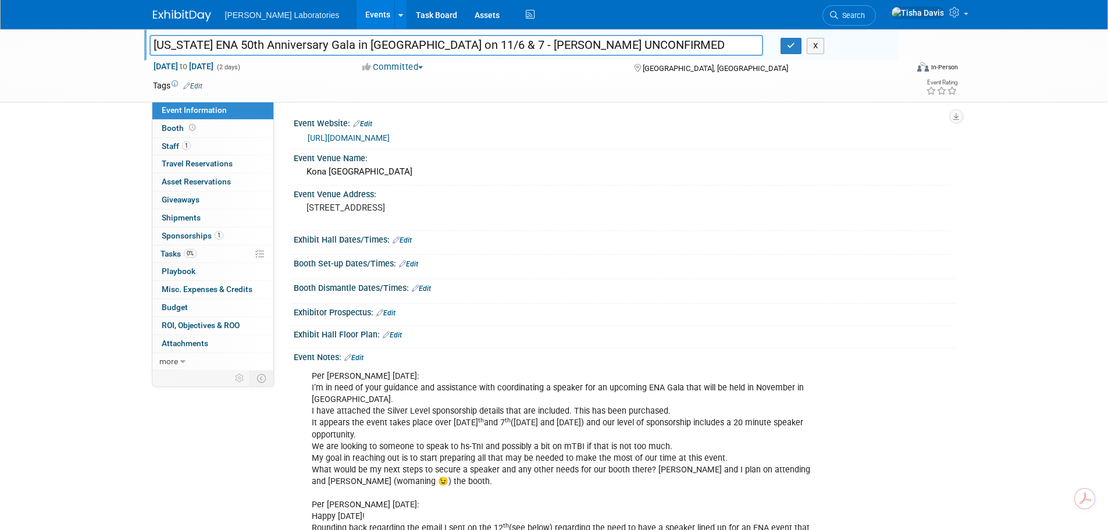
click at [514, 45] on input "California ENA 50th Anniversary Gala in San Diego on 11/6 & 7 - Dr. Davlantes U…" at bounding box center [456, 45] width 614 height 20
type input "[US_STATE] ENA 50th Anniversary Gala in [GEOGRAPHIC_DATA] on 11/6 & 7 - [PERSON…"
click at [786, 47] on button "button" at bounding box center [791, 46] width 21 height 16
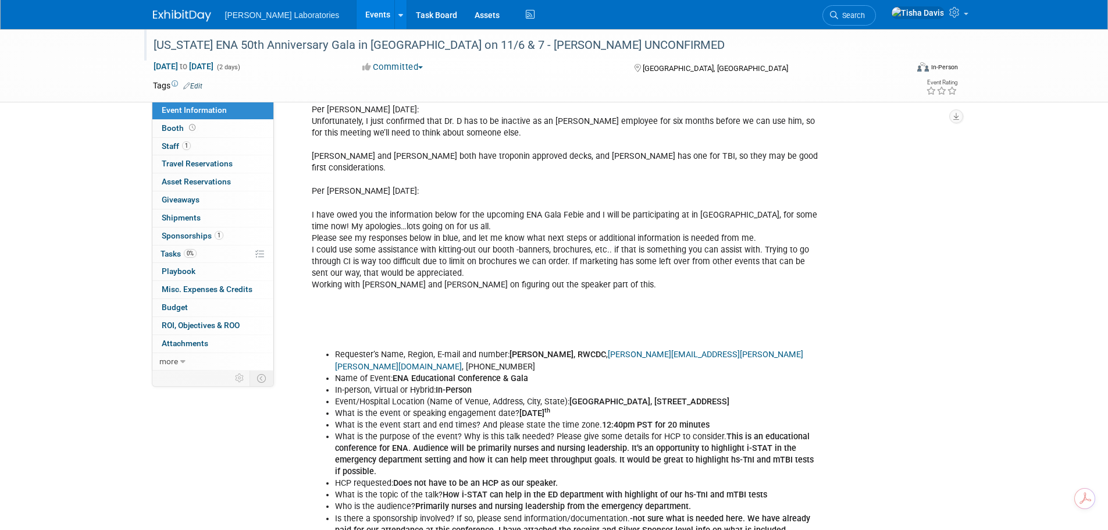
scroll to position [1163, 0]
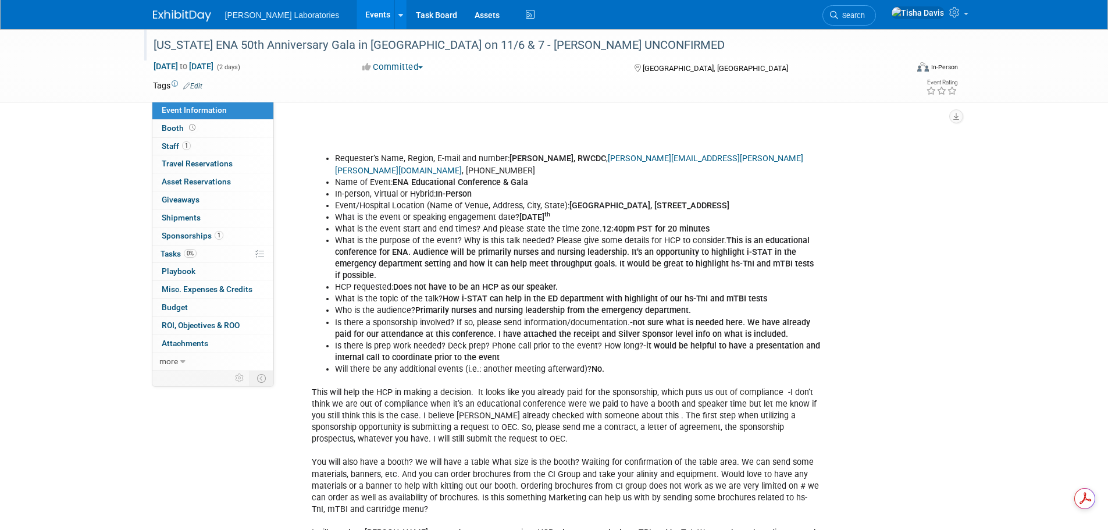
click at [357, 16] on link "Events" at bounding box center [378, 14] width 42 height 29
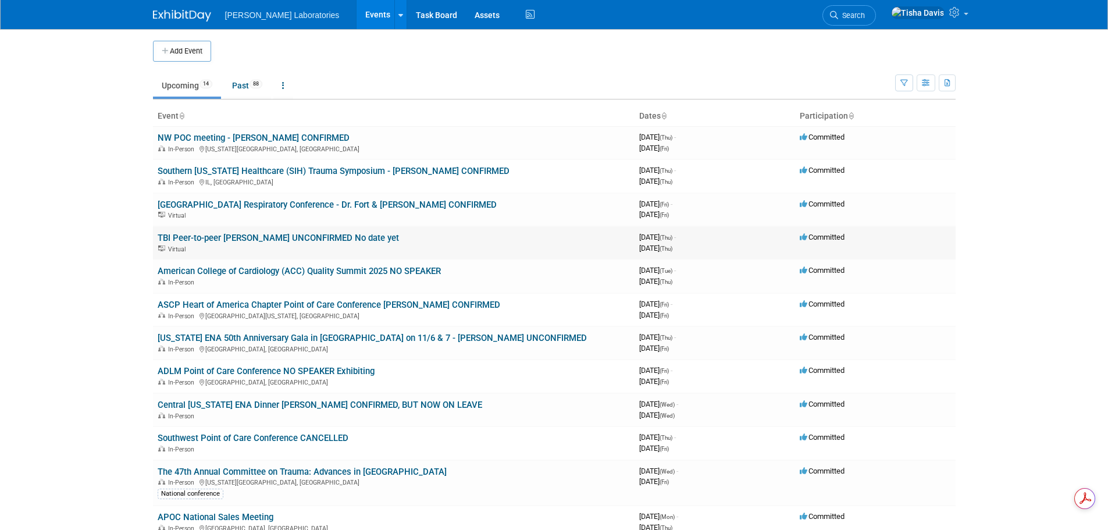
click at [330, 234] on link "TBI Peer-to-peer [PERSON_NAME] UNCONFIRMED No date yet" at bounding box center [278, 238] width 241 height 10
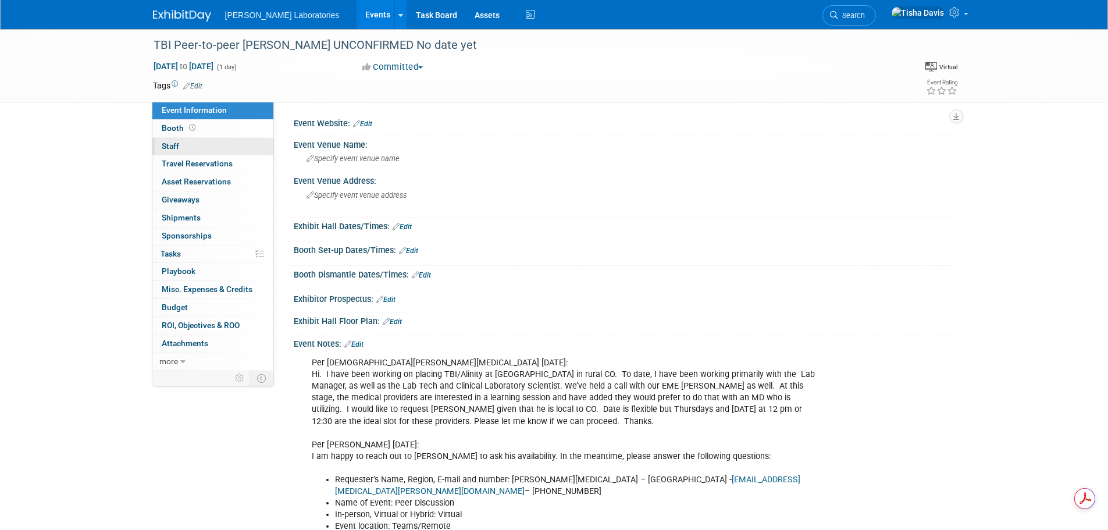
click at [173, 147] on span "Staff 0" at bounding box center [170, 145] width 17 height 9
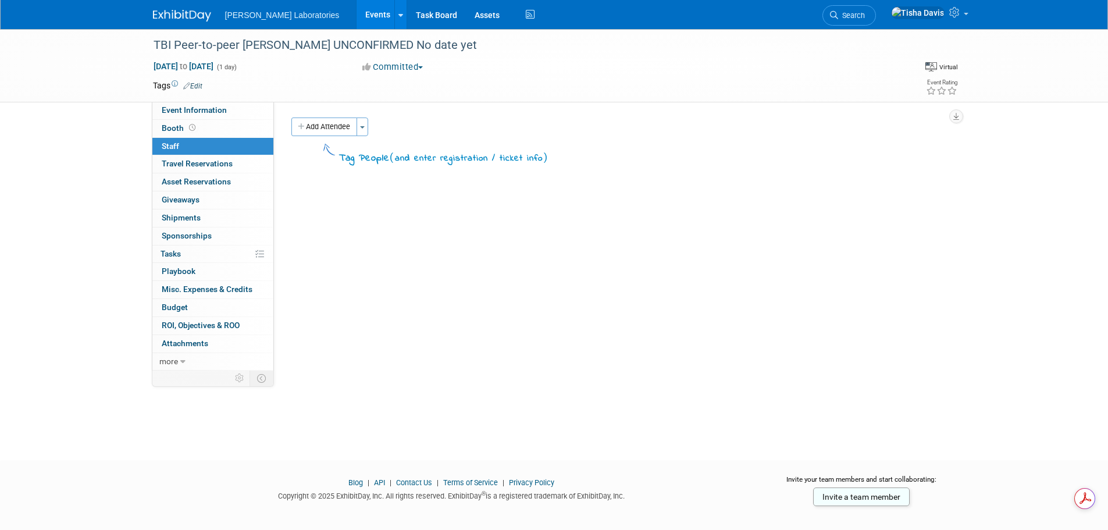
click at [357, 14] on link "Events" at bounding box center [378, 14] width 42 height 29
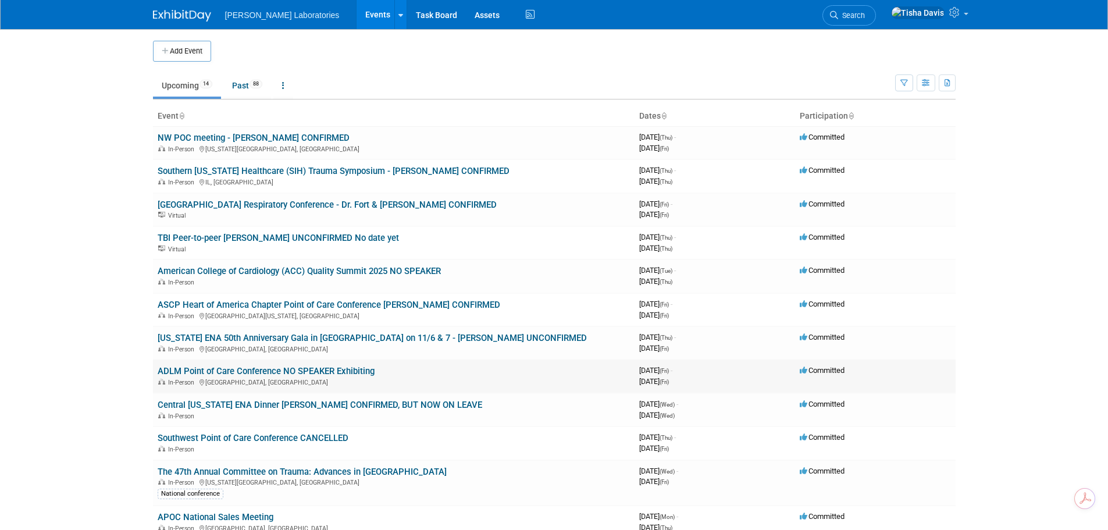
scroll to position [58, 0]
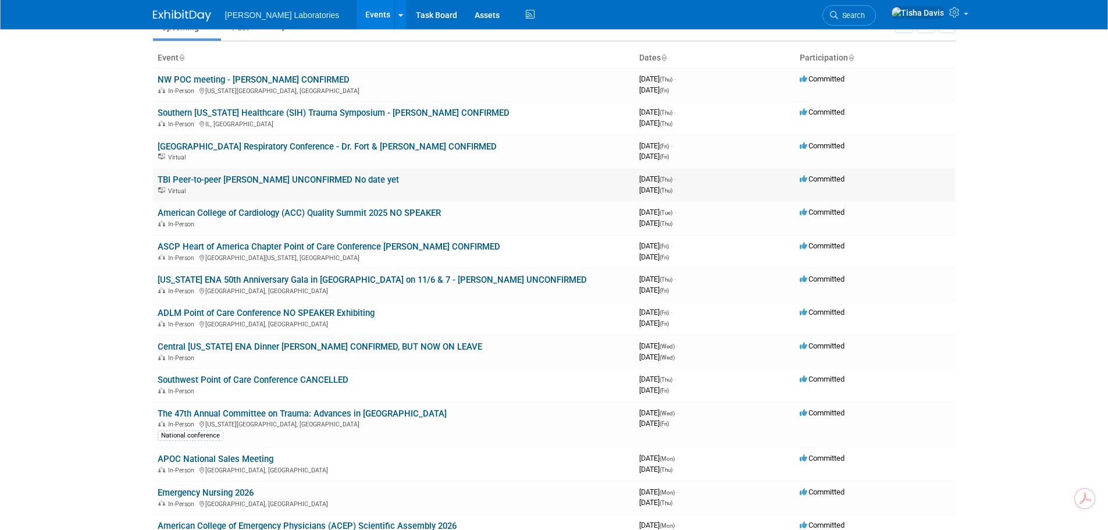
click at [272, 181] on link "TBI Peer-to-peer [PERSON_NAME] UNCONFIRMED No date yet" at bounding box center [278, 180] width 241 height 10
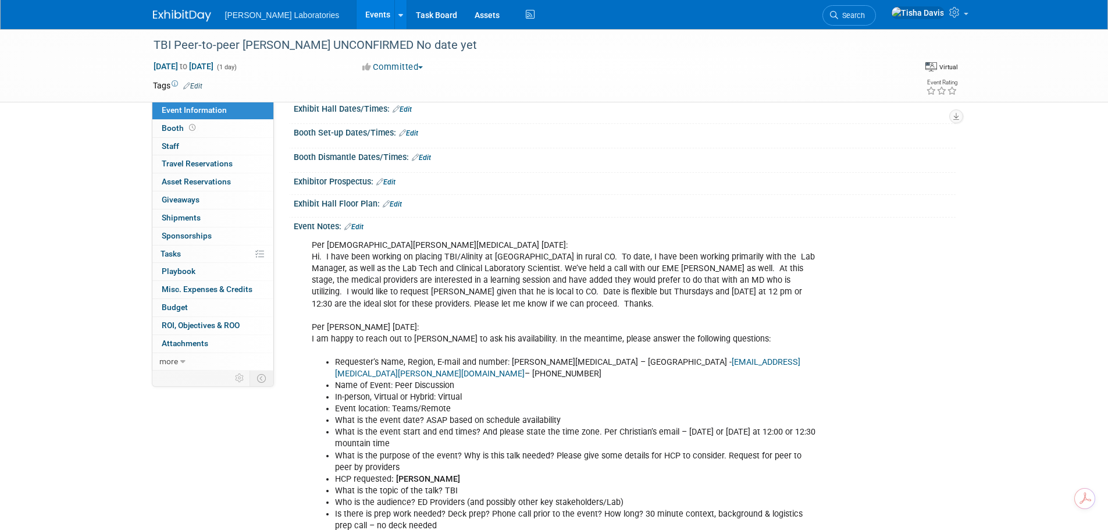
scroll to position [116, 0]
click at [181, 149] on link "0 Staff 0" at bounding box center [212, 146] width 121 height 17
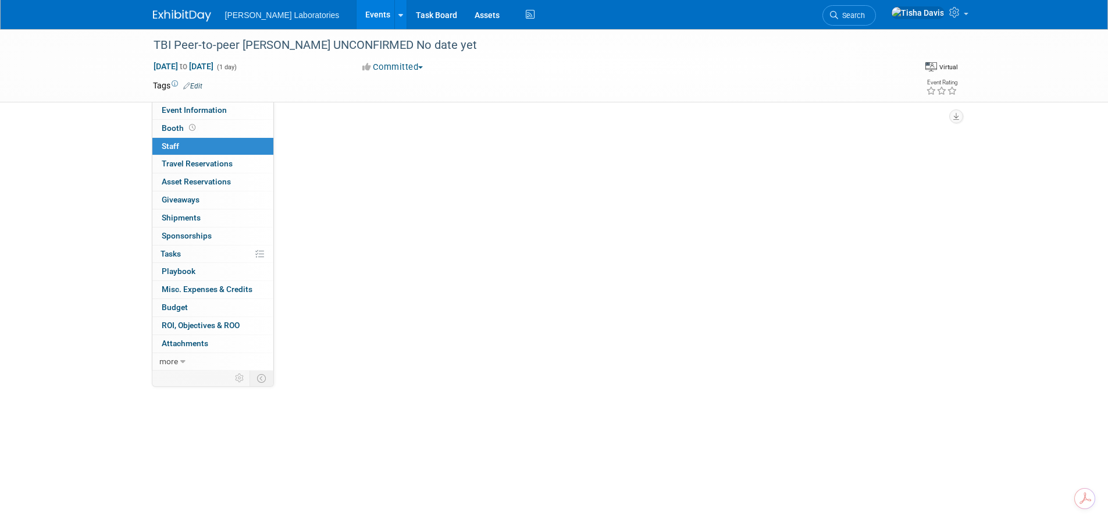
scroll to position [0, 0]
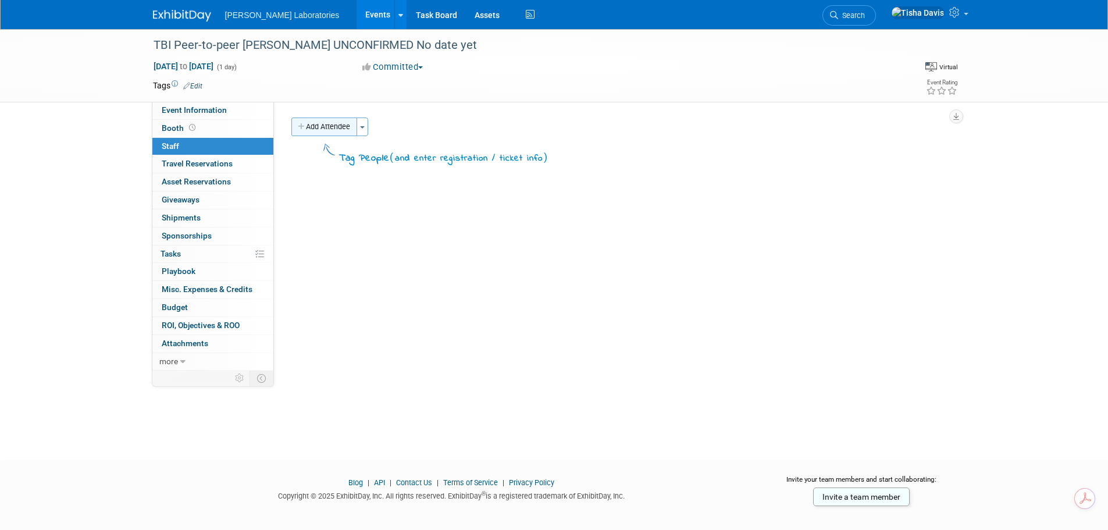
click at [332, 126] on button "Add Attendee" at bounding box center [324, 126] width 66 height 19
select select "2770856e-d6b1-4121-bfe1-202d7e478624"
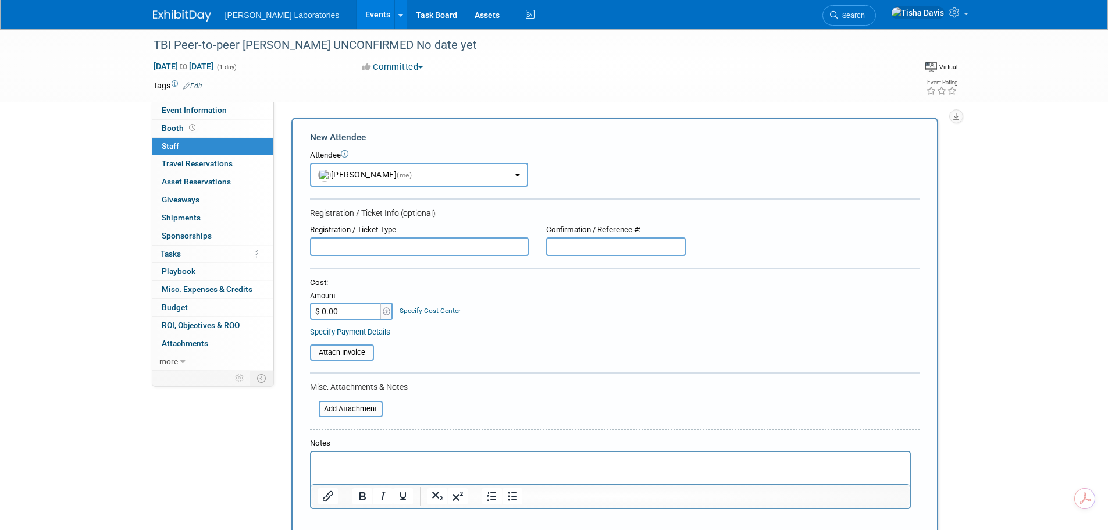
click at [407, 465] on p "Rich Text Area. Press ALT-0 for help." at bounding box center [610, 463] width 585 height 12
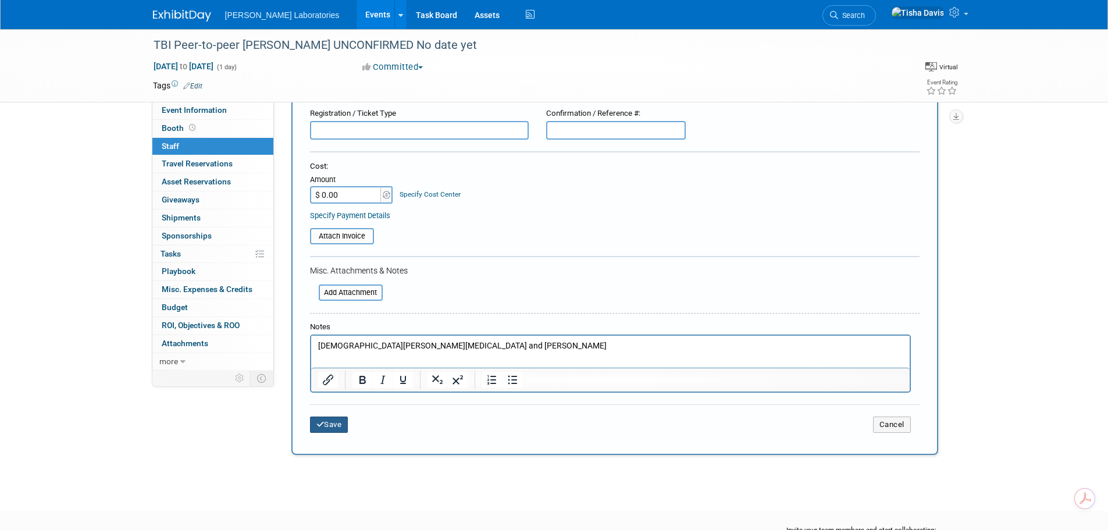
click at [334, 418] on button "Save" at bounding box center [329, 424] width 38 height 16
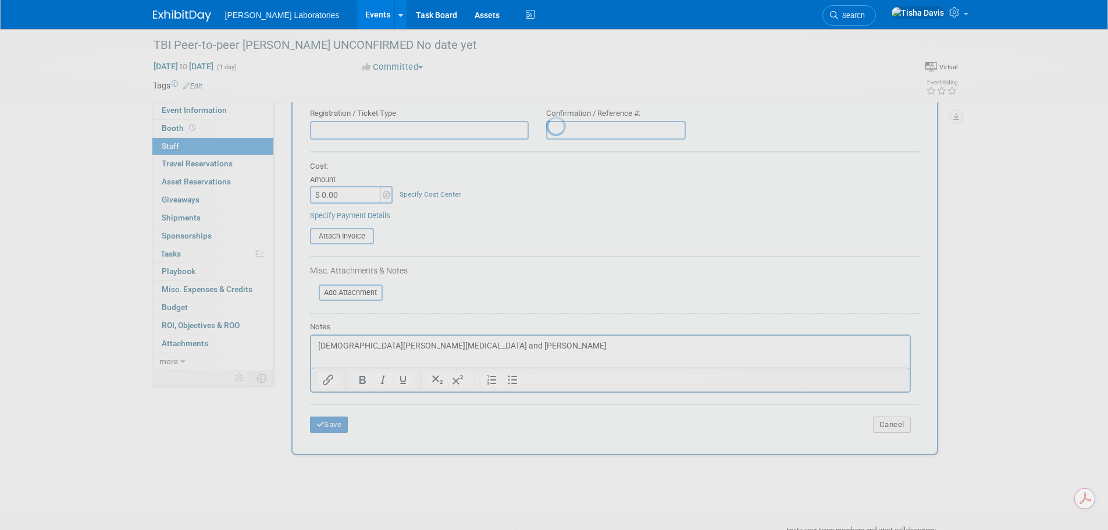
scroll to position [12, 0]
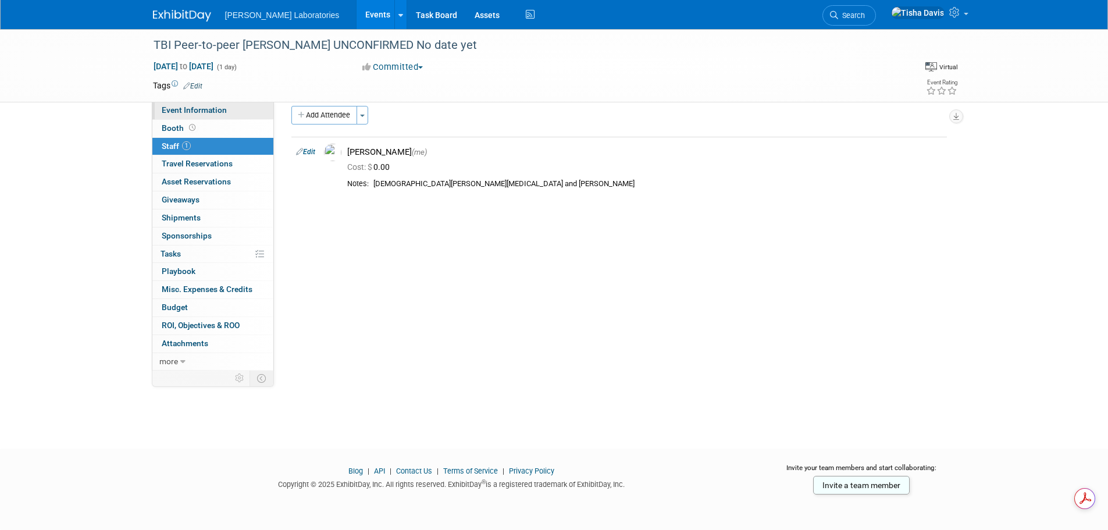
click at [212, 105] on link "Event Information" at bounding box center [212, 110] width 121 height 17
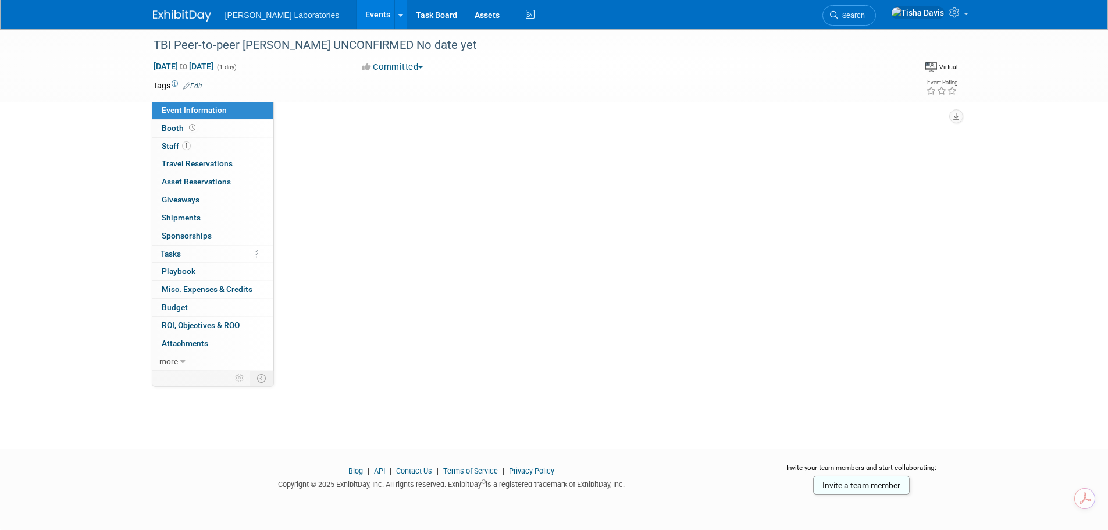
scroll to position [0, 0]
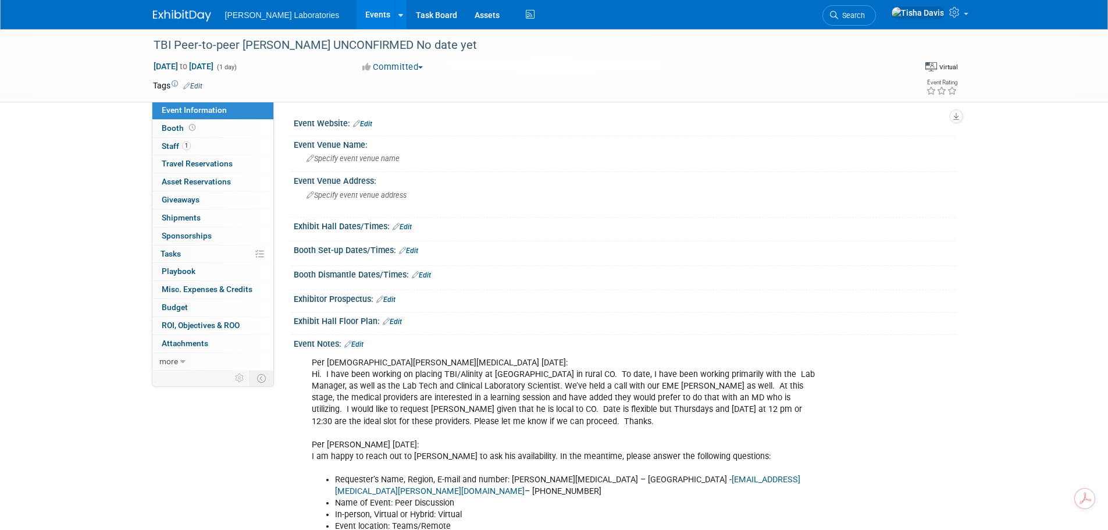
click at [360, 340] on link "Edit" at bounding box center [353, 344] width 19 height 8
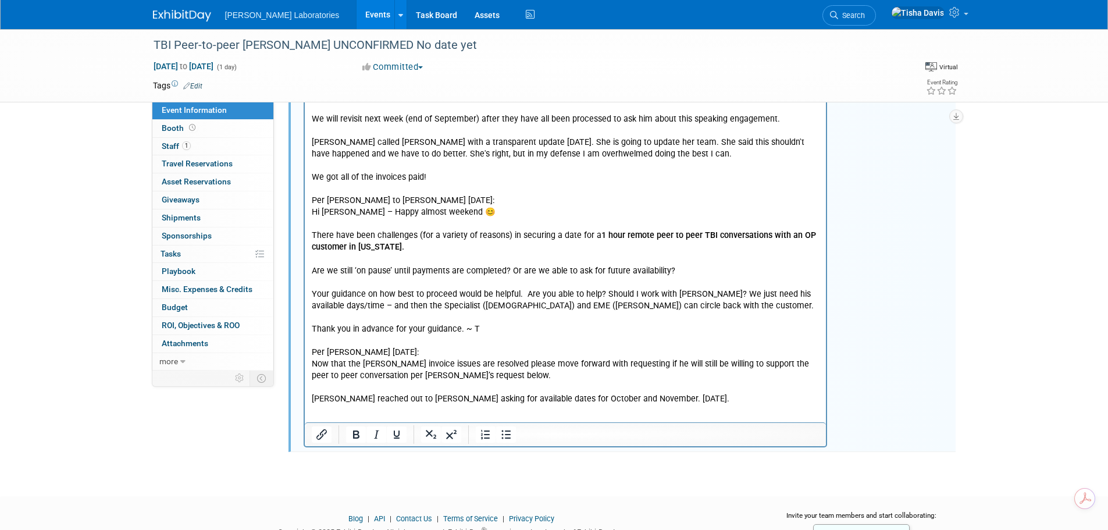
scroll to position [1728, 0]
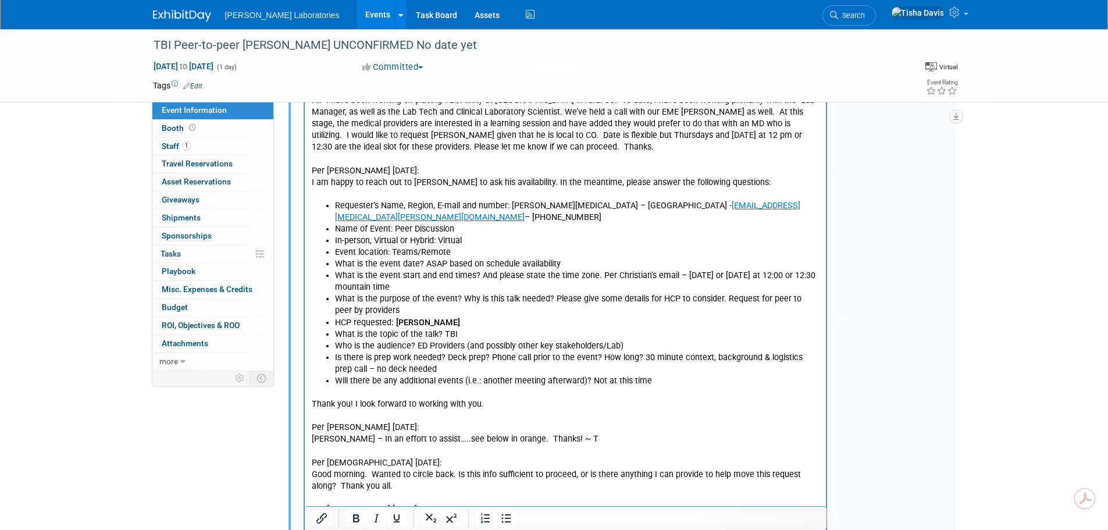
scroll to position [0, 0]
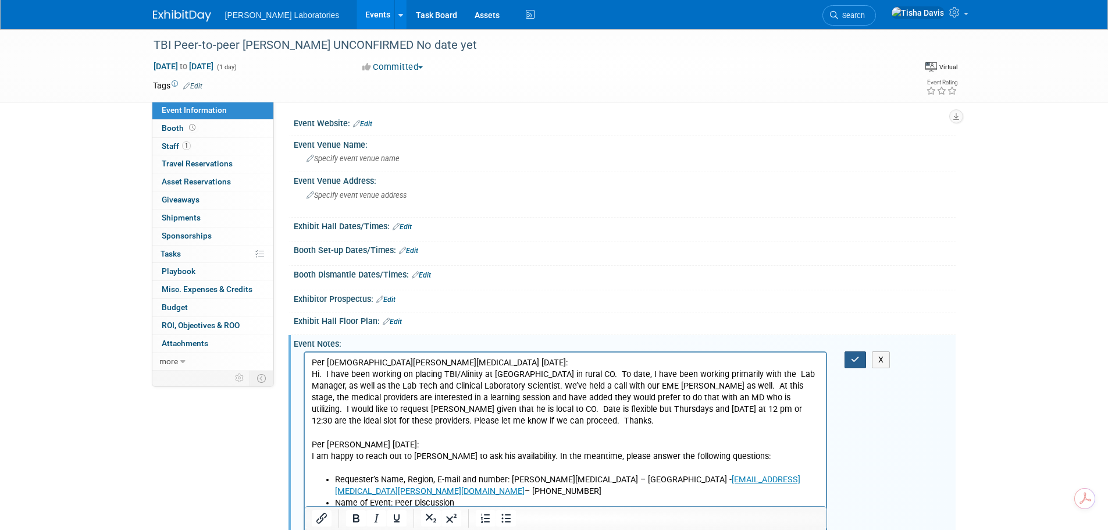
click at [850, 357] on button "button" at bounding box center [856, 359] width 22 height 17
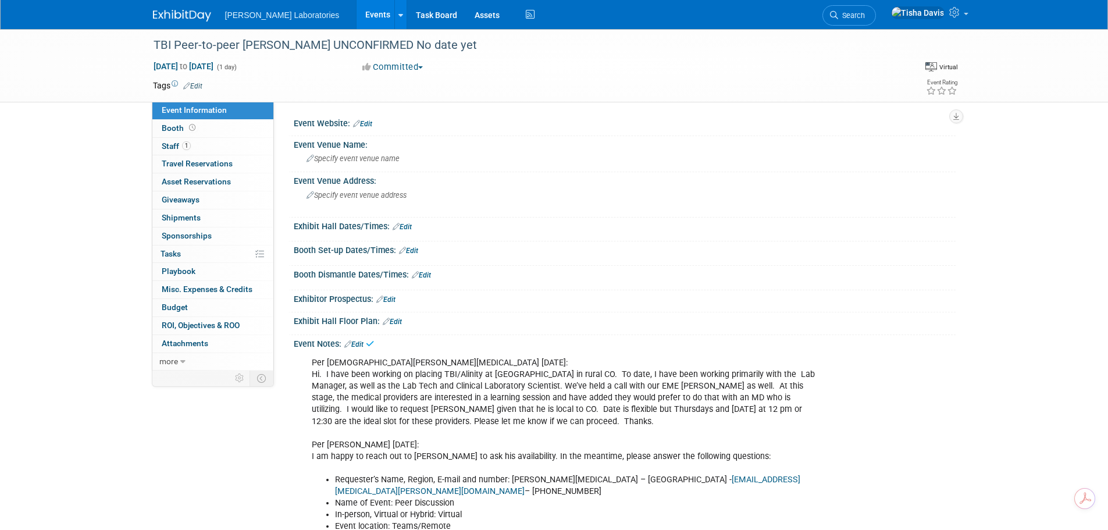
click at [357, 13] on link "Events" at bounding box center [378, 14] width 42 height 29
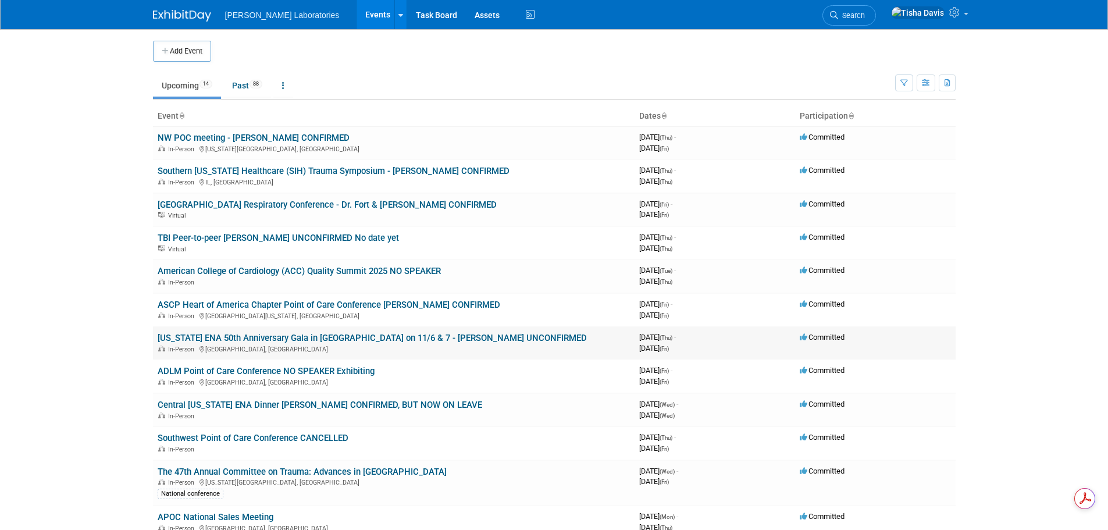
click at [269, 331] on td "[US_STATE] ENA 50th Anniversary Gala in [GEOGRAPHIC_DATA] on 11/6 & 7 - [PERSON…" at bounding box center [394, 342] width 482 height 33
click at [266, 334] on link "[US_STATE] ENA 50th Anniversary Gala in [GEOGRAPHIC_DATA] on 11/6 & 7 - [PERSON…" at bounding box center [372, 338] width 429 height 10
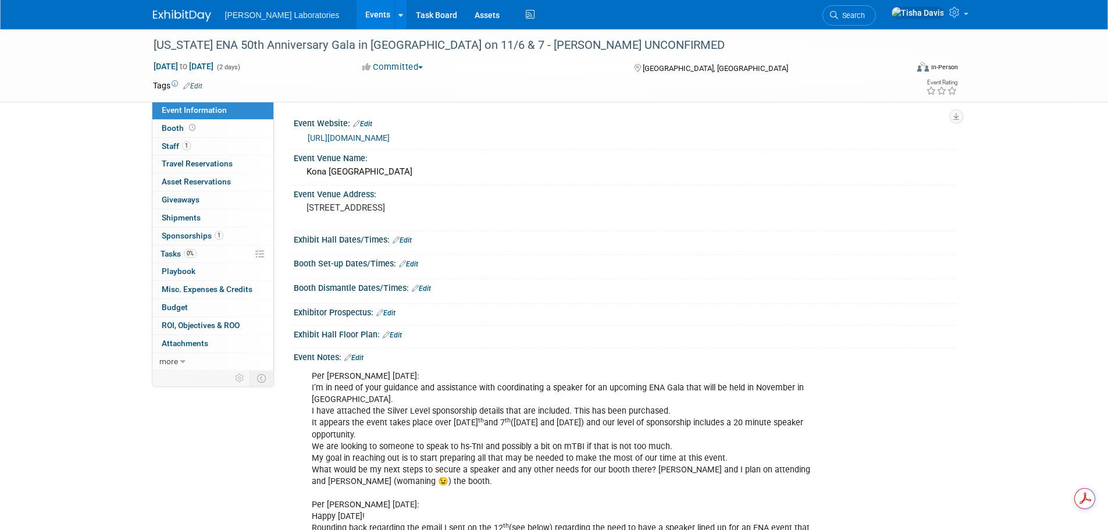
click at [362, 359] on link "Edit" at bounding box center [353, 358] width 19 height 8
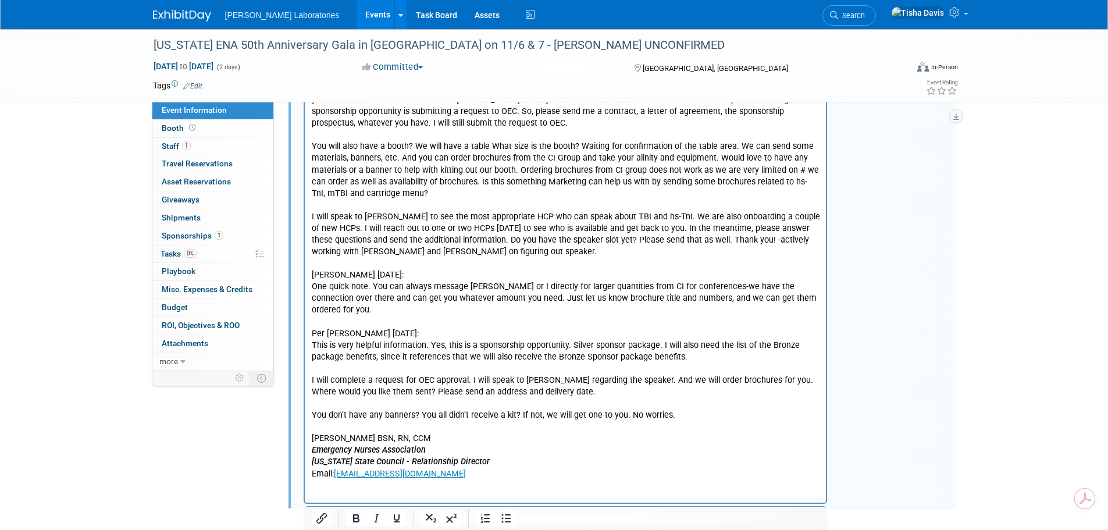
scroll to position [1512, 0]
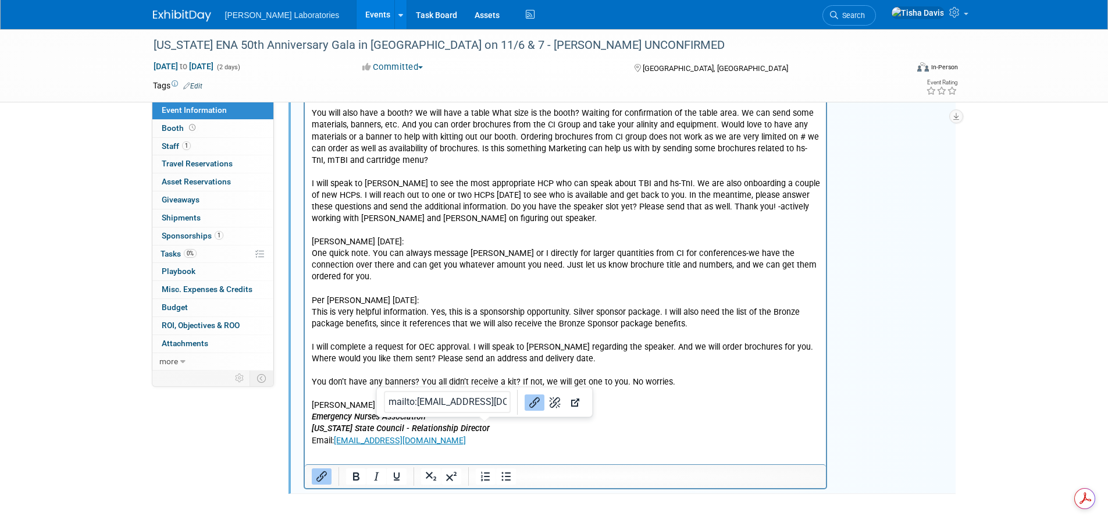
click at [553, 426] on p "This will help the HCP in making a decision. It looks like you already paid for…" at bounding box center [565, 237] width 508 height 421
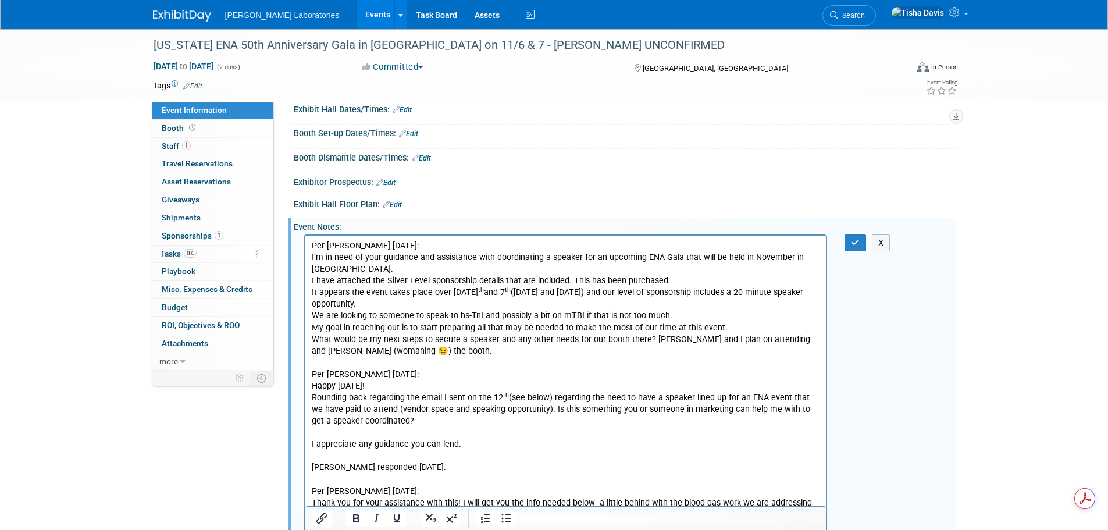
scroll to position [124, 0]
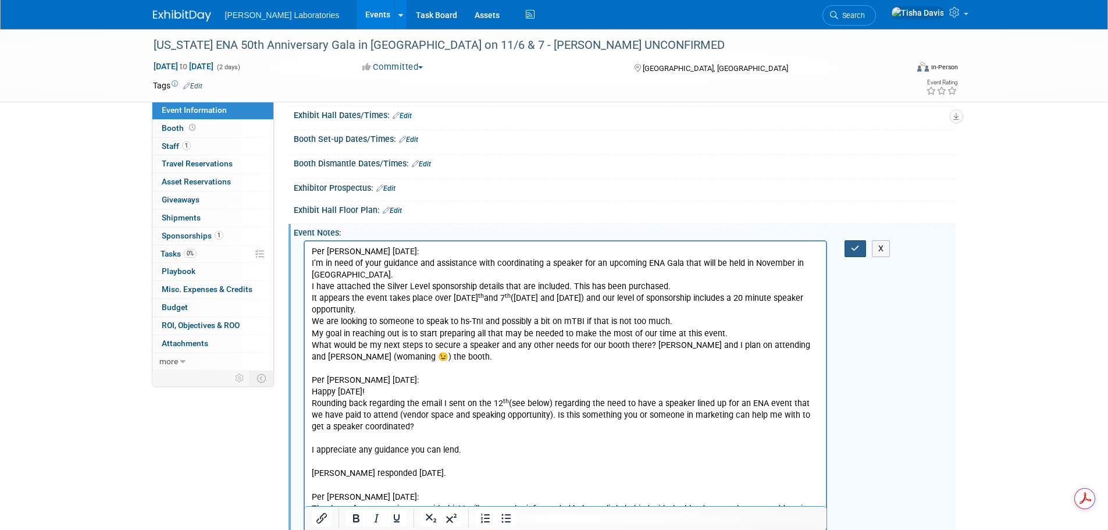
click at [854, 248] on icon "button" at bounding box center [855, 248] width 9 height 8
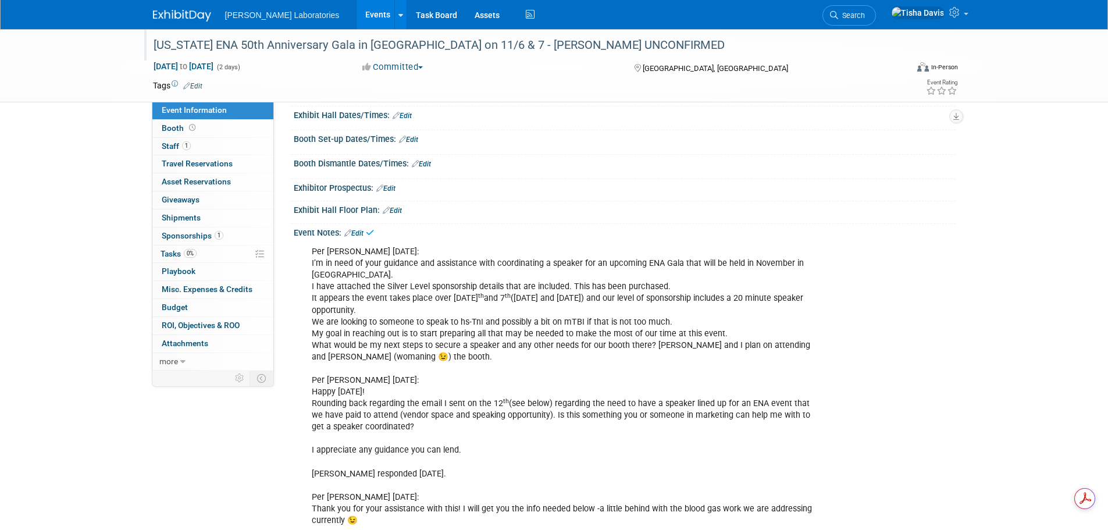
click at [210, 40] on div "[US_STATE] ENA 50th Anniversary Gala in [GEOGRAPHIC_DATA] on 11/6 & 7 - [PERSON…" at bounding box center [519, 45] width 740 height 21
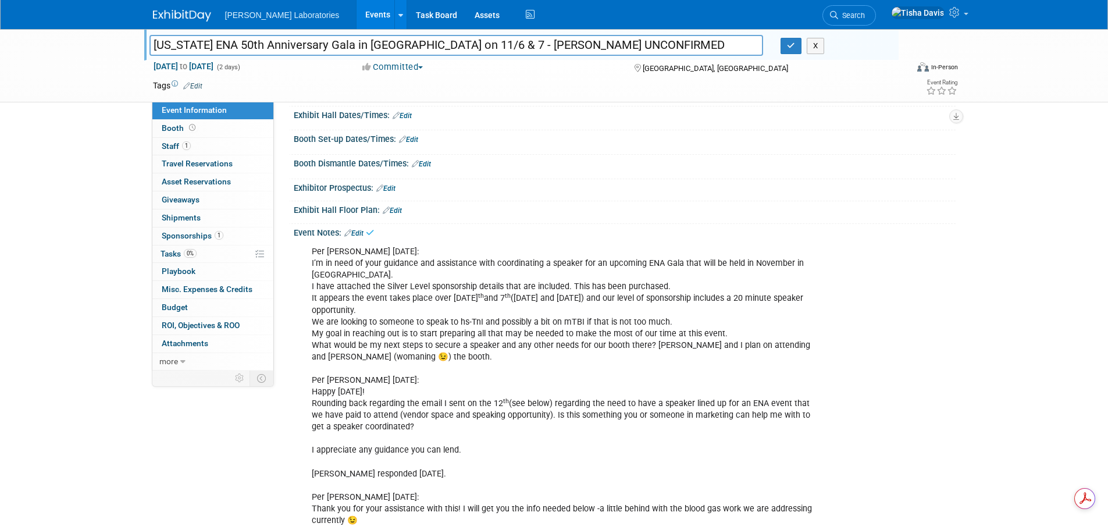
click at [210, 40] on input "[US_STATE] ENA 50th Anniversary Gala in [GEOGRAPHIC_DATA] on 11/6 & 7 - [PERSON…" at bounding box center [456, 45] width 614 height 20
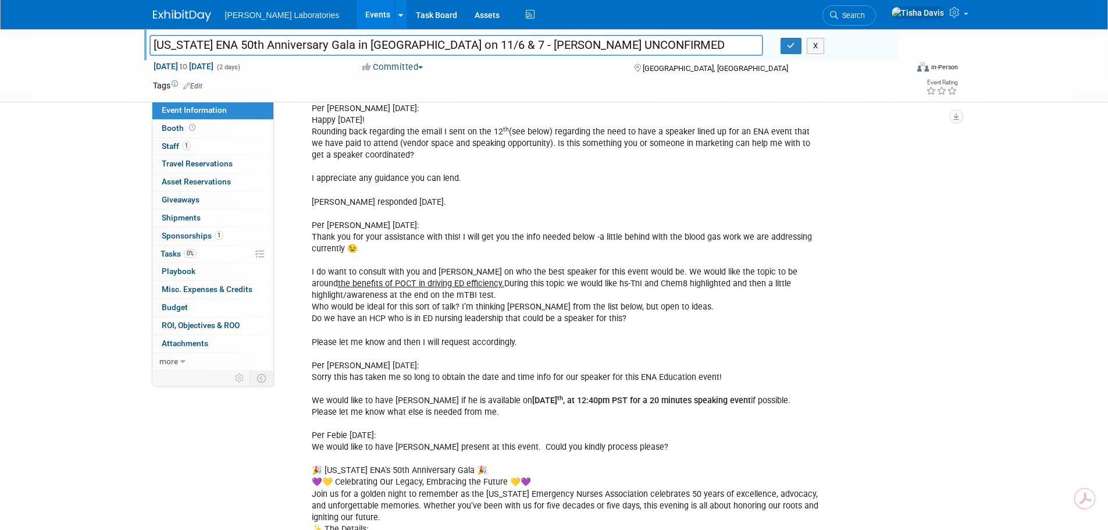
scroll to position [473, 0]
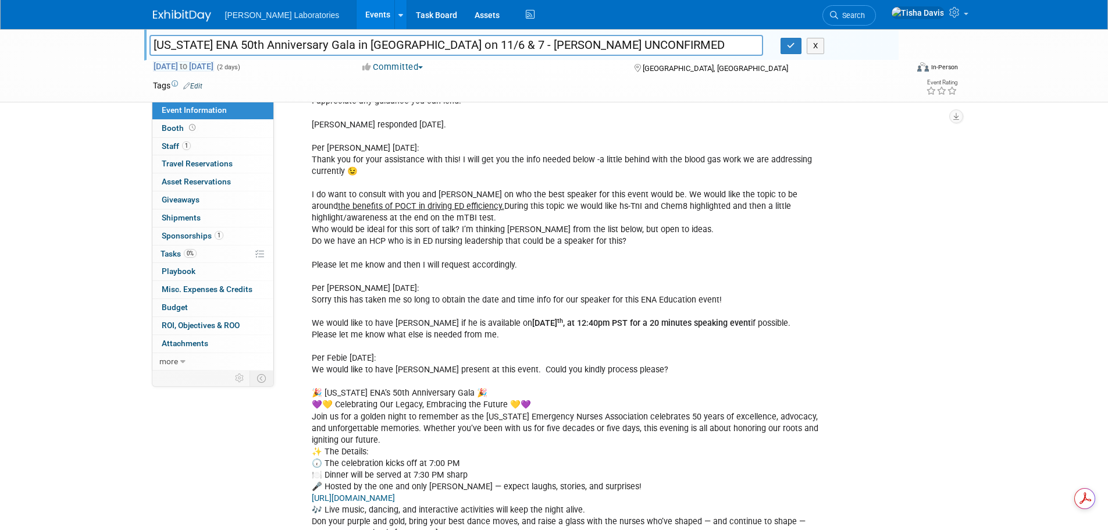
click at [214, 64] on span "[DATE] to [DATE]" at bounding box center [183, 66] width 61 height 10
select select "10"
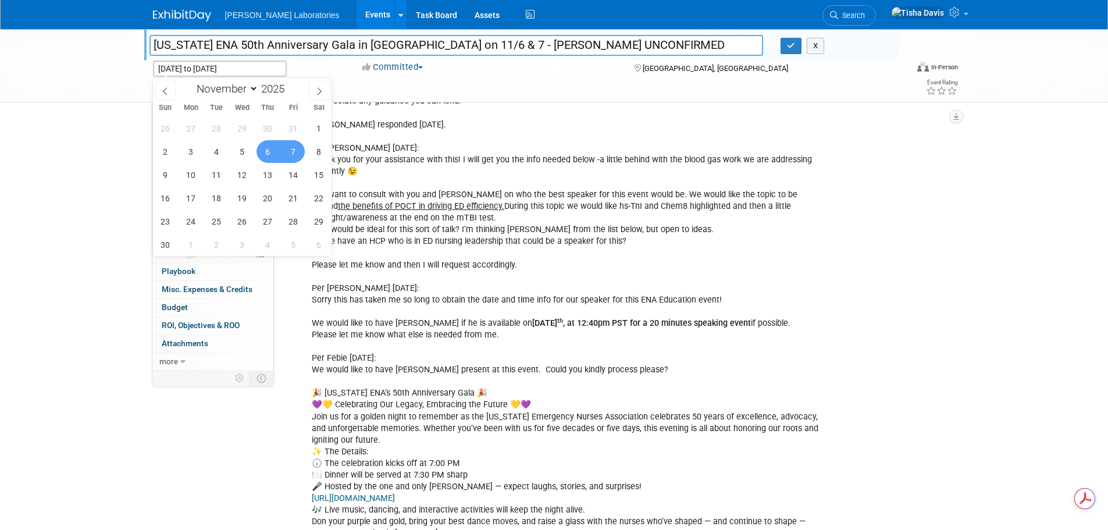
click at [266, 150] on span "6" at bounding box center [268, 151] width 23 height 23
type input "[DATE]"
click at [266, 150] on span "6" at bounding box center [268, 151] width 23 height 23
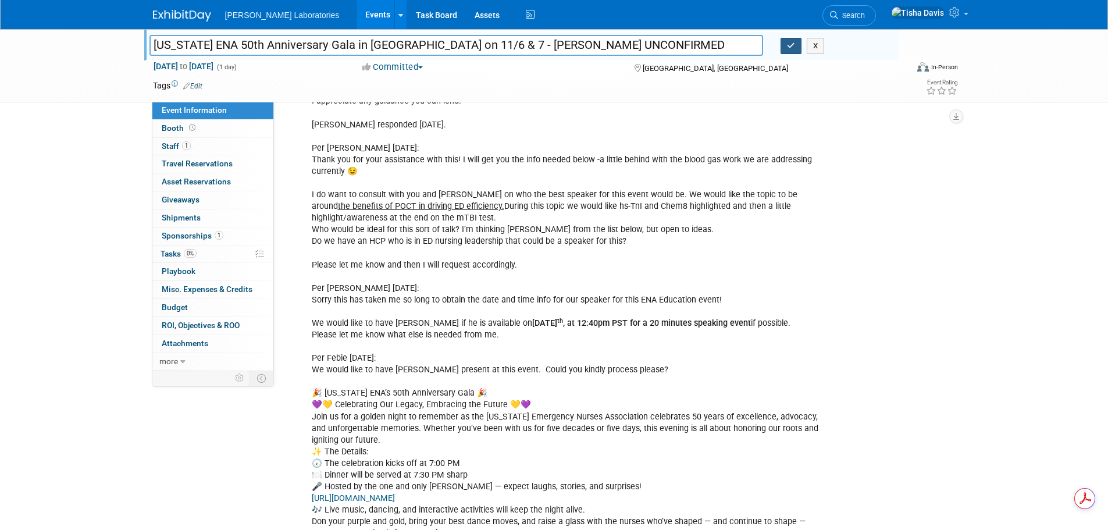
click at [788, 44] on icon "button" at bounding box center [791, 46] width 8 height 8
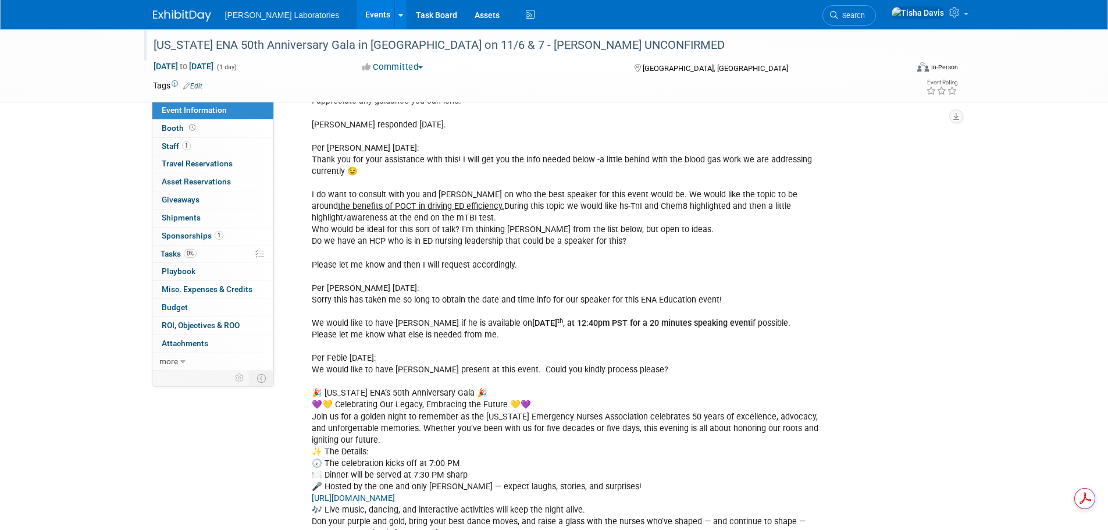
click at [461, 45] on div "[US_STATE] ENA 50th Anniversary Gala in [GEOGRAPHIC_DATA] on 11/6 & 7 - [PERSON…" at bounding box center [519, 45] width 740 height 21
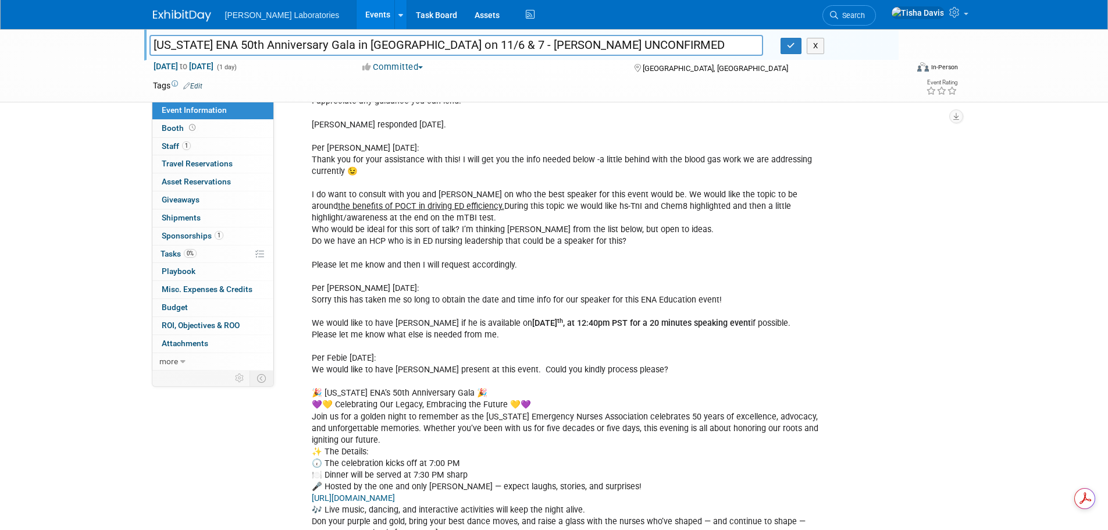
click at [465, 38] on input "[US_STATE] ENA 50th Anniversary Gala in [GEOGRAPHIC_DATA] on 11/6 & 7 - [PERSON…" at bounding box center [456, 45] width 614 height 20
type input "[US_STATE] ENA 50th Anniversary Gala in [GEOGRAPHIC_DATA] - [PERSON_NAME] UNCON…"
click at [790, 45] on icon "button" at bounding box center [791, 46] width 8 height 8
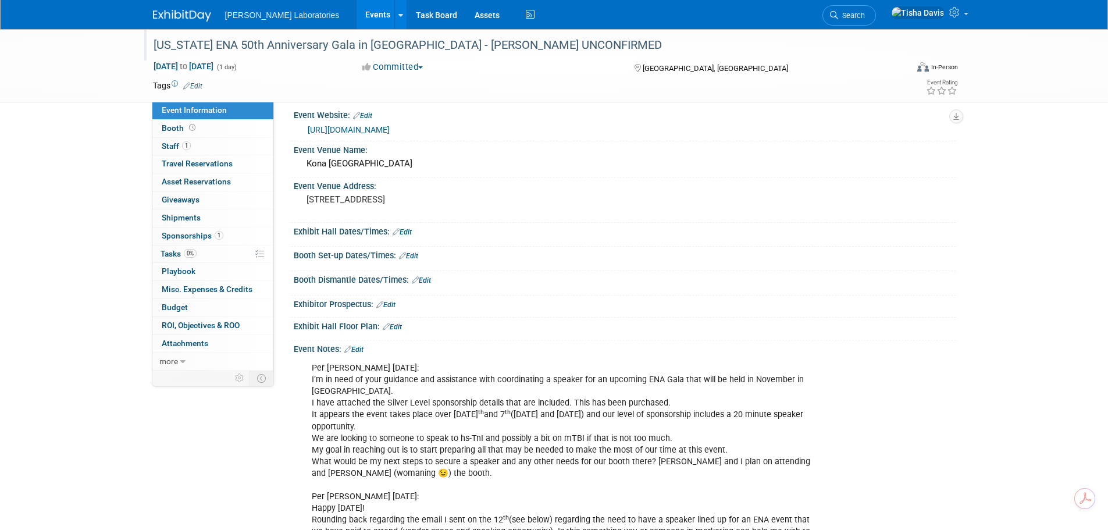
scroll to position [0, 0]
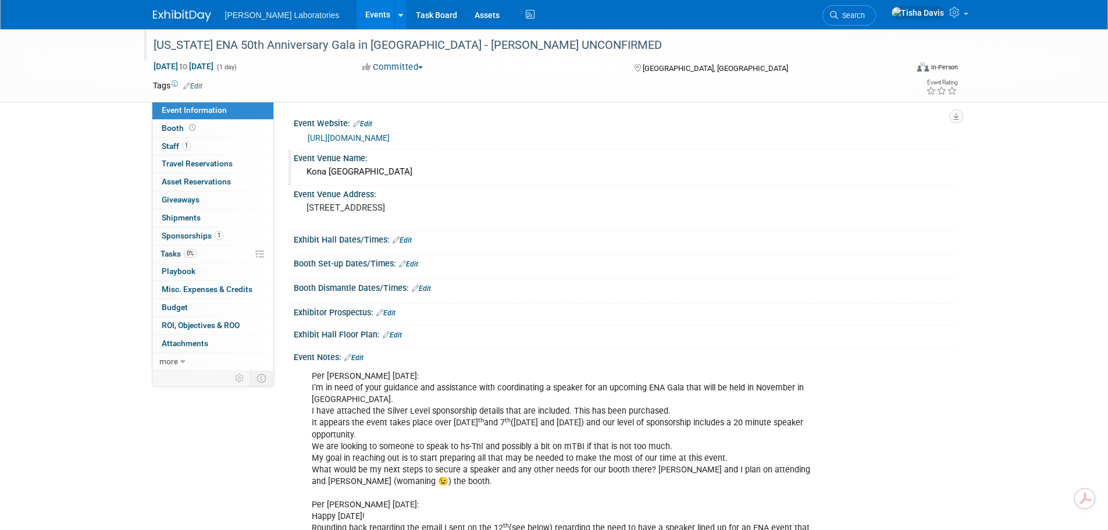
drag, startPoint x: 307, startPoint y: 171, endPoint x: 410, endPoint y: 181, distance: 104.0
click at [410, 181] on div "Kona [GEOGRAPHIC_DATA]" at bounding box center [624, 172] width 644 height 18
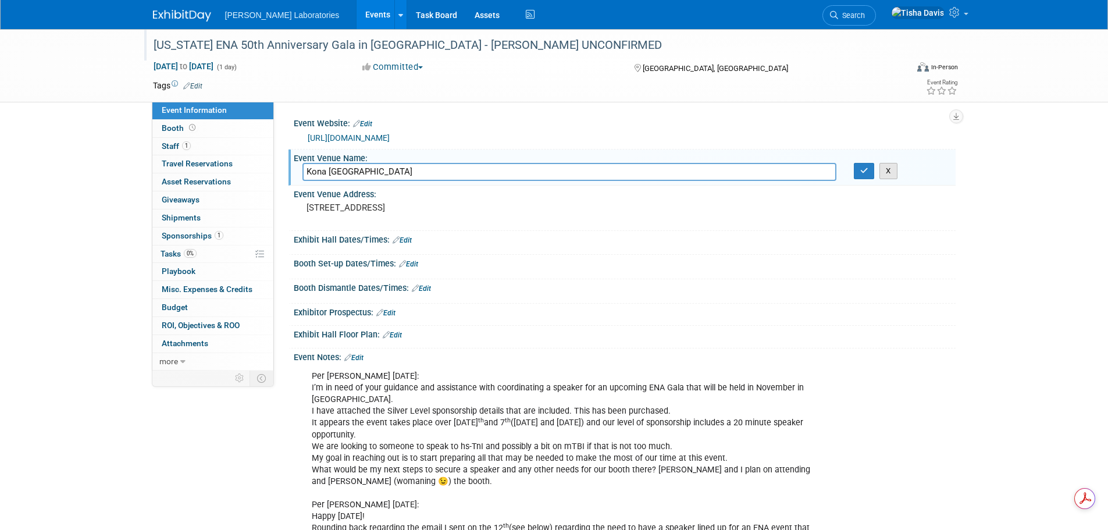
click at [889, 170] on button "X" at bounding box center [888, 171] width 18 height 16
